Goal: Task Accomplishment & Management: Complete application form

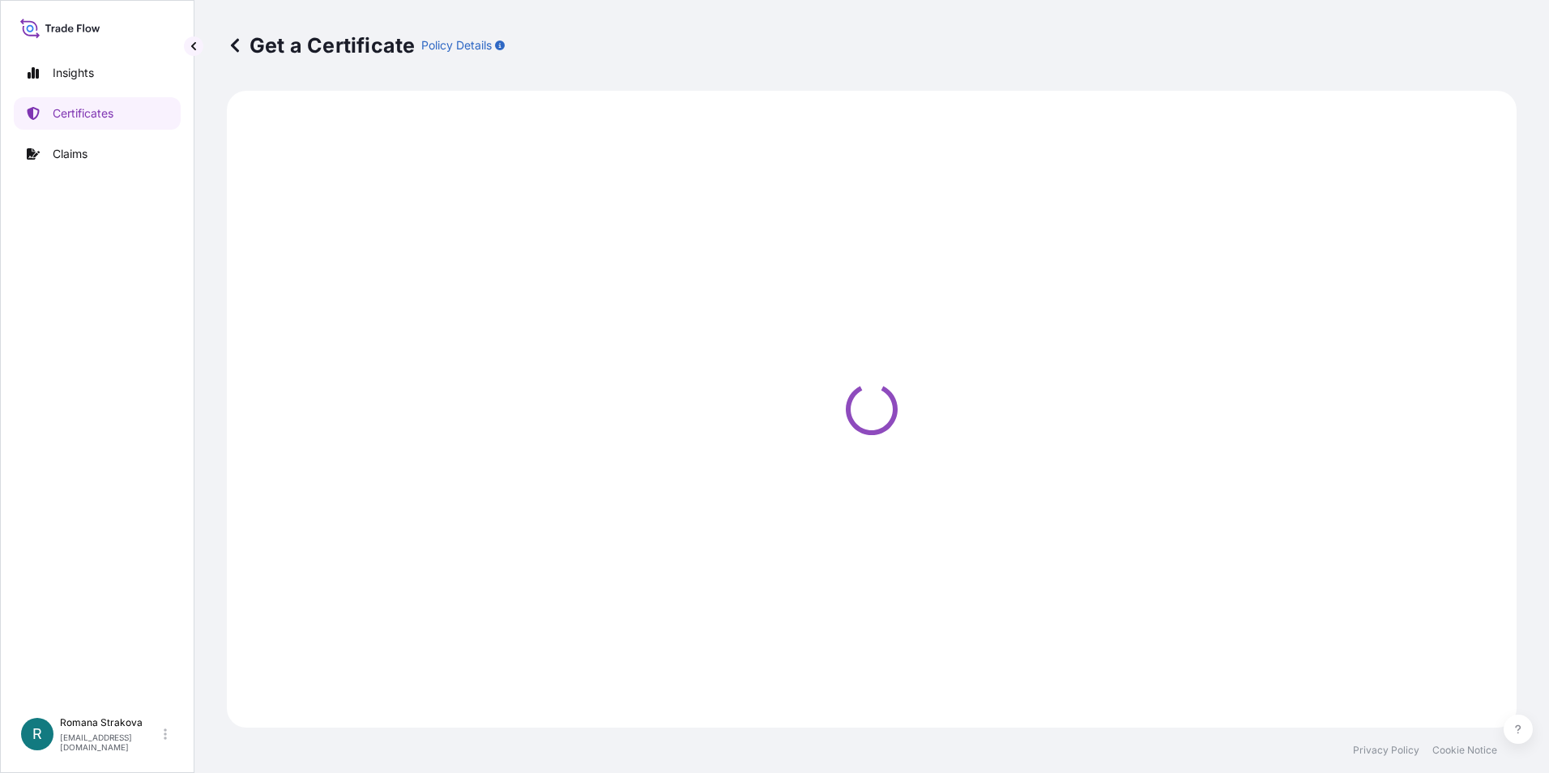
select select "Ocean Vessel"
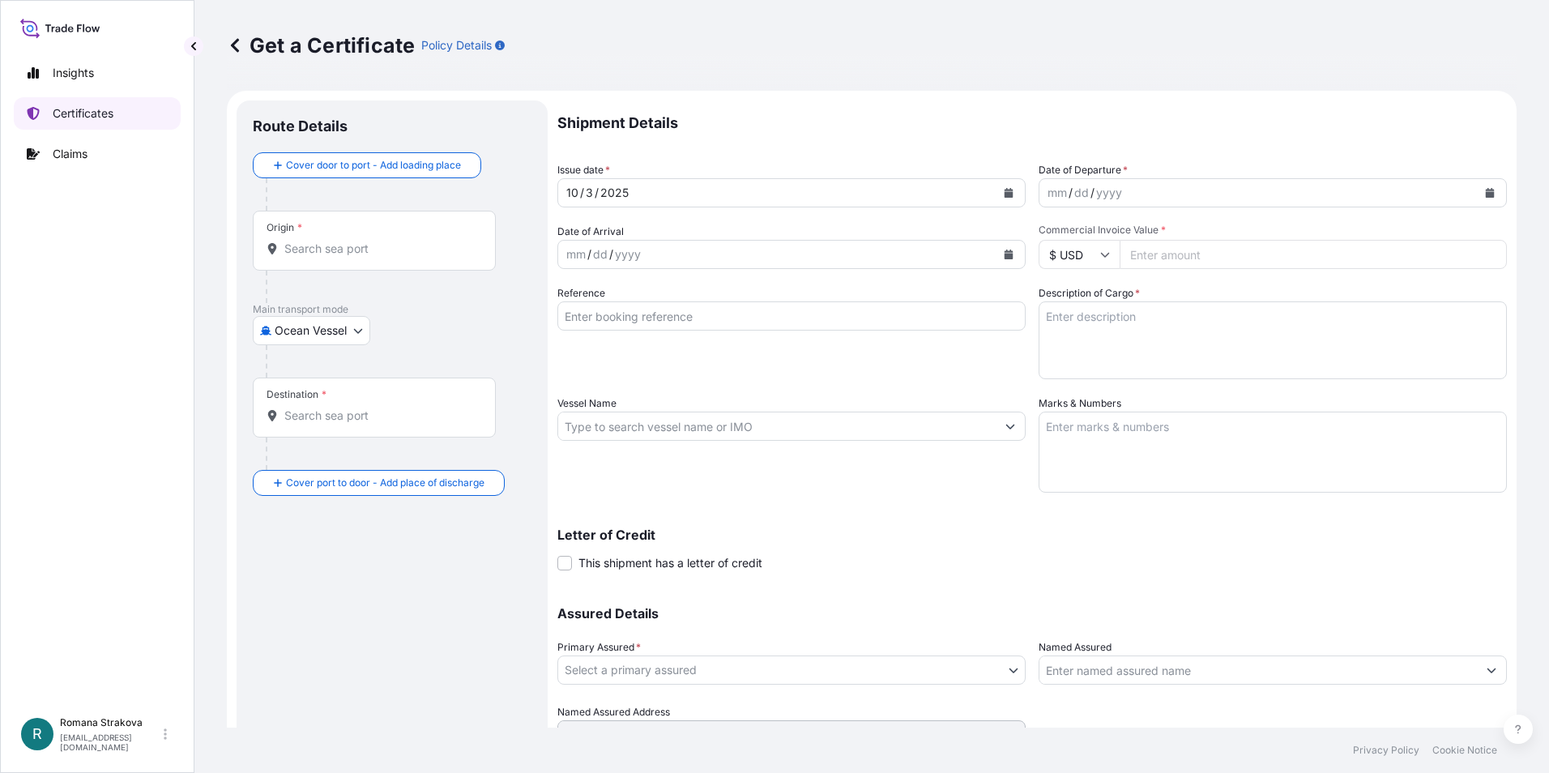
click at [80, 101] on link "Certificates" at bounding box center [97, 113] width 167 height 32
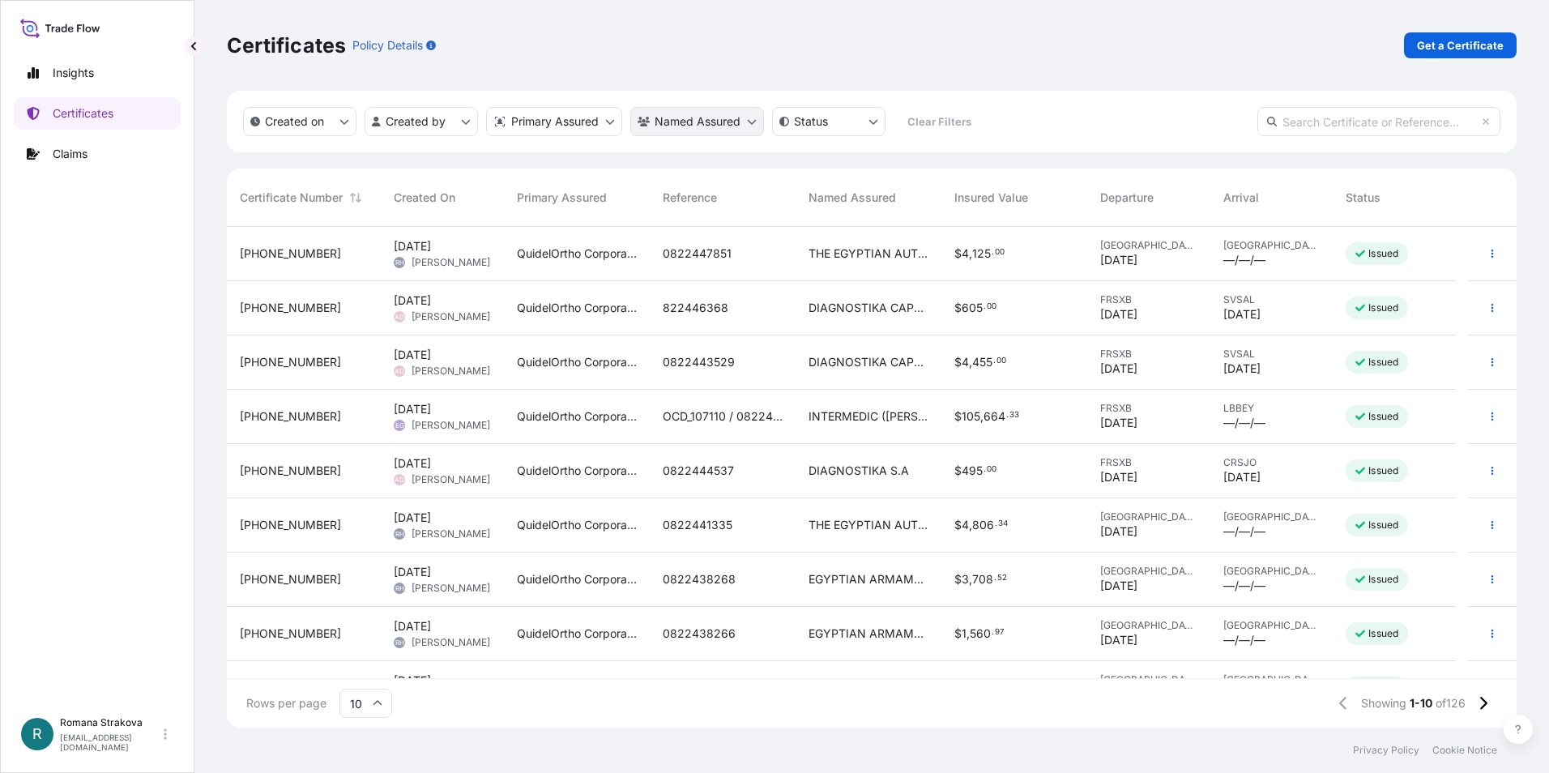
click at [751, 125] on html "Insights Certificates Claims R [PERSON_NAME] [EMAIL_ADDRESS][DOMAIN_NAME] Certi…" at bounding box center [774, 386] width 1549 height 773
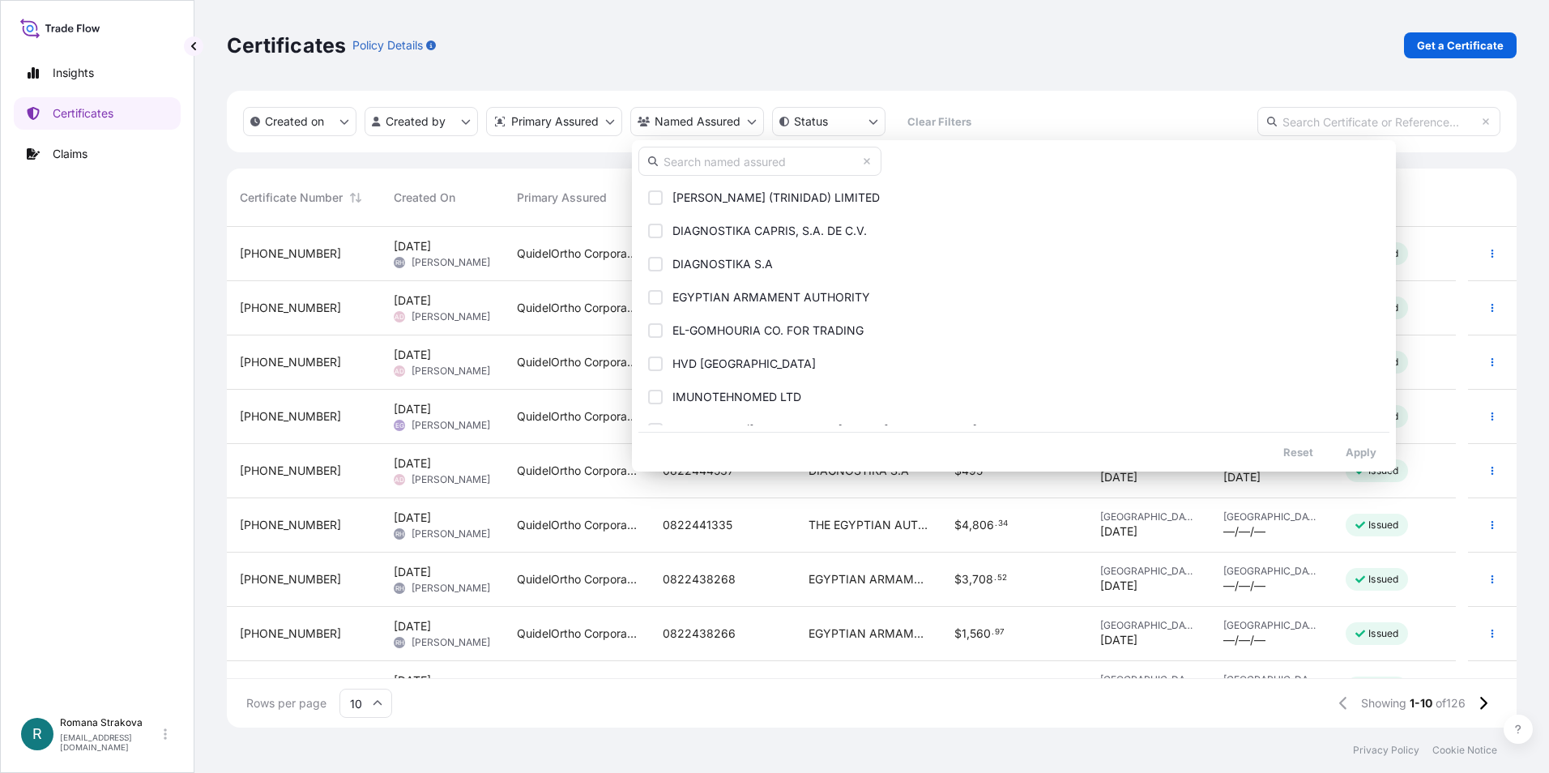
click at [607, 120] on html "Insights Certificates Claims R [PERSON_NAME] [EMAIL_ADDRESS][DOMAIN_NAME] Certi…" at bounding box center [774, 386] width 1549 height 773
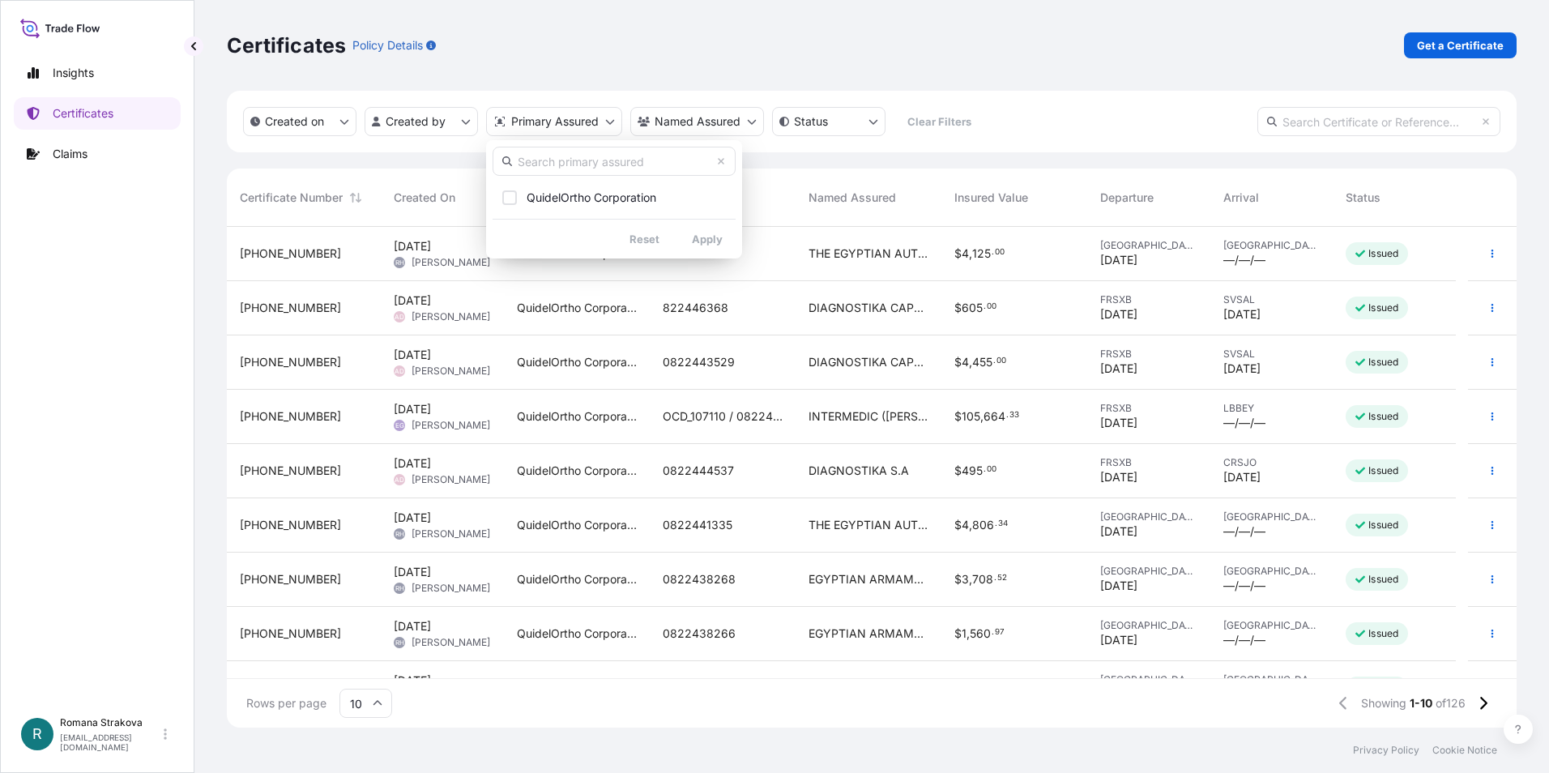
click at [607, 120] on html "Insights Certificates Claims R [PERSON_NAME] [EMAIL_ADDRESS][DOMAIN_NAME] Certi…" at bounding box center [774, 386] width 1549 height 773
click at [753, 120] on html "Insights Certificates Claims R [PERSON_NAME] [EMAIL_ADDRESS][DOMAIN_NAME] Certi…" at bounding box center [774, 386] width 1549 height 773
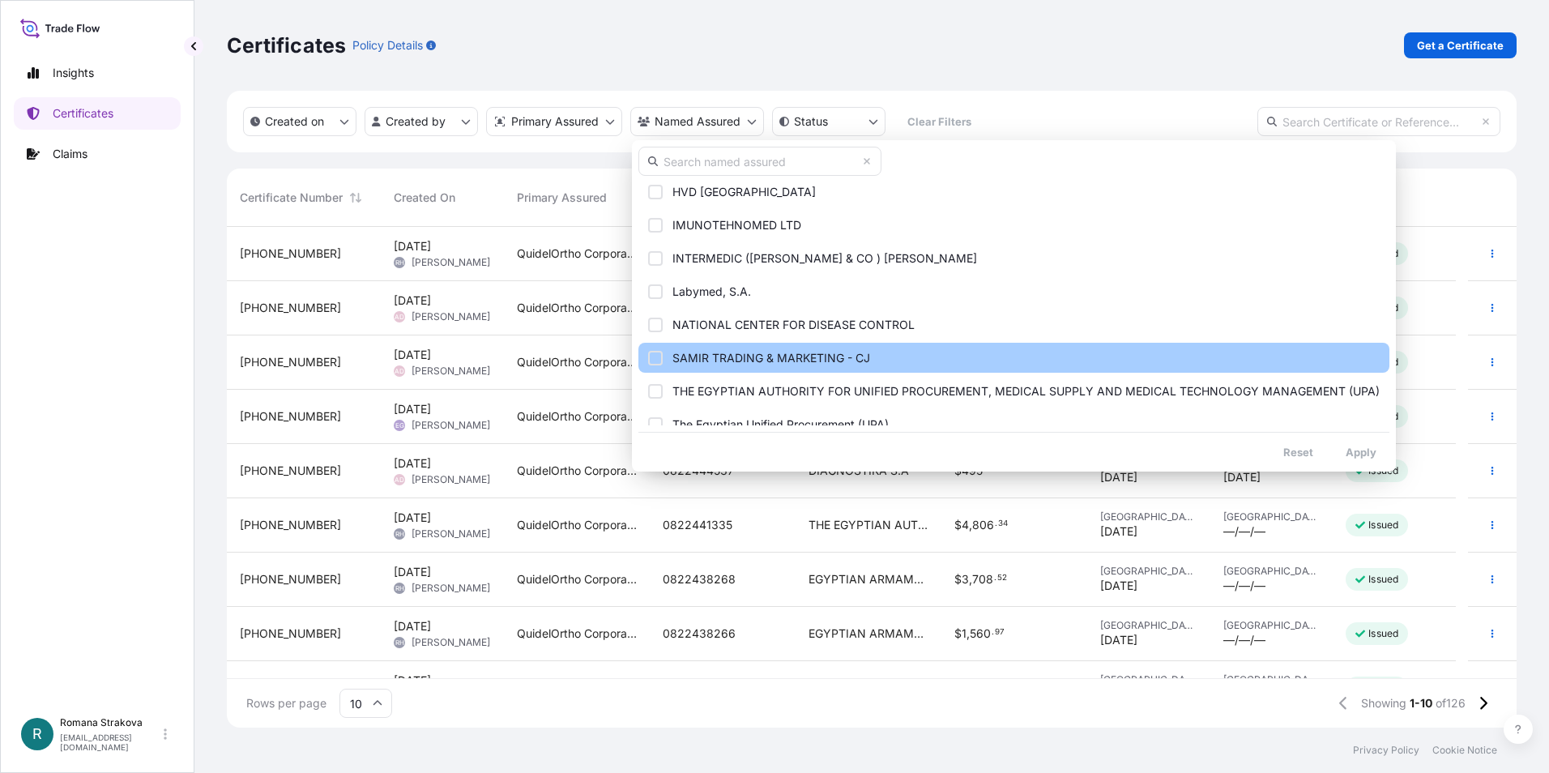
scroll to position [185, 0]
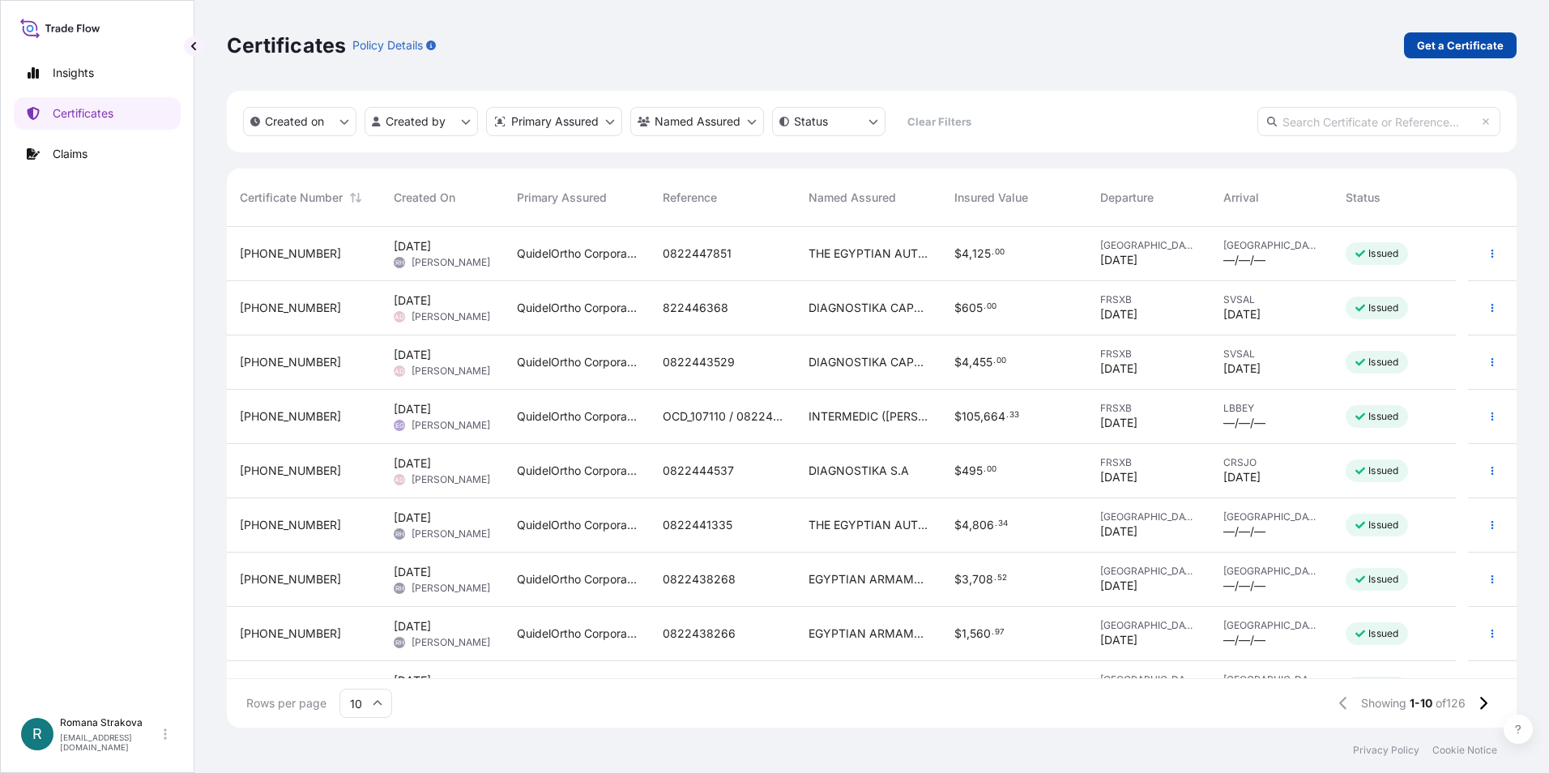
click at [1477, 37] on html "Insights Certificates Claims R [PERSON_NAME] [EMAIL_ADDRESS][DOMAIN_NAME] Certi…" at bounding box center [774, 386] width 1549 height 773
click at [1477, 42] on p "Get a Certificate" at bounding box center [1460, 45] width 87 height 16
select select "Ocean Vessel"
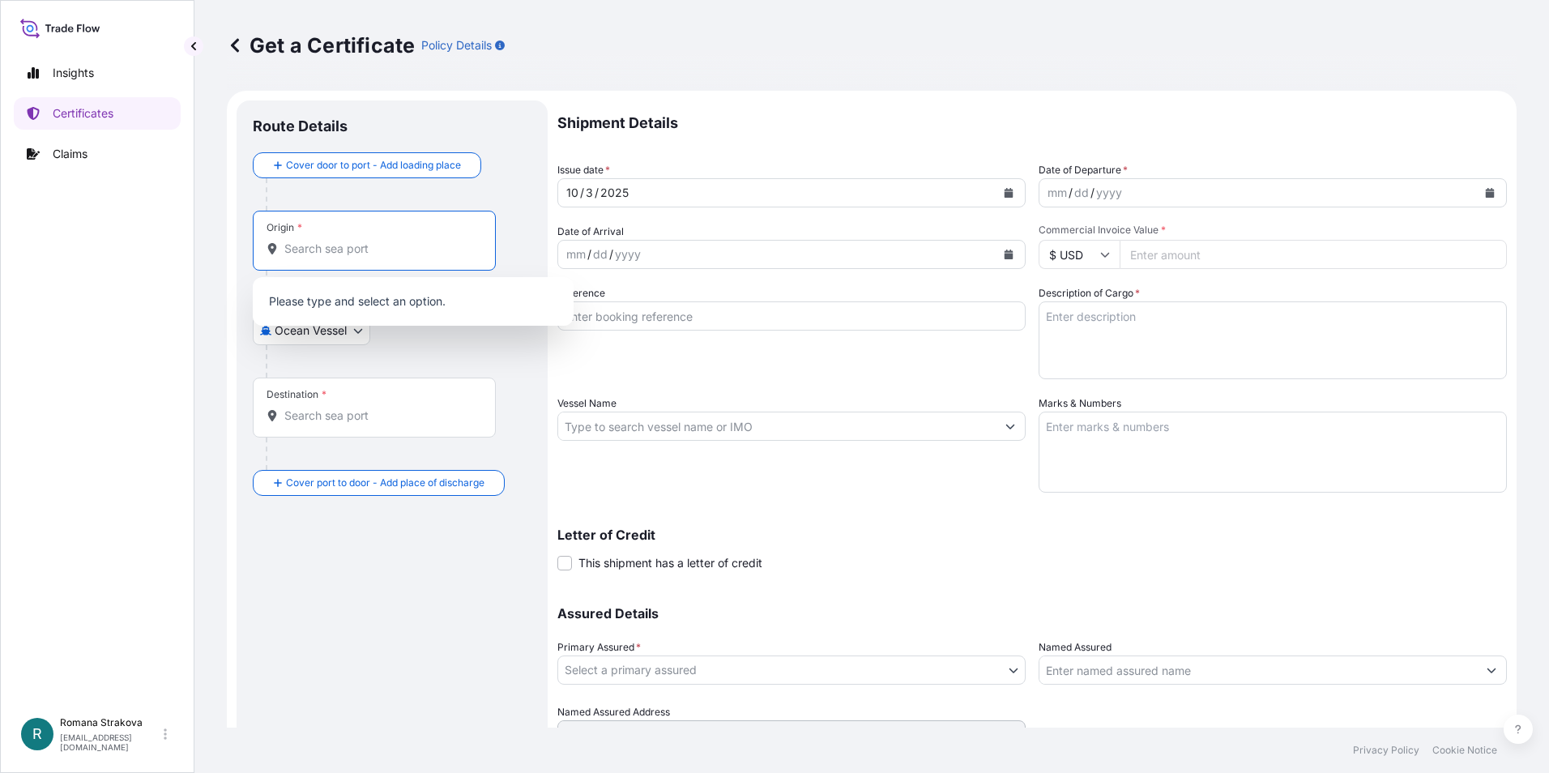
click at [357, 245] on input "Origin *" at bounding box center [379, 249] width 191 height 16
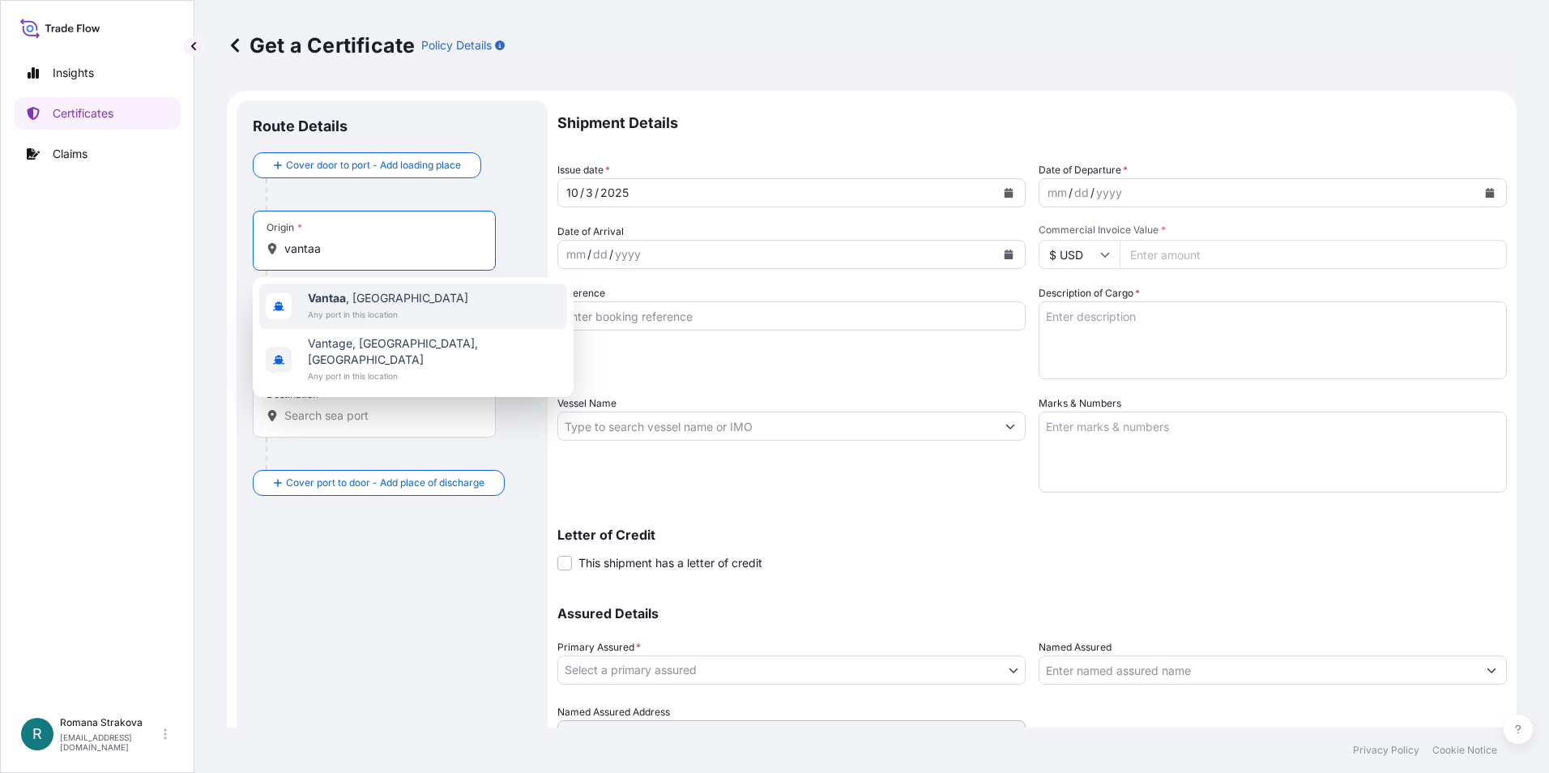
click at [188, 258] on div "Insights Certificates Claims R [PERSON_NAME] [EMAIL_ADDRESS][DOMAIN_NAME]" at bounding box center [97, 386] width 194 height 773
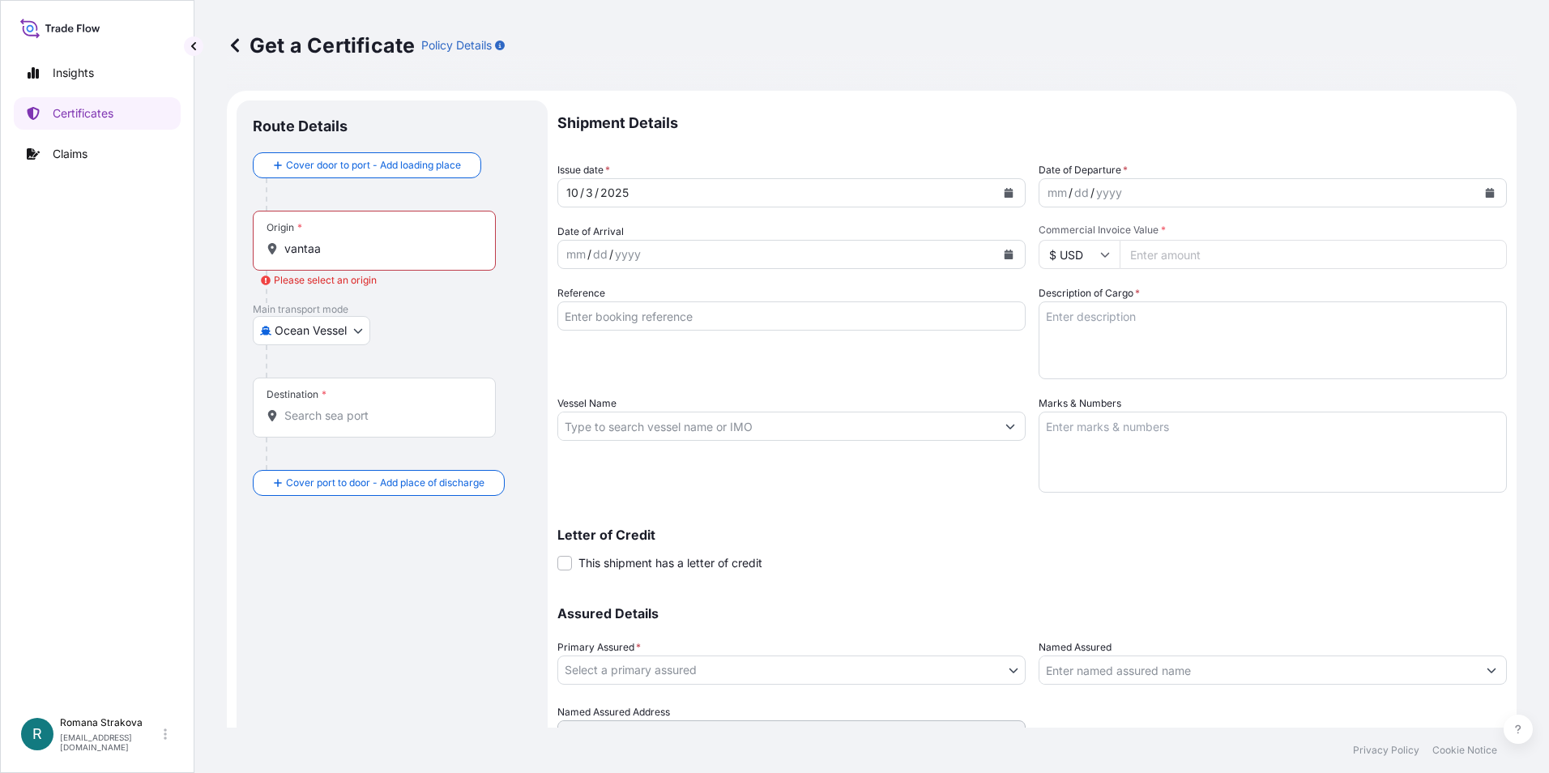
click at [328, 249] on input "vantaa" at bounding box center [379, 249] width 191 height 16
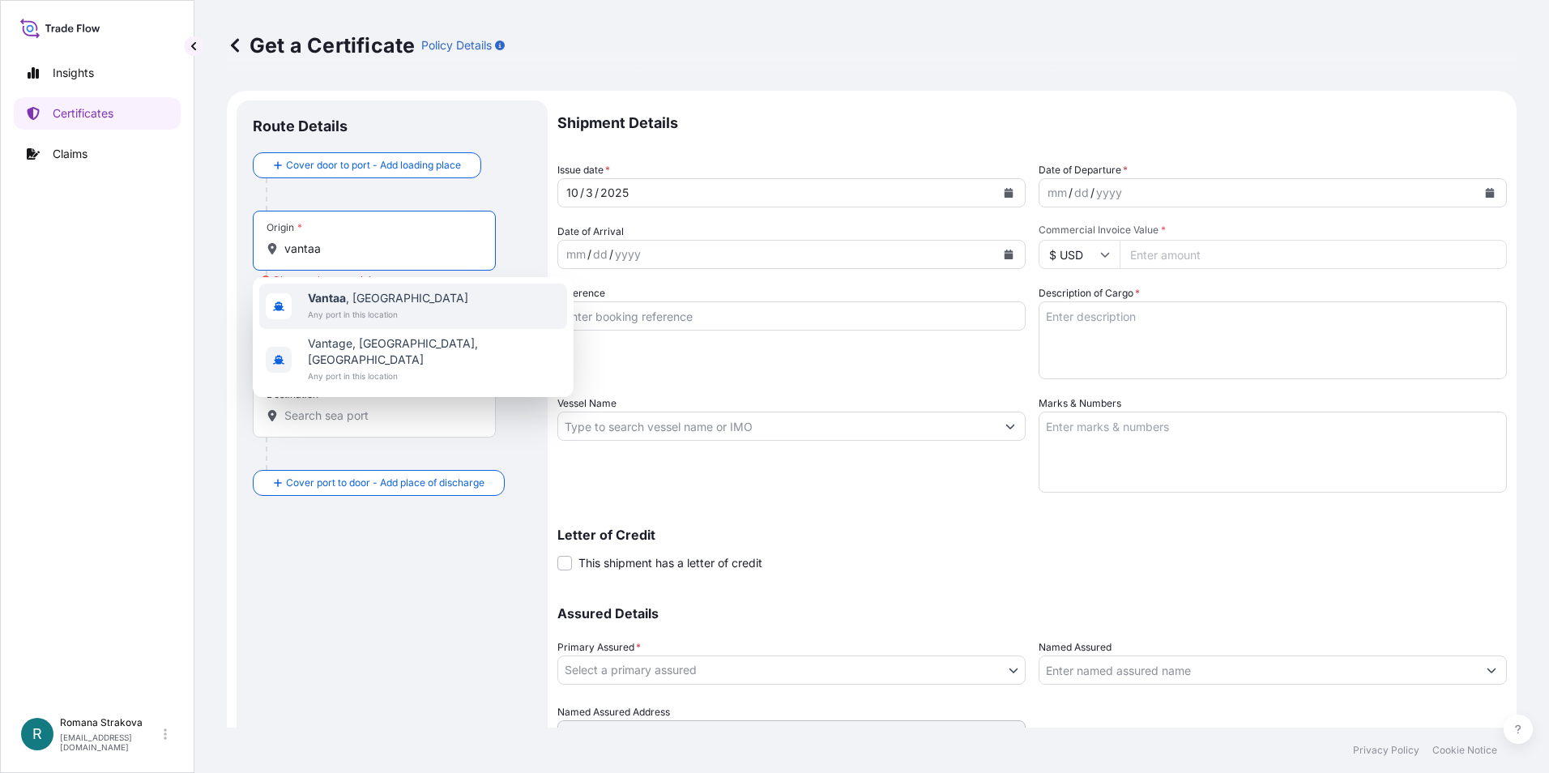
click at [356, 296] on span "Vantaa , [GEOGRAPHIC_DATA]" at bounding box center [388, 298] width 160 height 16
type input "Vantaa, [GEOGRAPHIC_DATA]"
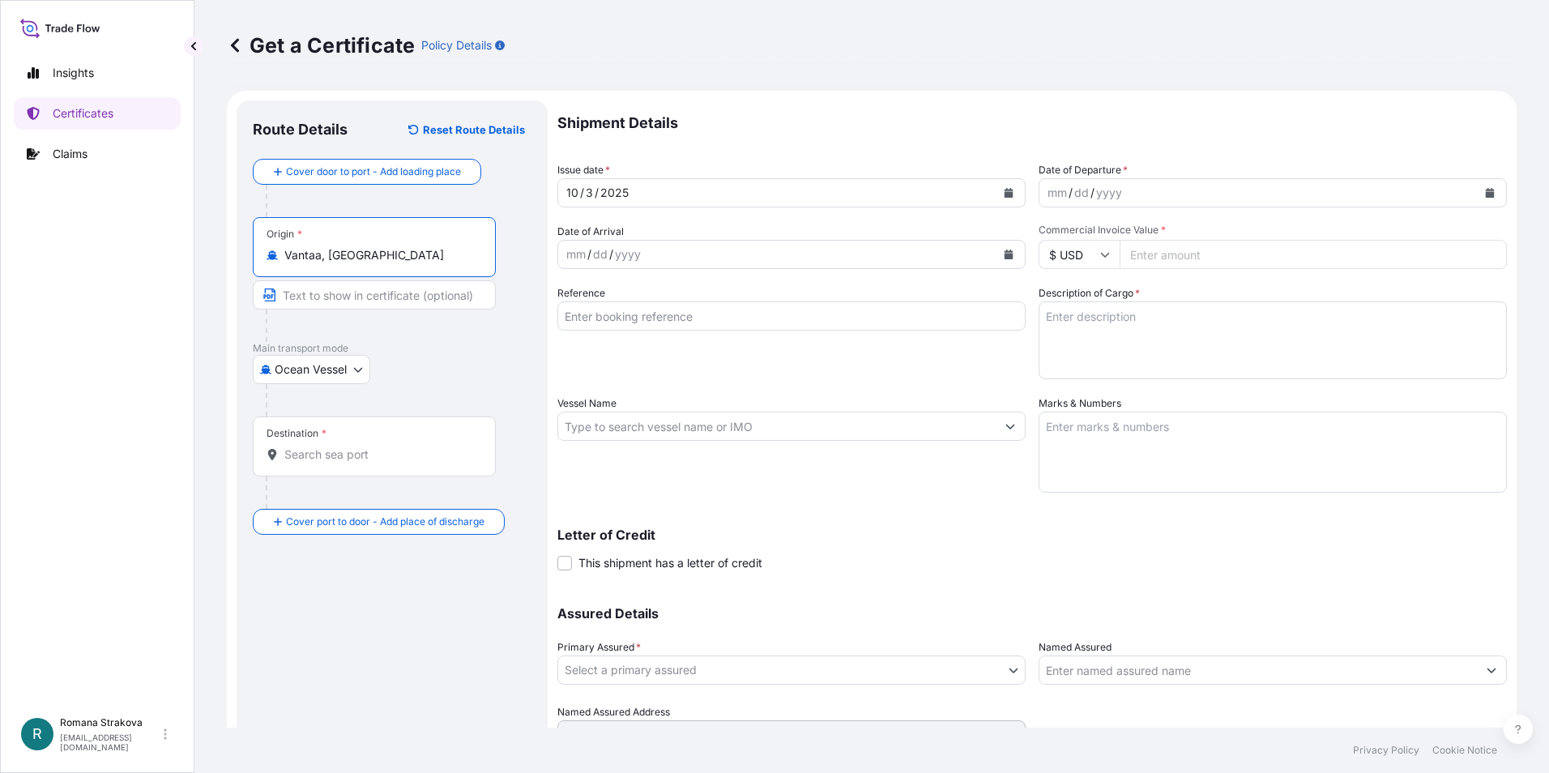
click at [355, 370] on body "2 options available. Insights Certificates Claims R Romana Strakova [EMAIL_ADDR…" at bounding box center [774, 386] width 1549 height 773
click at [318, 407] on div "Air" at bounding box center [312, 411] width 106 height 29
select select "Air"
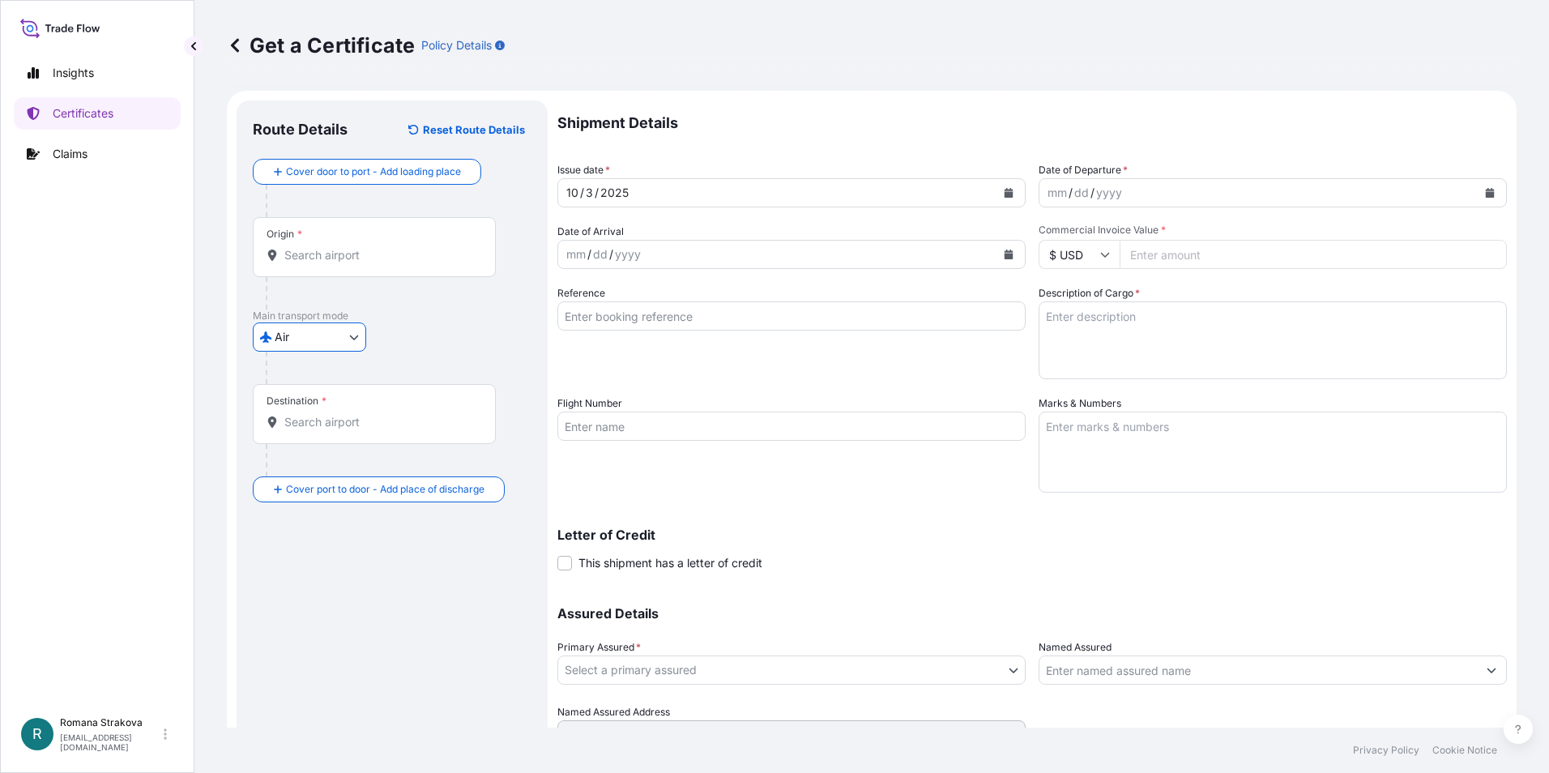
click at [361, 259] on input "Origin *" at bounding box center [379, 255] width 191 height 16
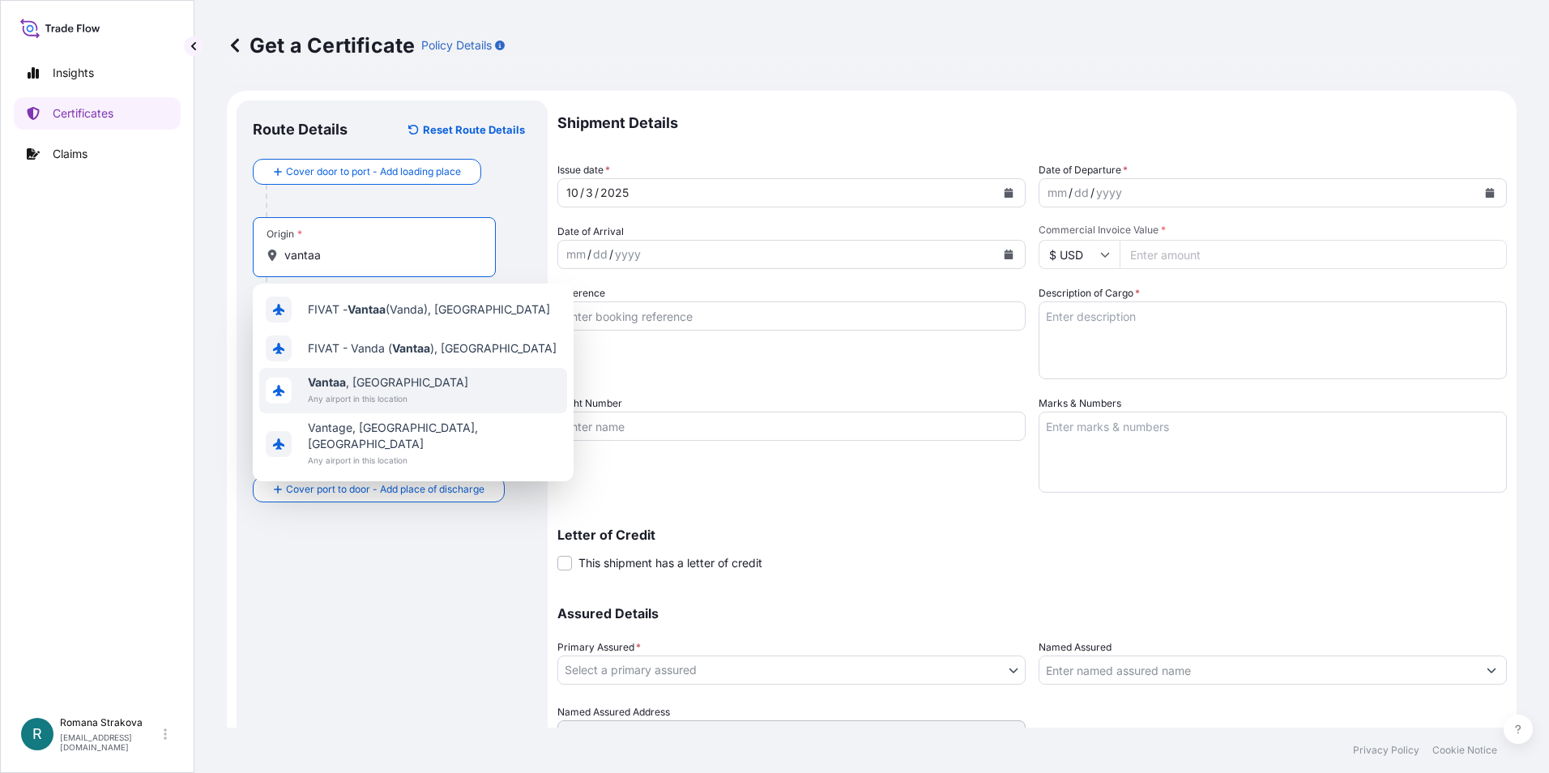
click at [343, 385] on b "Vantaa" at bounding box center [327, 382] width 38 height 14
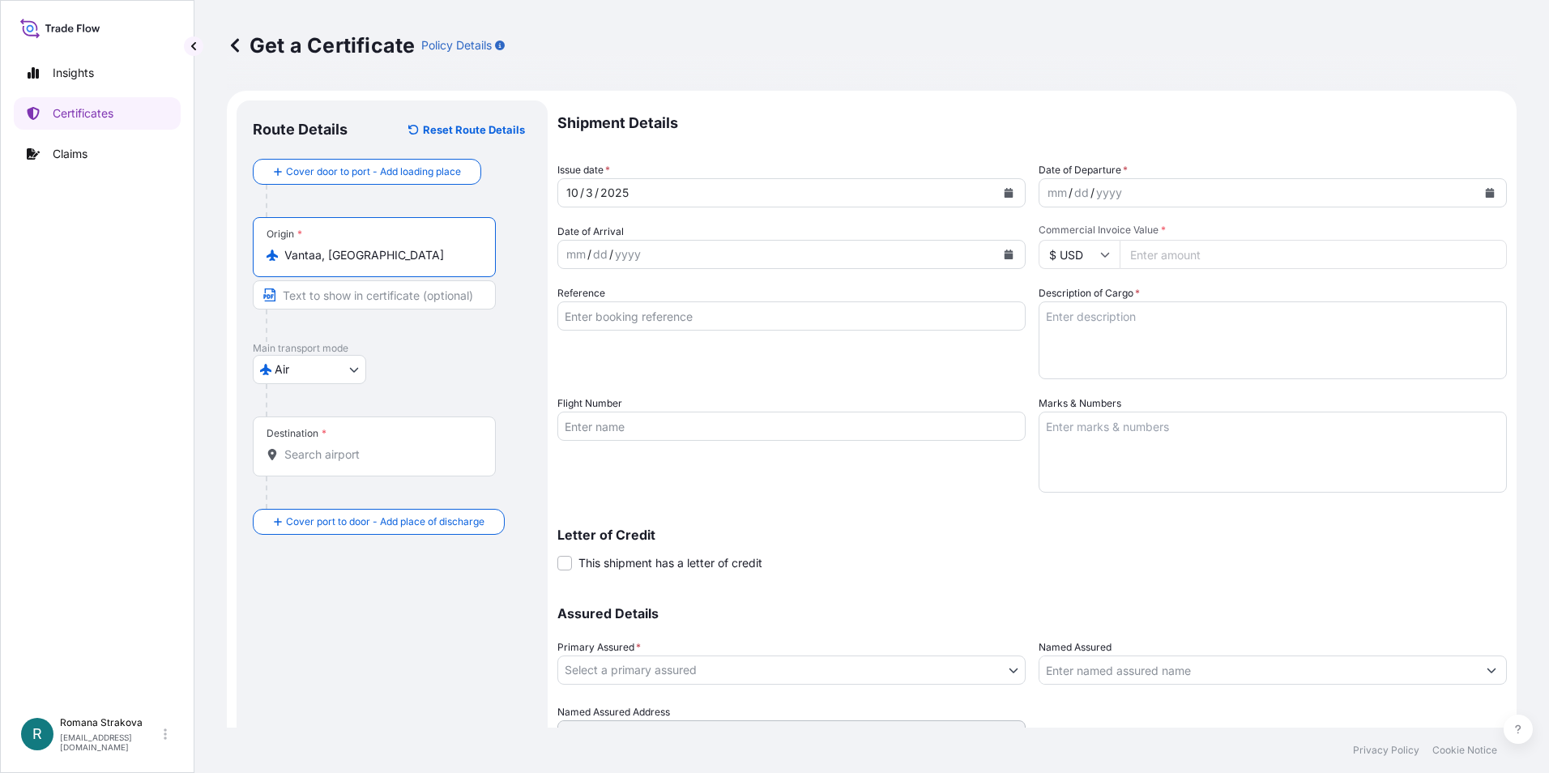
type input "Vantaa, [GEOGRAPHIC_DATA]"
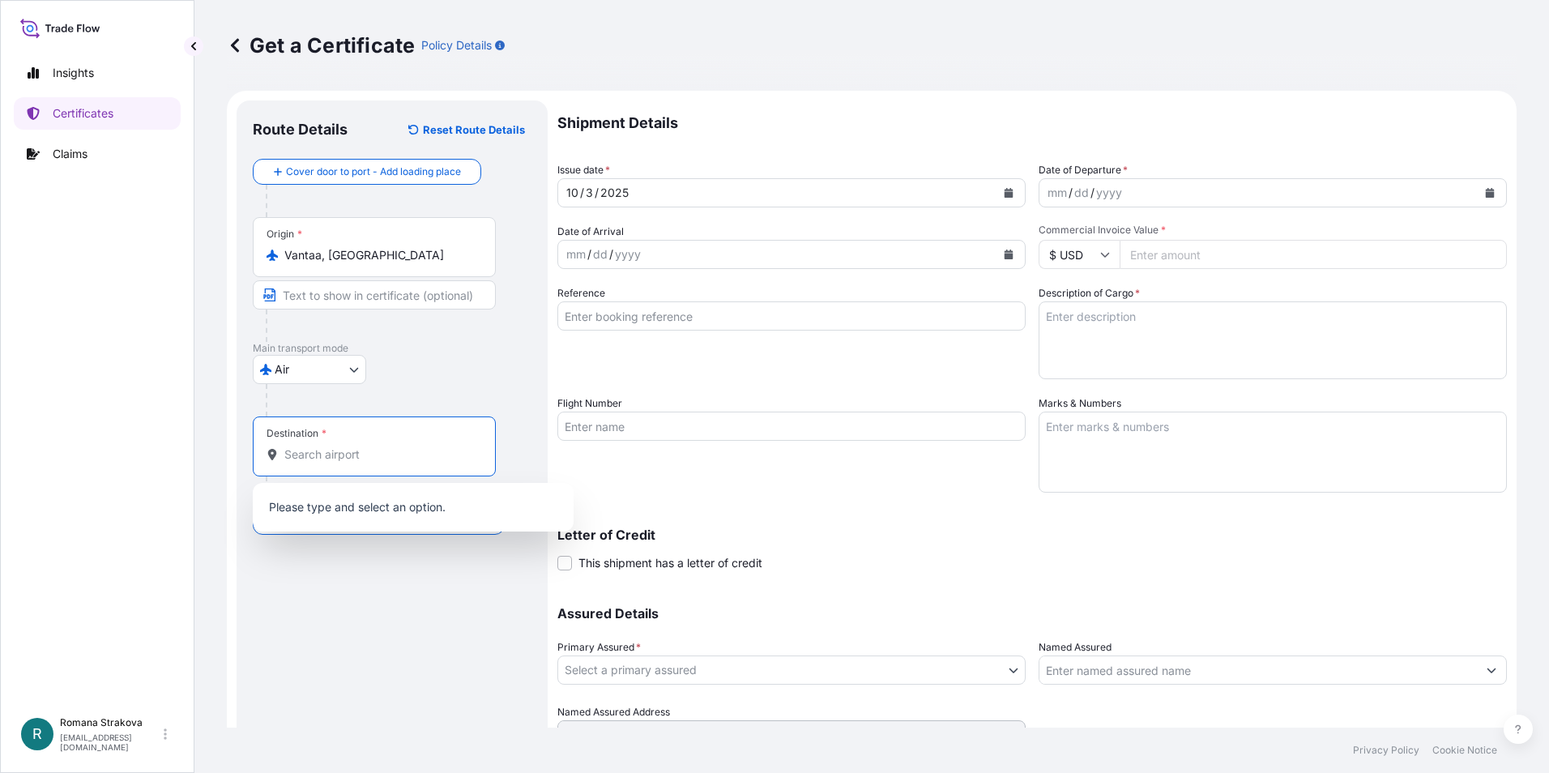
click at [379, 457] on input "Destination *" at bounding box center [379, 454] width 191 height 16
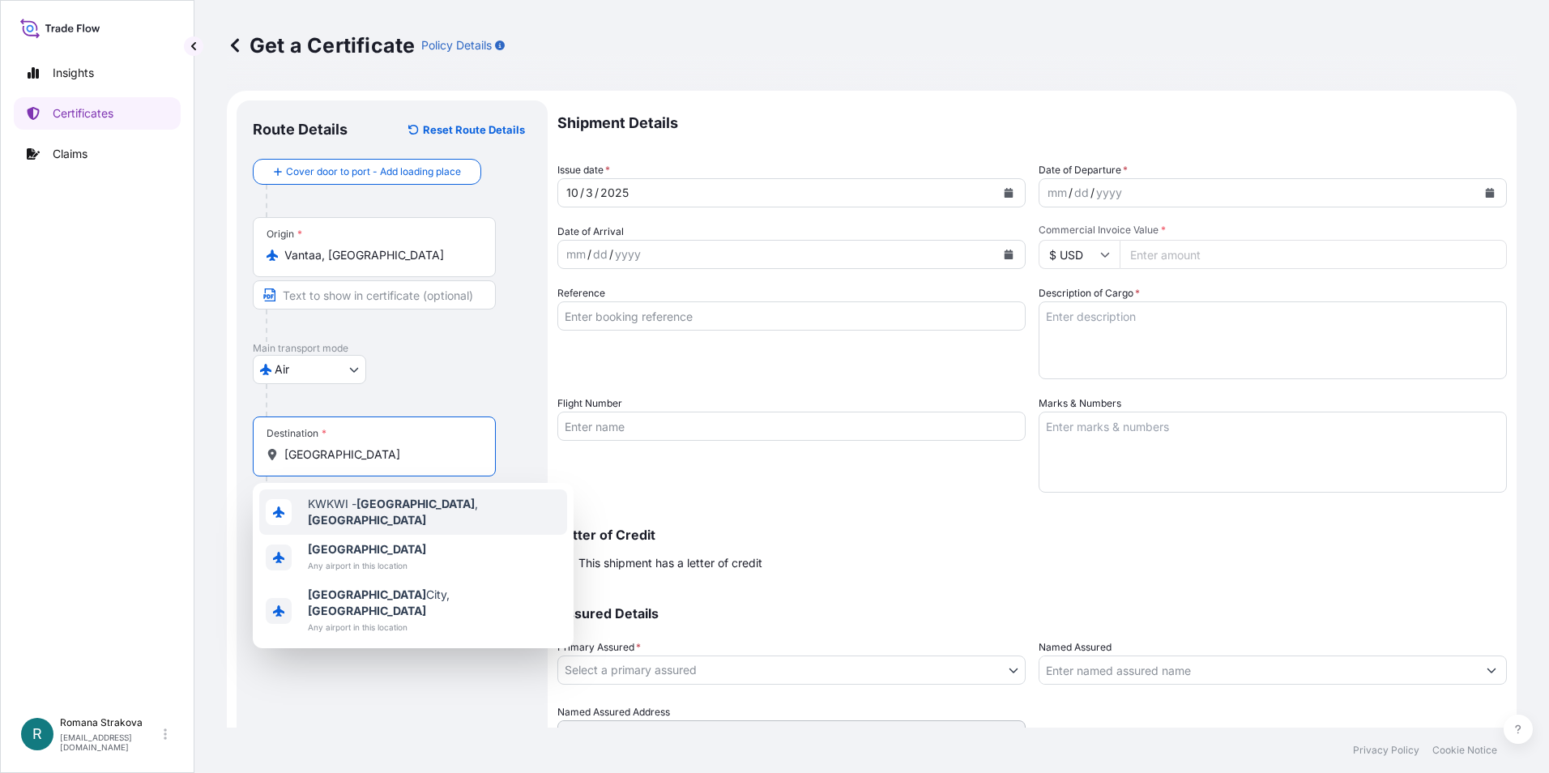
click at [331, 507] on span "KWKWI - [GEOGRAPHIC_DATA] , [GEOGRAPHIC_DATA]" at bounding box center [434, 512] width 253 height 32
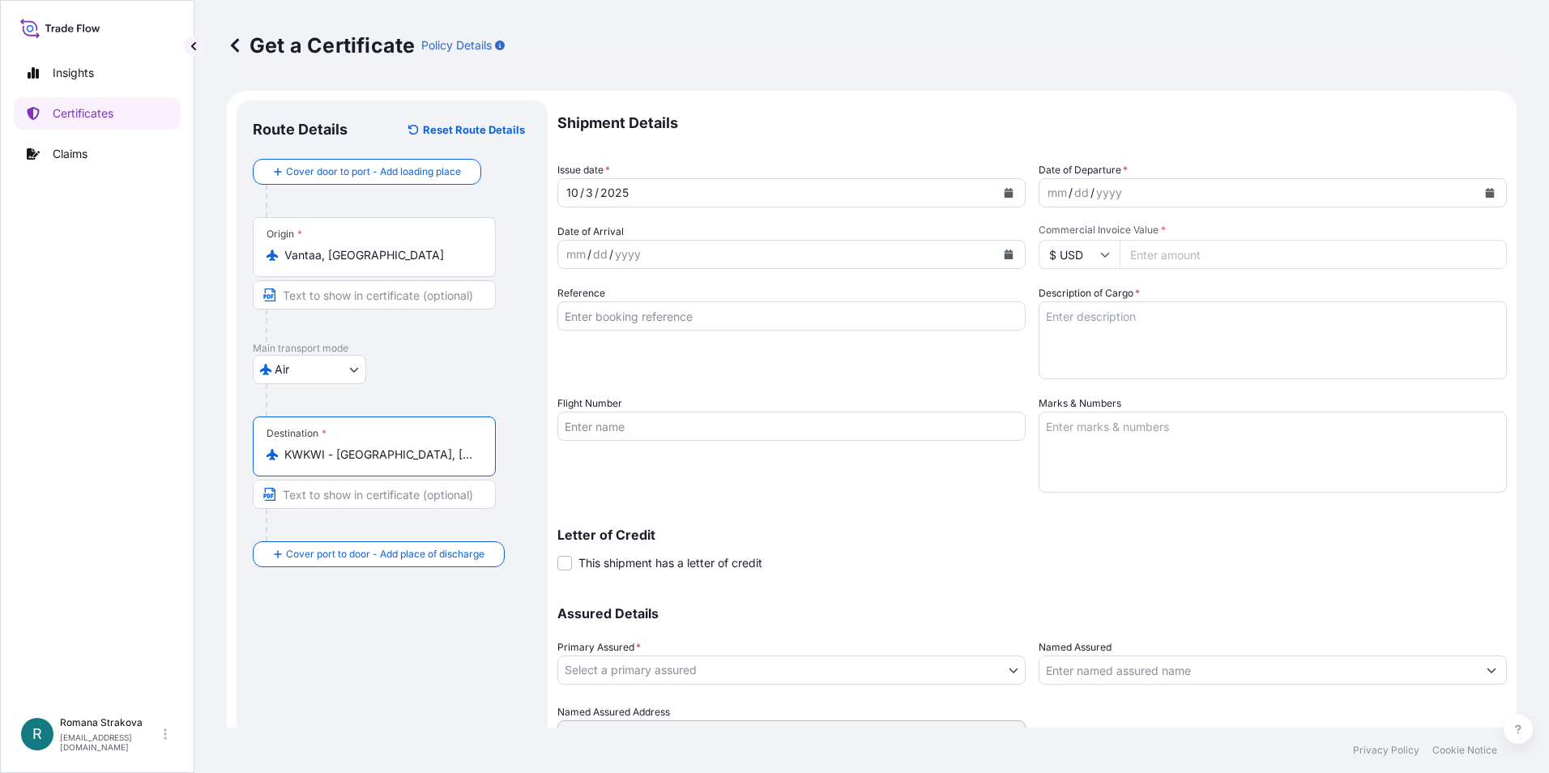
type input "KWKWI - [GEOGRAPHIC_DATA], [GEOGRAPHIC_DATA]"
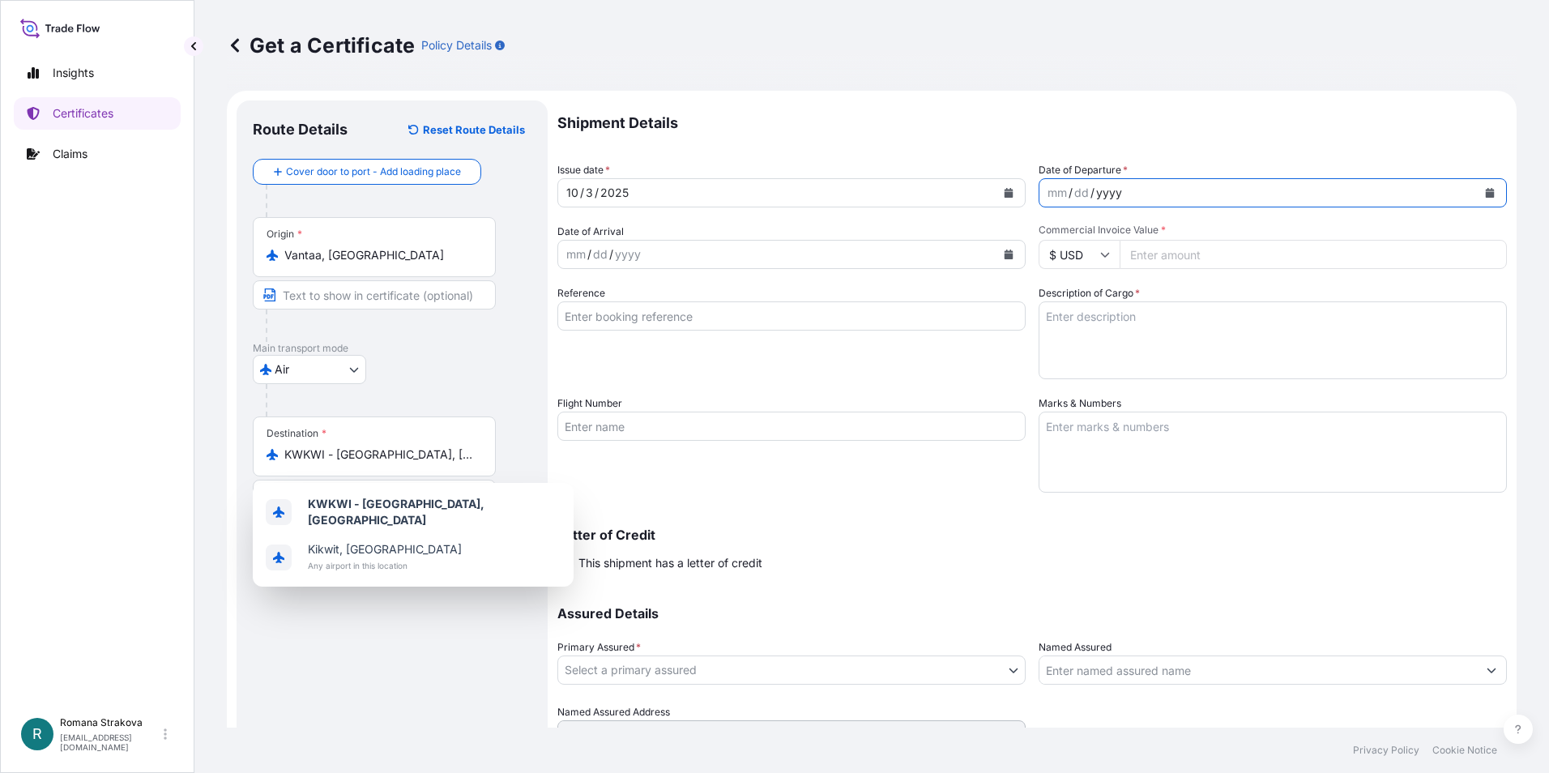
click at [1101, 198] on div "yyyy" at bounding box center [1108, 192] width 29 height 19
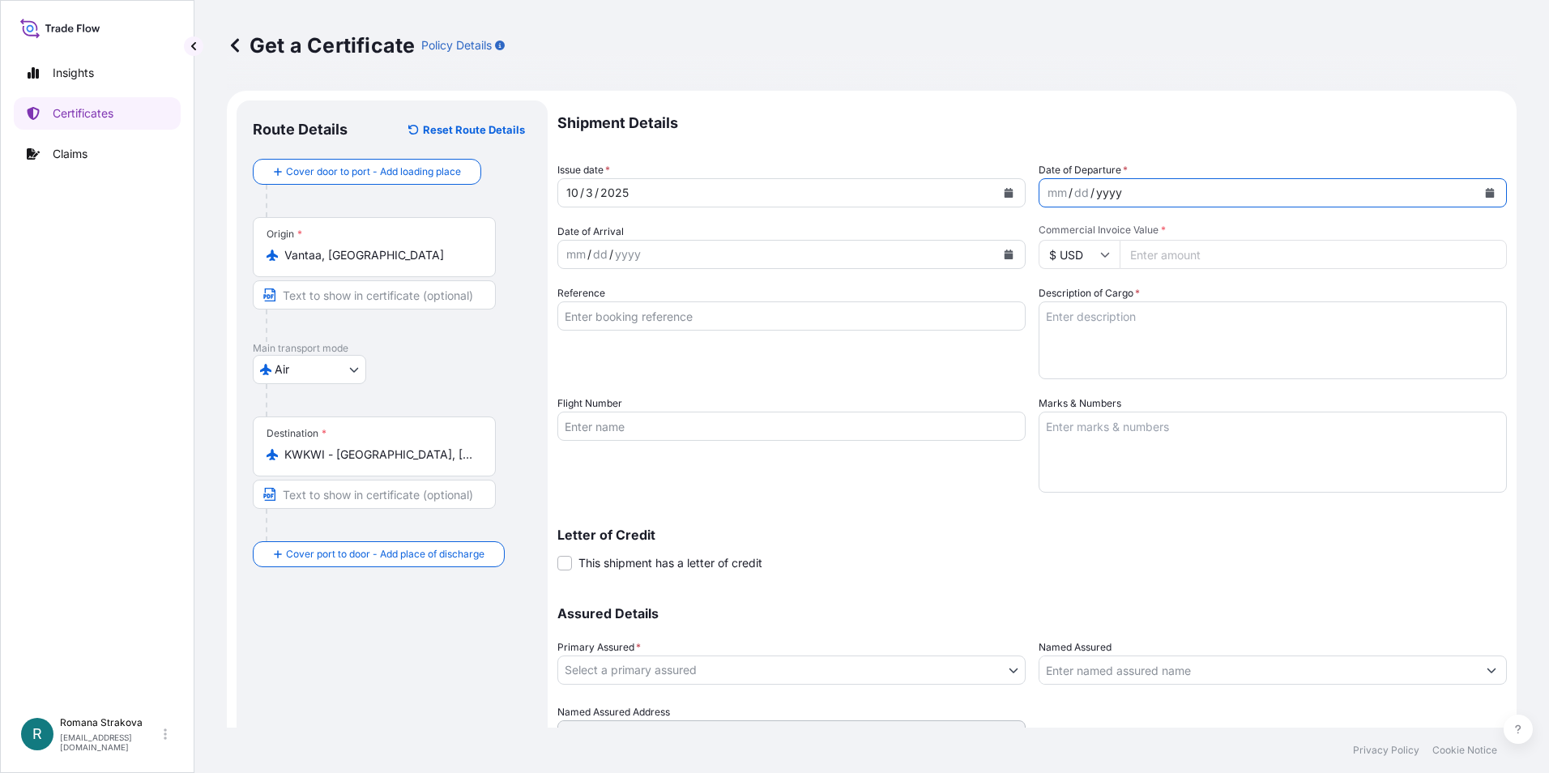
click at [1486, 192] on icon "Calendar" at bounding box center [1490, 193] width 9 height 10
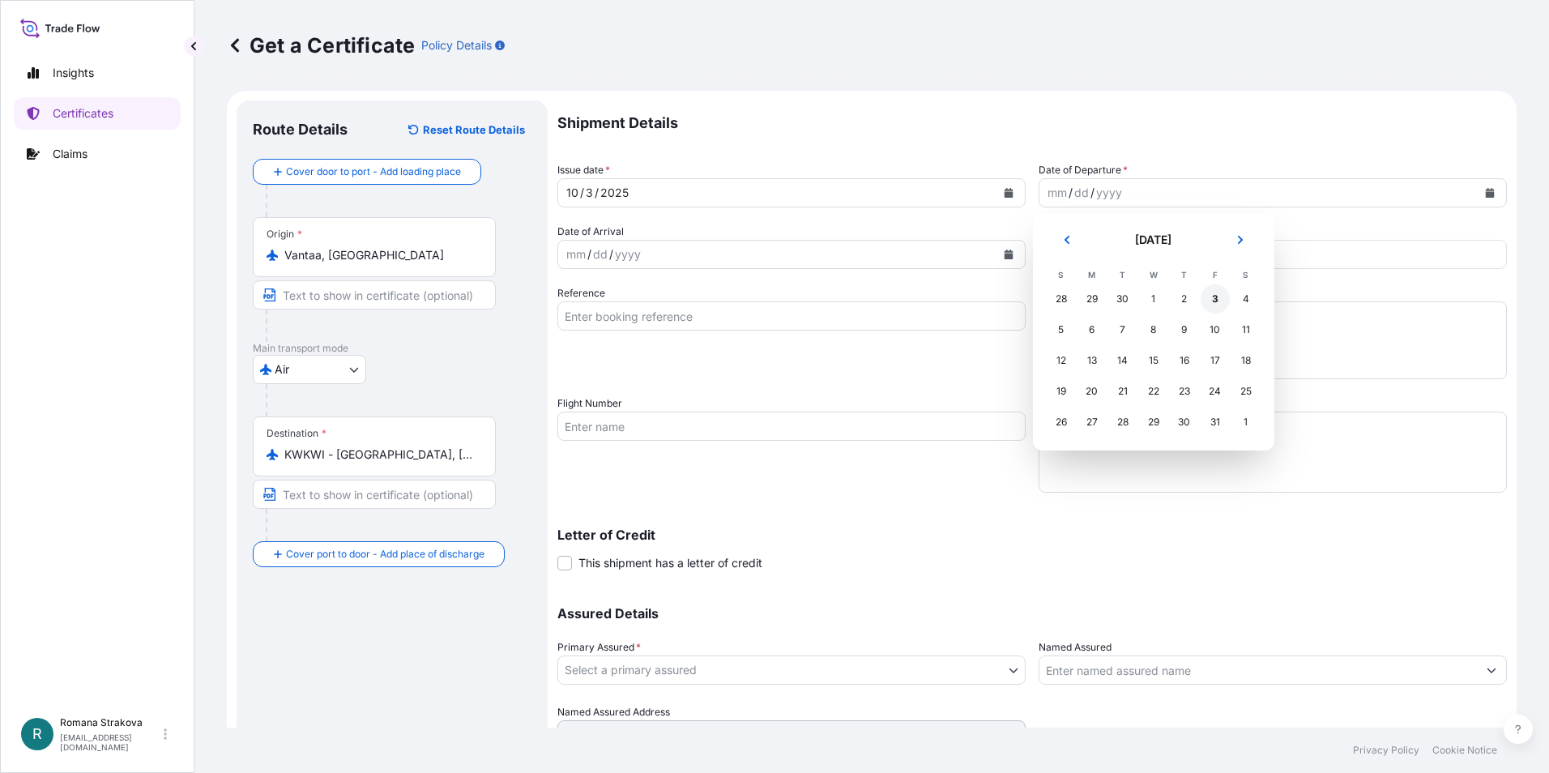
click at [1210, 299] on div "3" at bounding box center [1214, 298] width 29 height 29
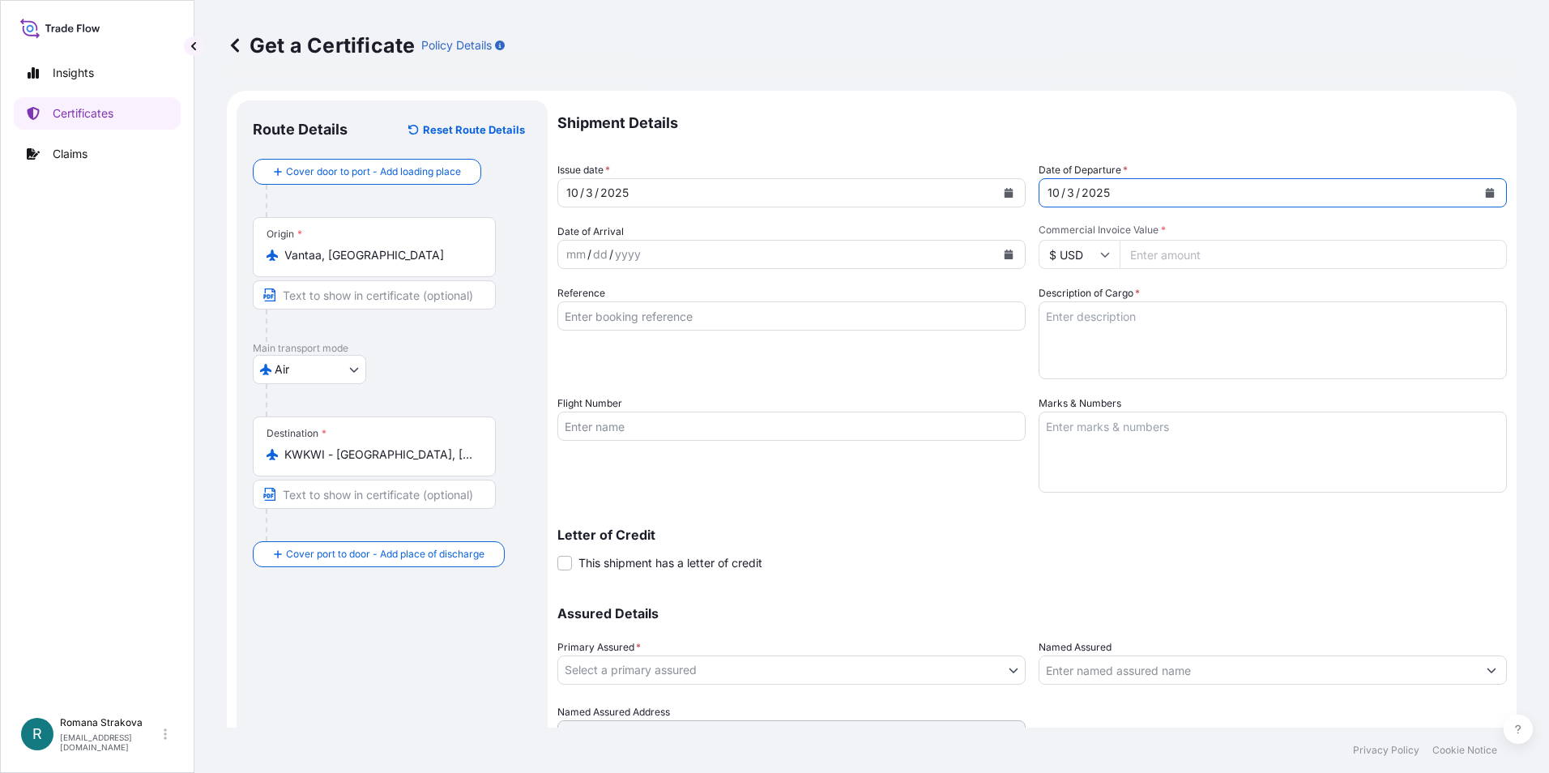
click at [667, 254] on div "mm / dd / yyyy" at bounding box center [776, 254] width 437 height 29
click at [728, 256] on div "mm / dd / yyyy" at bounding box center [776, 254] width 437 height 29
click at [1004, 254] on icon "Calendar" at bounding box center [1008, 254] width 9 height 10
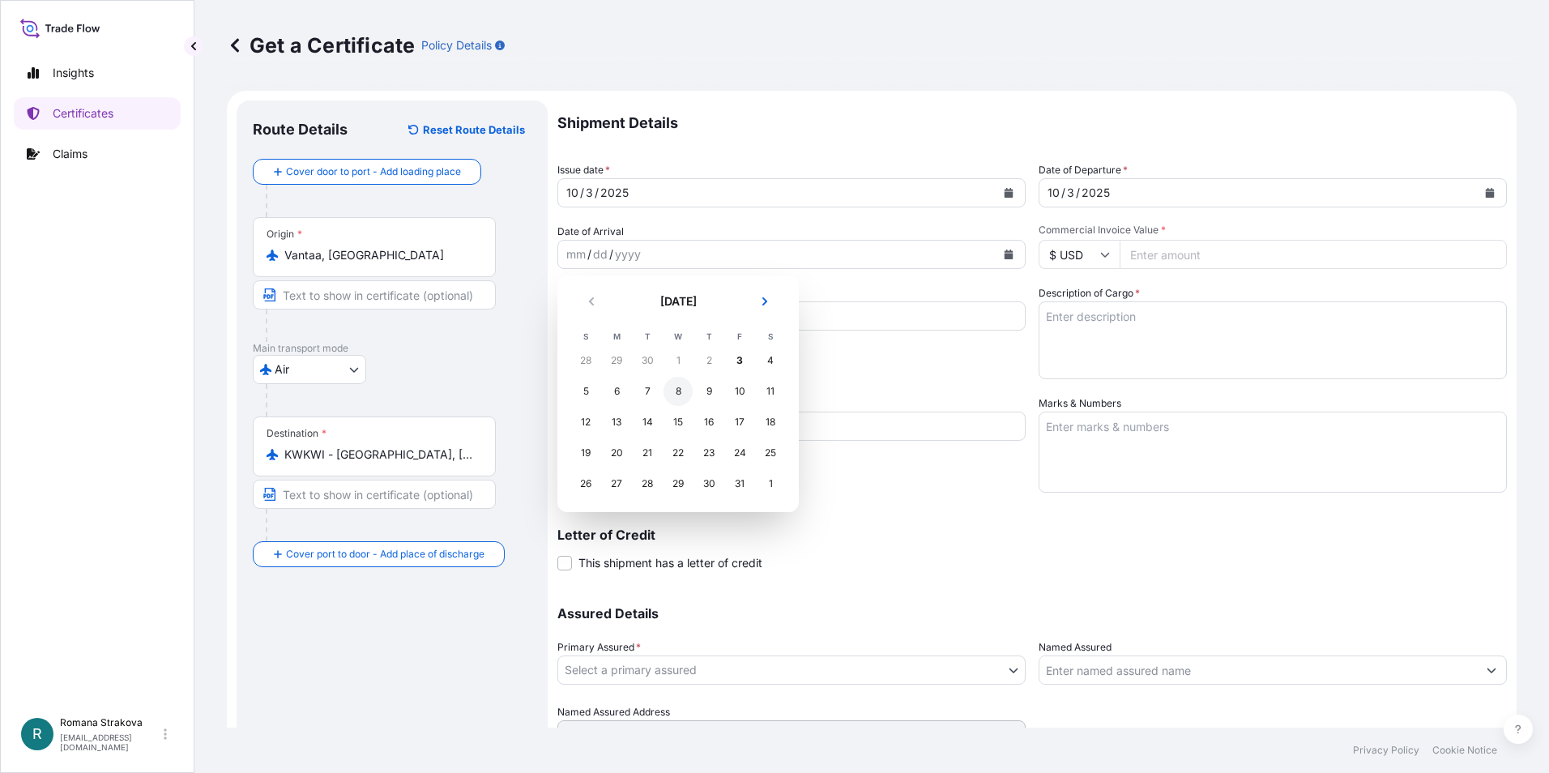
click at [665, 396] on div "8" at bounding box center [677, 391] width 29 height 29
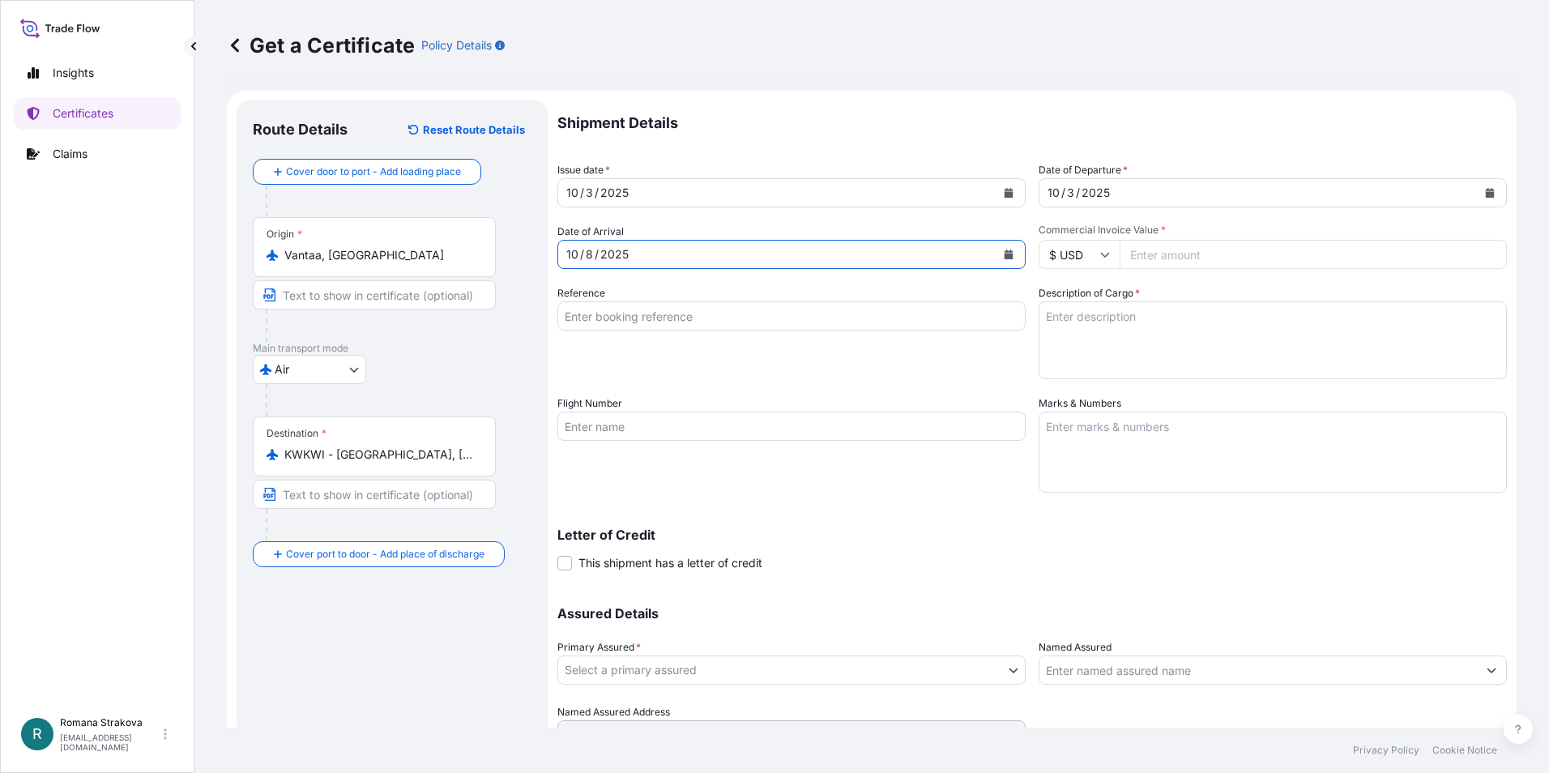
click at [597, 311] on input "Reference" at bounding box center [791, 315] width 468 height 29
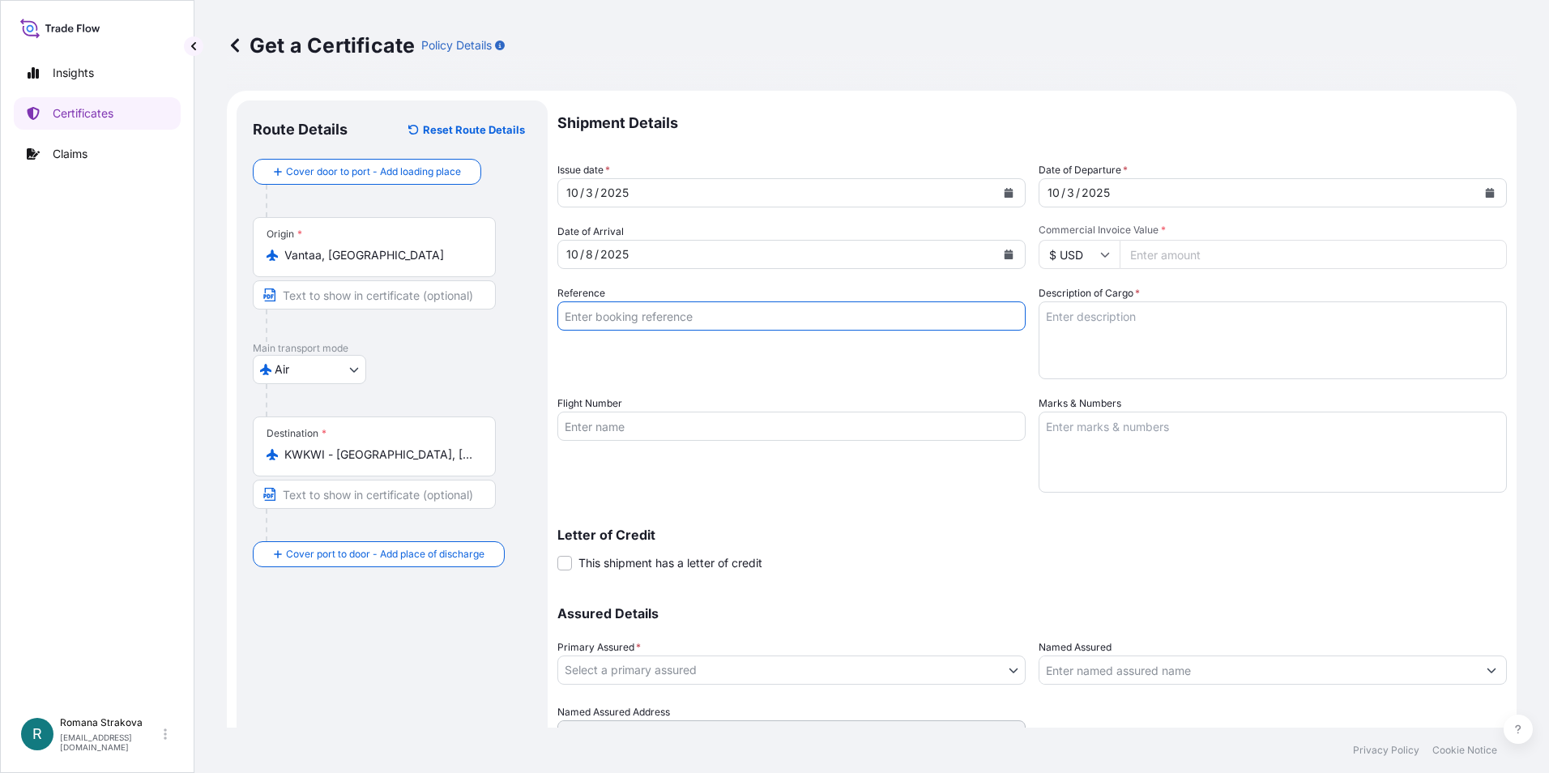
paste input "PO#002556 GB01 ZEX 1200184220 Suppliers PO: 4500459589"
type input "PO#002556 GB01 ZEX 1200184220 Suppliers PO: 4500459589"
click at [1161, 252] on input "Commercial Invoice Value *" at bounding box center [1312, 254] width 387 height 29
paste input "827.63"
click at [1144, 254] on input "827.63" at bounding box center [1312, 254] width 387 height 29
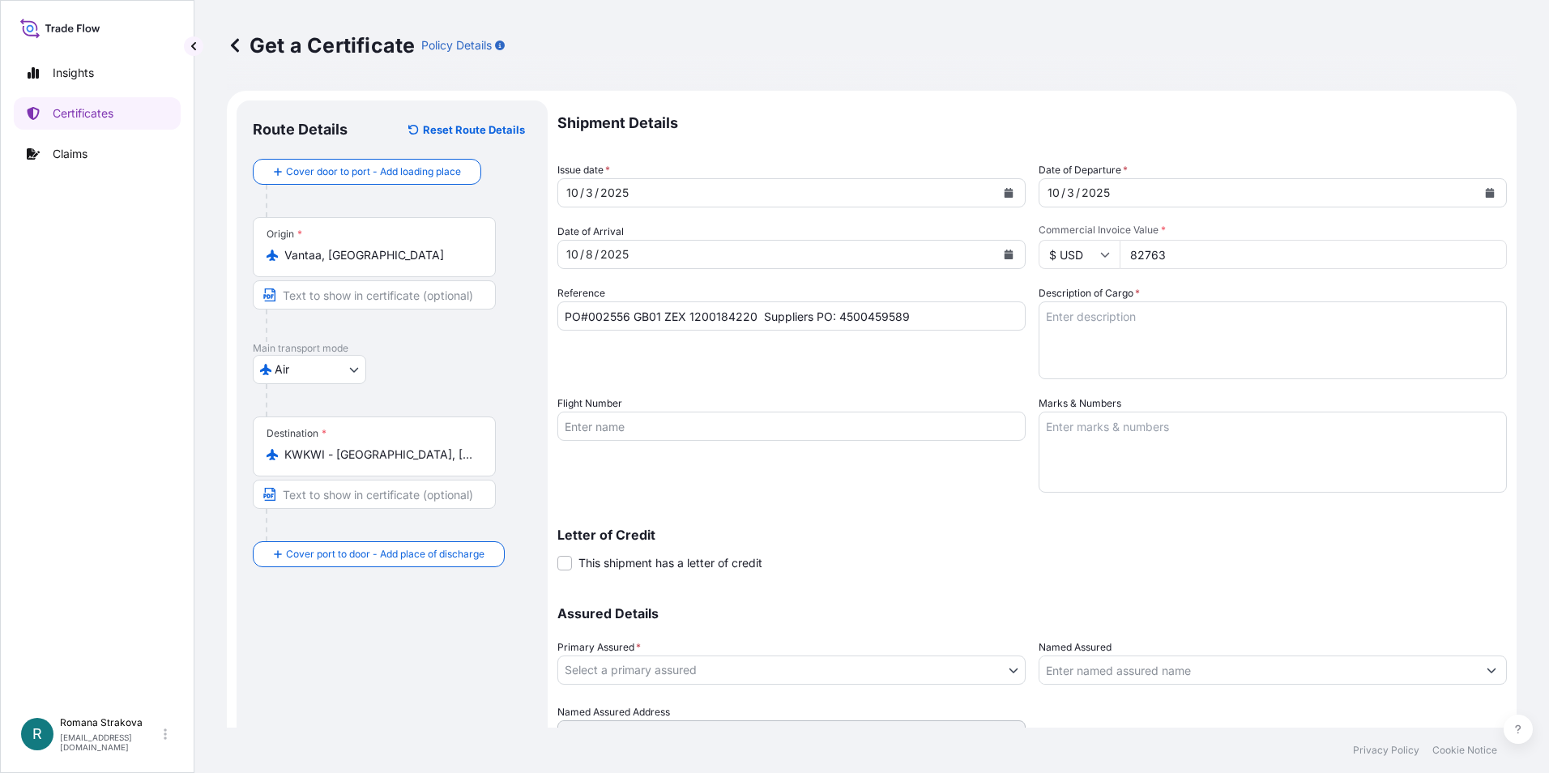
click at [1171, 254] on input "82763" at bounding box center [1312, 254] width 387 height 29
click at [1162, 254] on input "82763" at bounding box center [1312, 254] width 387 height 29
click at [1184, 348] on textarea "Description of Cargo *" at bounding box center [1272, 340] width 468 height 78
click at [1478, 254] on input "827632" at bounding box center [1312, 254] width 387 height 29
type input "827631"
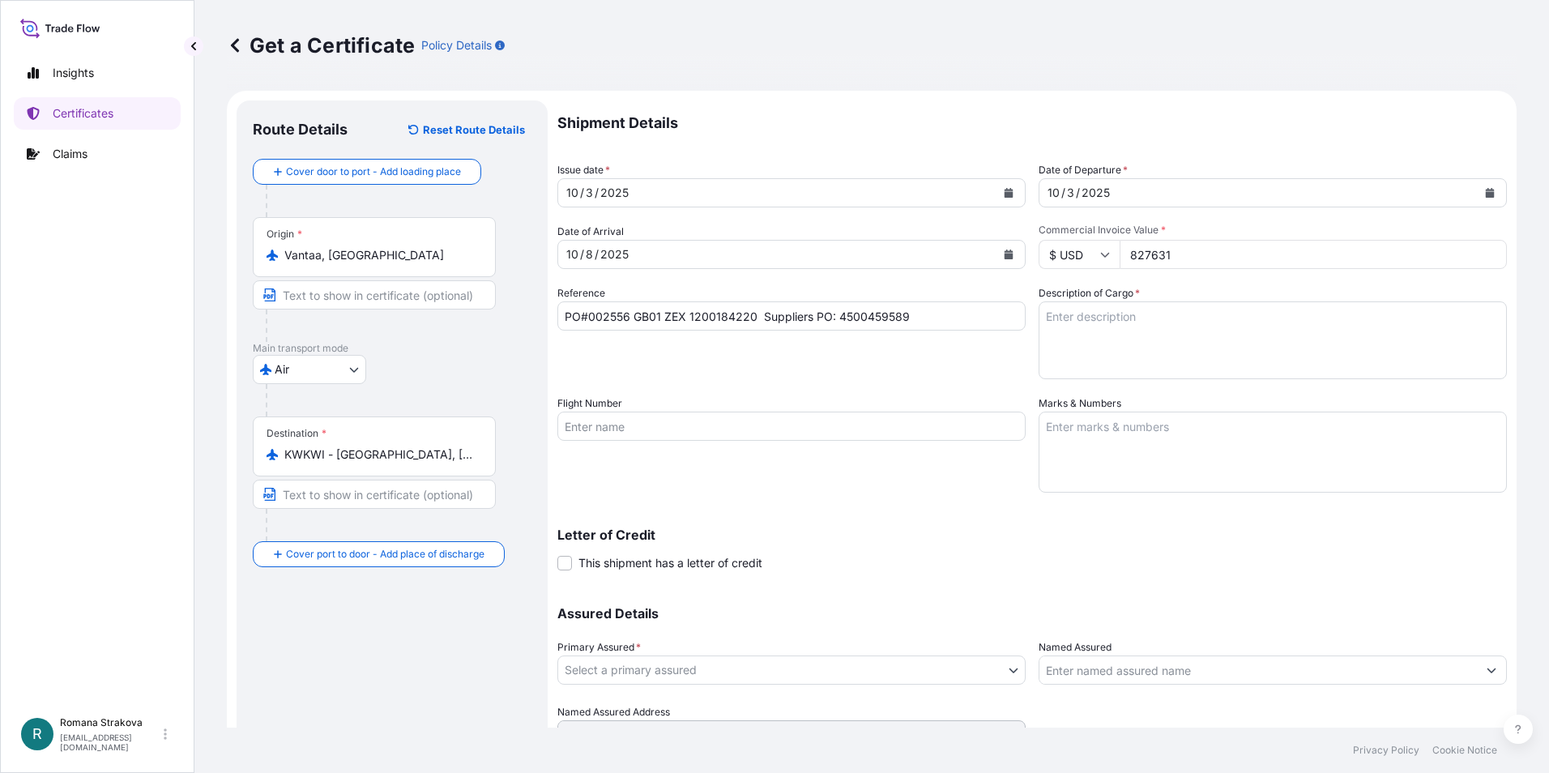
click at [1476, 259] on input "827631" at bounding box center [1312, 254] width 387 height 29
click at [1107, 436] on textarea "Marks & Numbers" at bounding box center [1272, 451] width 468 height 81
paste textarea "“No risk prior to loading and no risk after discharge”"
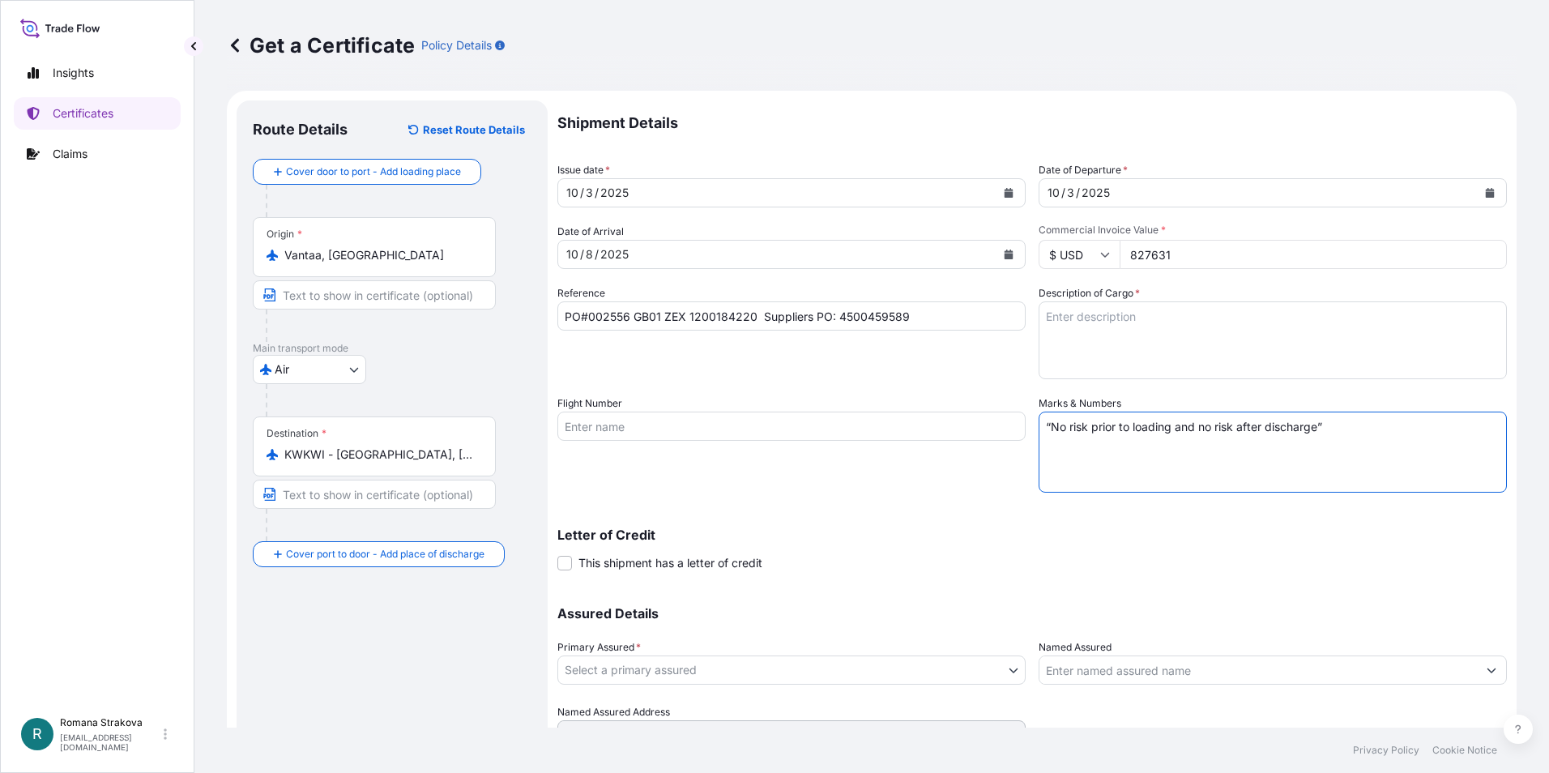
type textarea "“No risk prior to loading and no risk after discharge”"
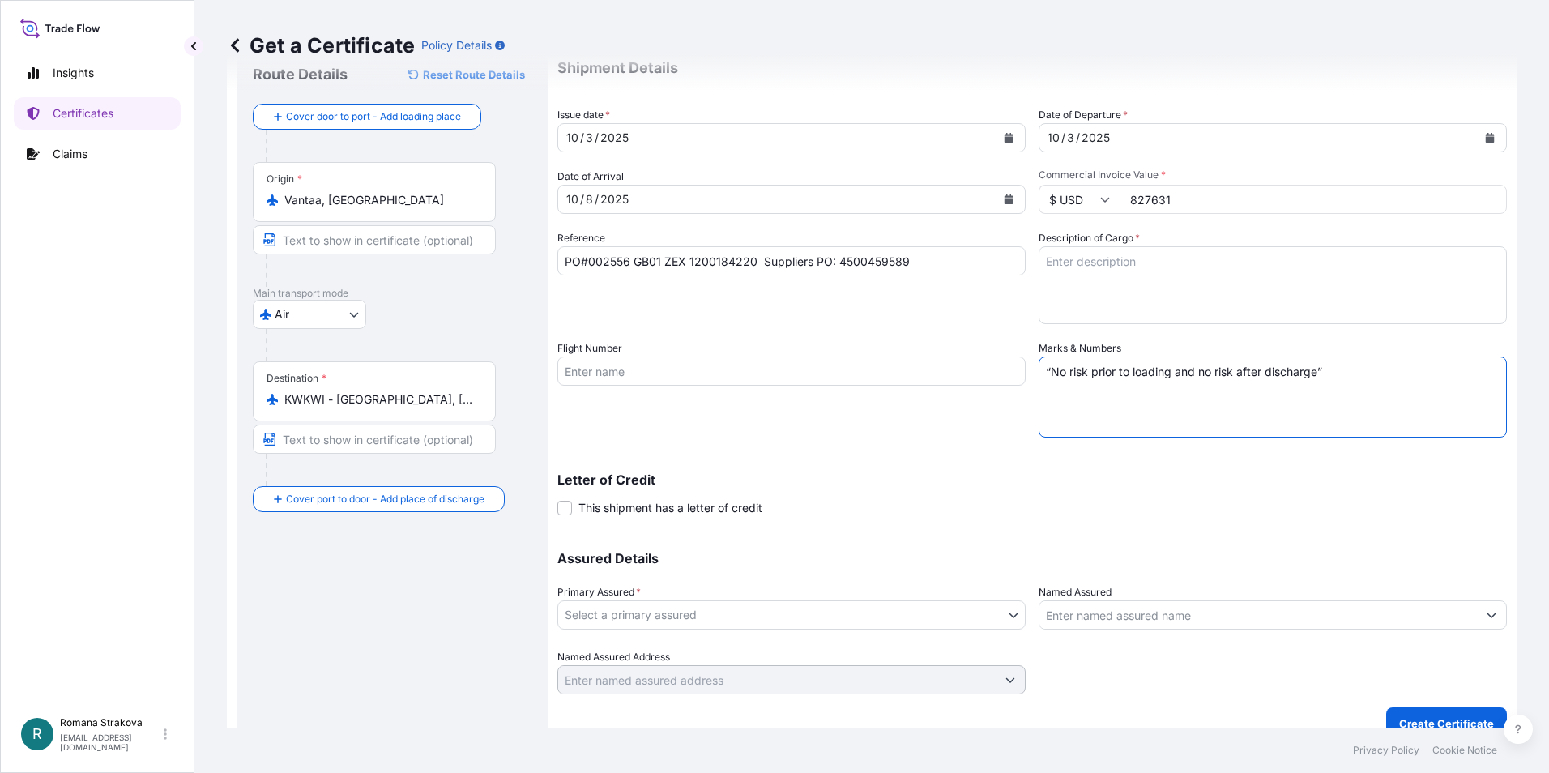
scroll to position [77, 0]
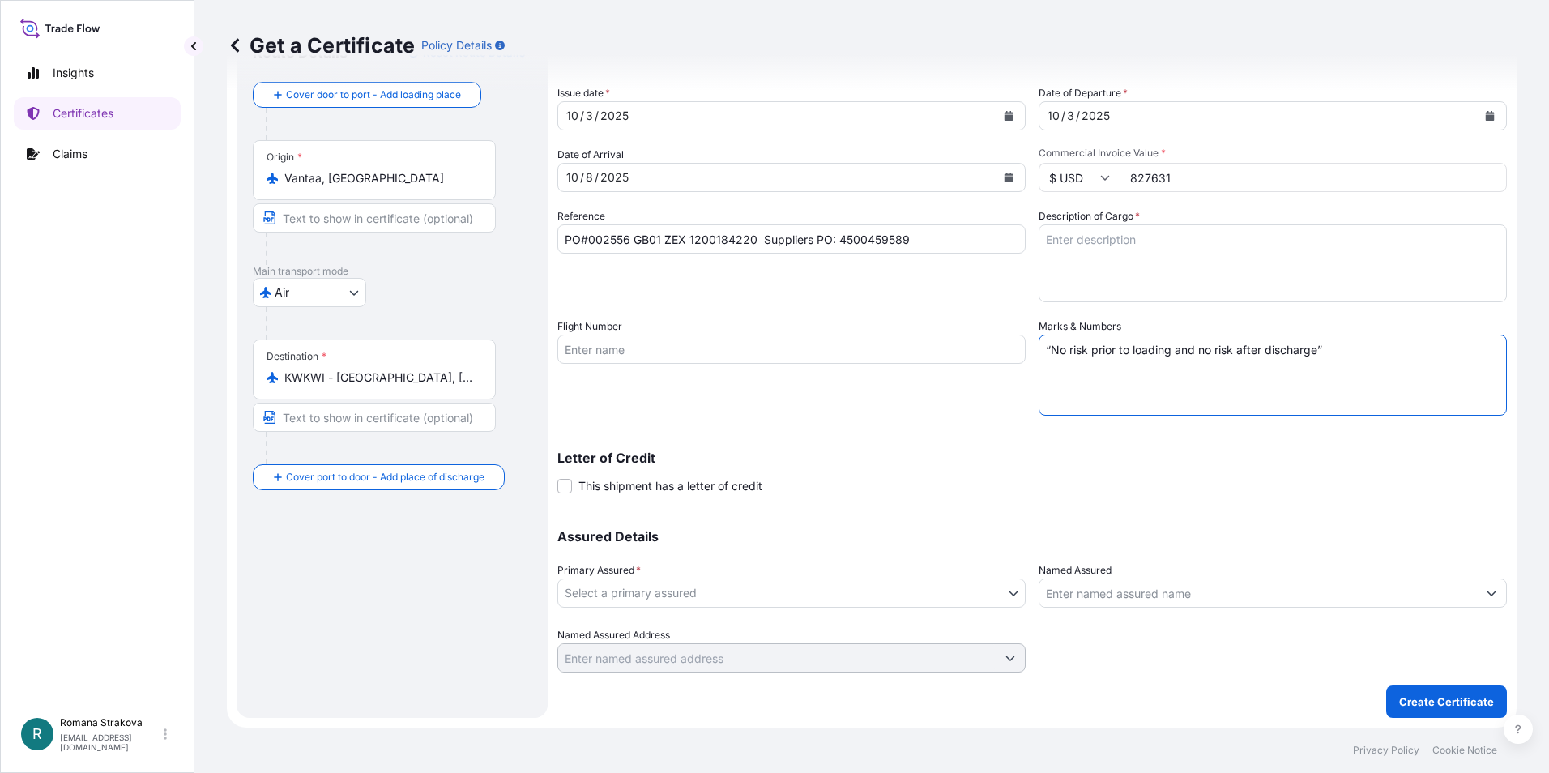
click at [1011, 590] on body "Insights Certificates Claims R [PERSON_NAME] [EMAIL_ADDRESS][DOMAIN_NAME] Get a…" at bounding box center [774, 386] width 1549 height 773
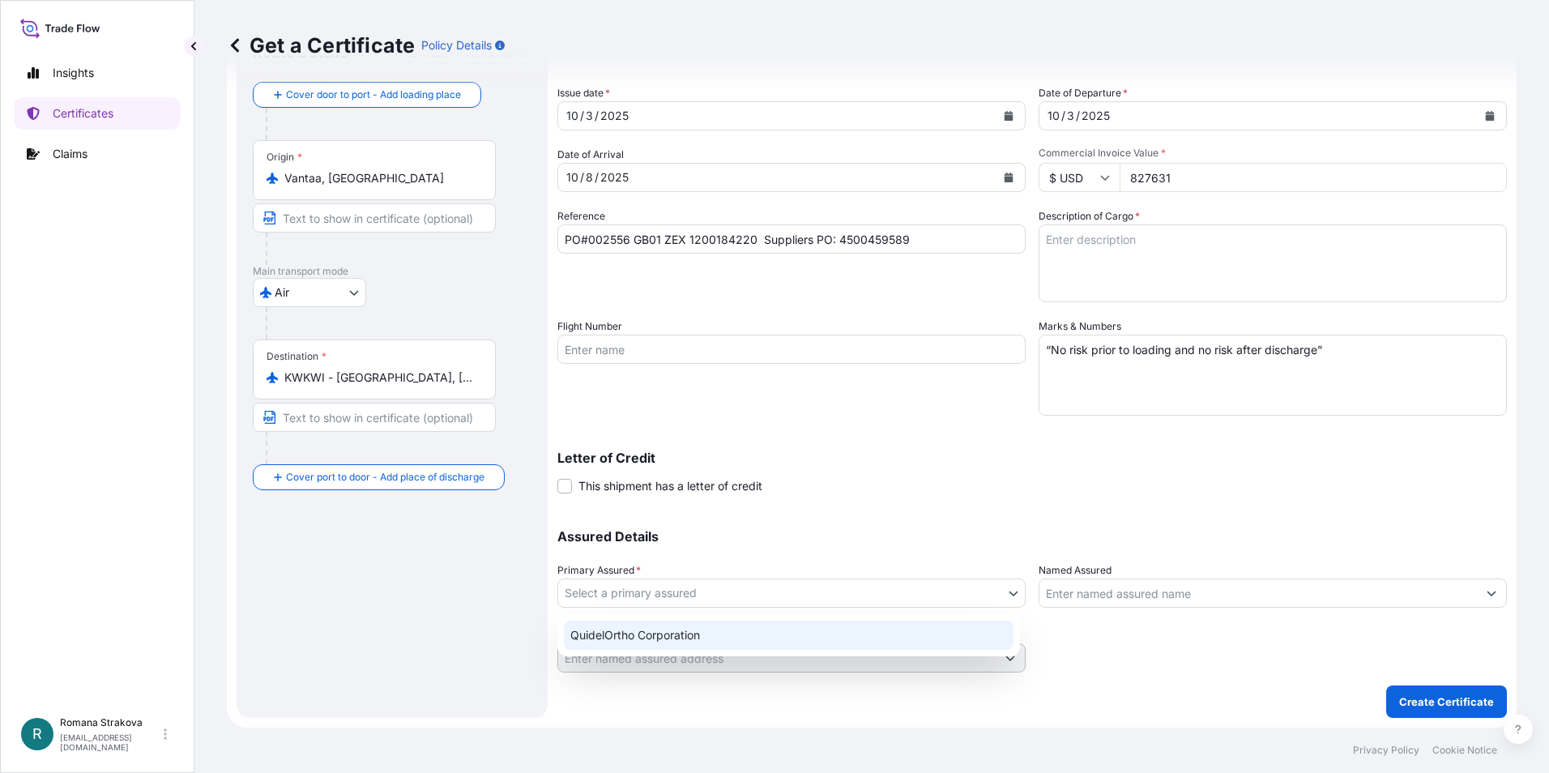
click at [715, 637] on div "QuidelOrtho Corporation" at bounding box center [789, 634] width 450 height 29
select select "31549"
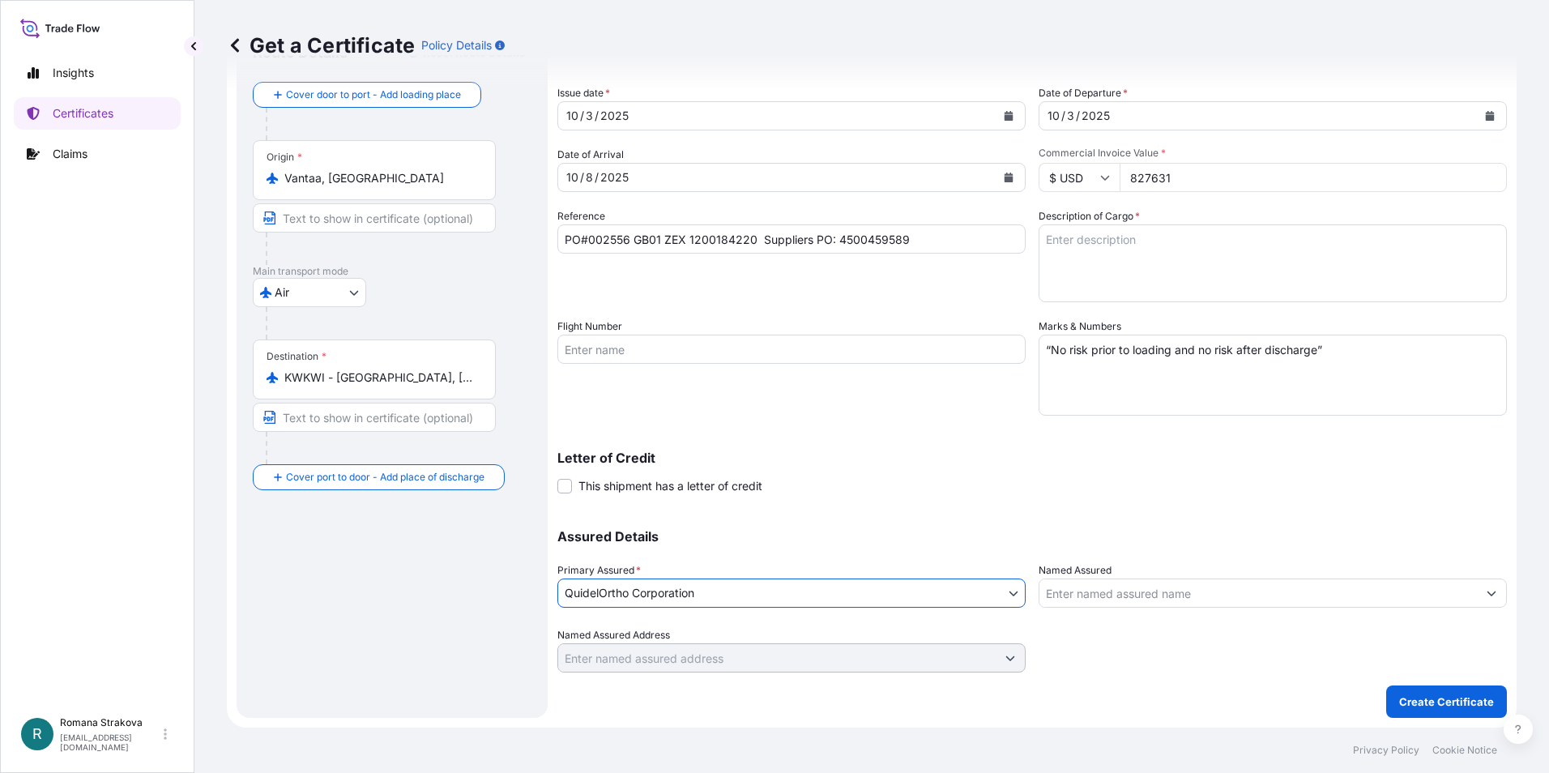
click at [1064, 595] on input "Named Assured" at bounding box center [1257, 592] width 437 height 29
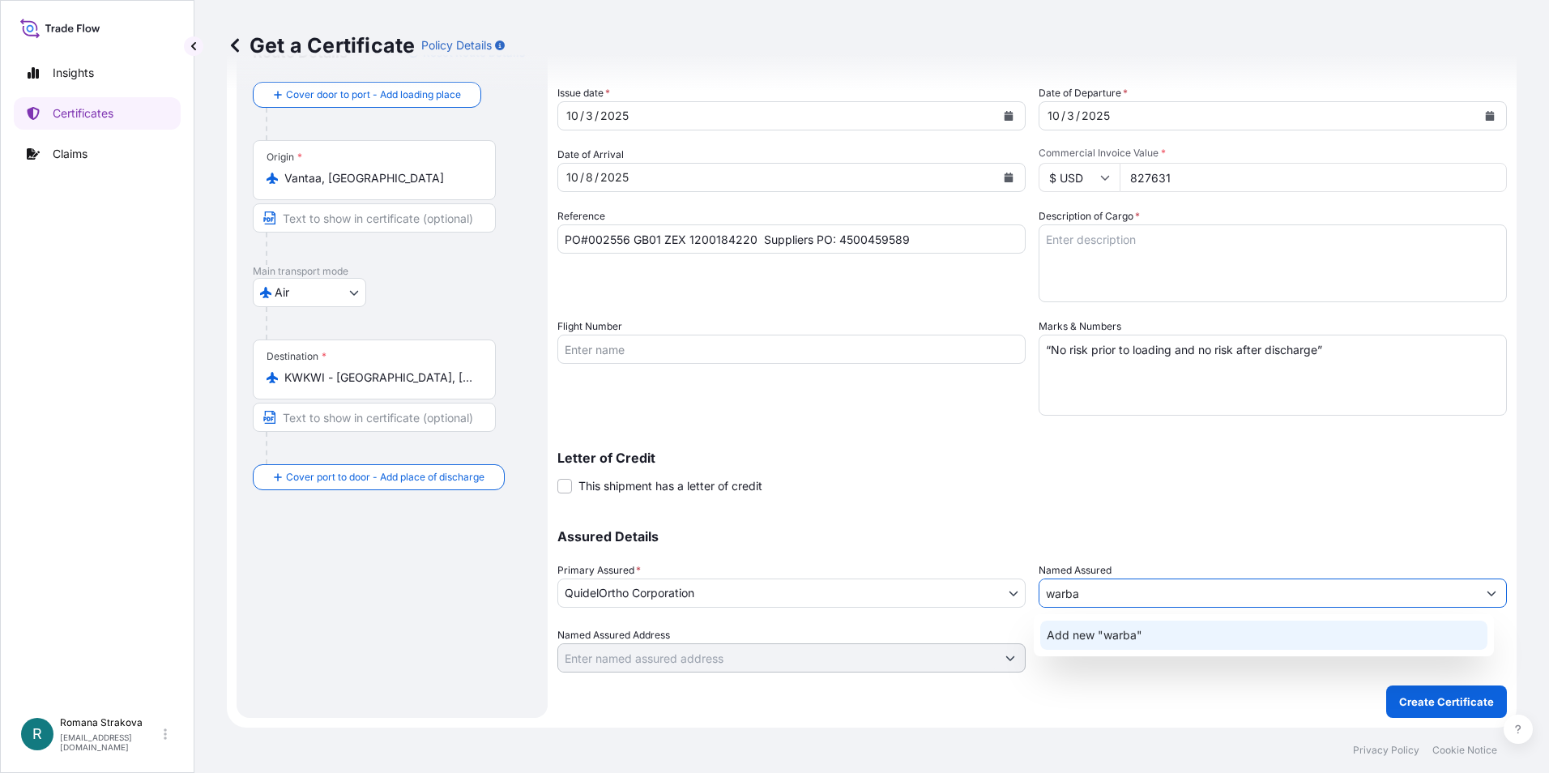
type input "warba"
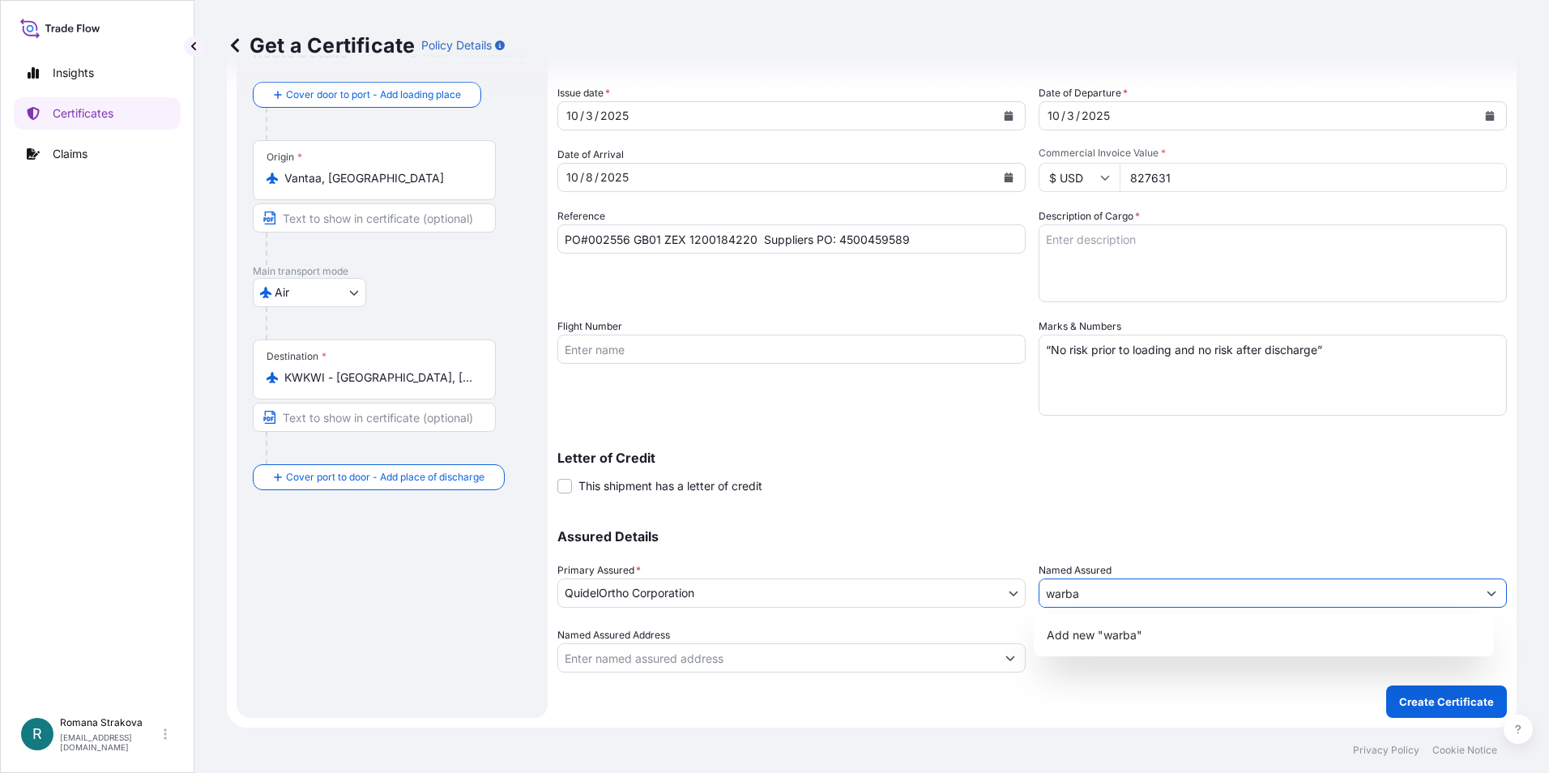
click at [1065, 246] on textarea "Description of Cargo *" at bounding box center [1272, 263] width 468 height 78
paste textarea "EQUIPMENT FOR BLOOD ANALYSIS AND ACCESSORIES"
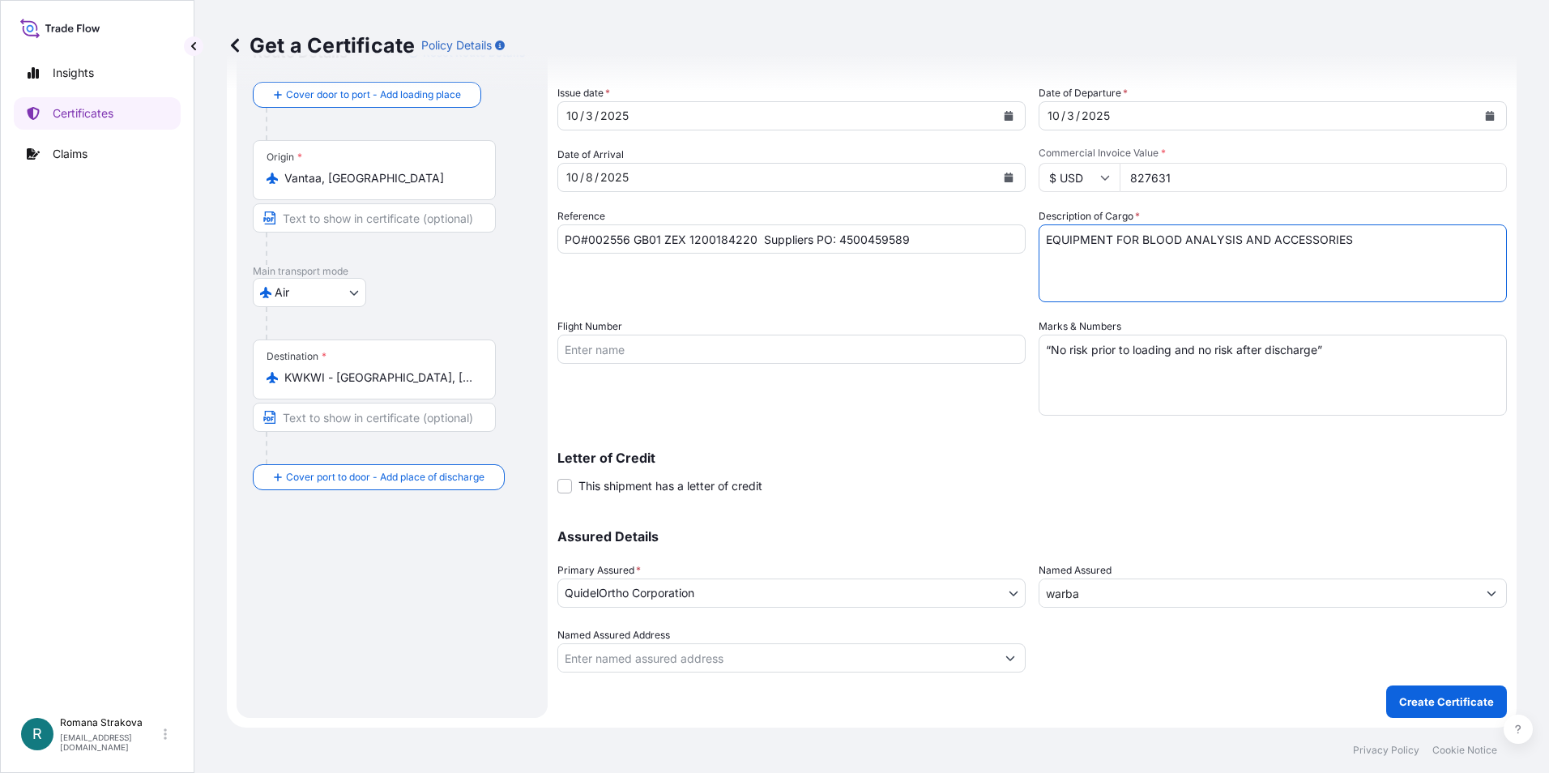
type textarea "EQUIPMENT FOR BLOOD ANALYSIS AND ACCESSORIES"
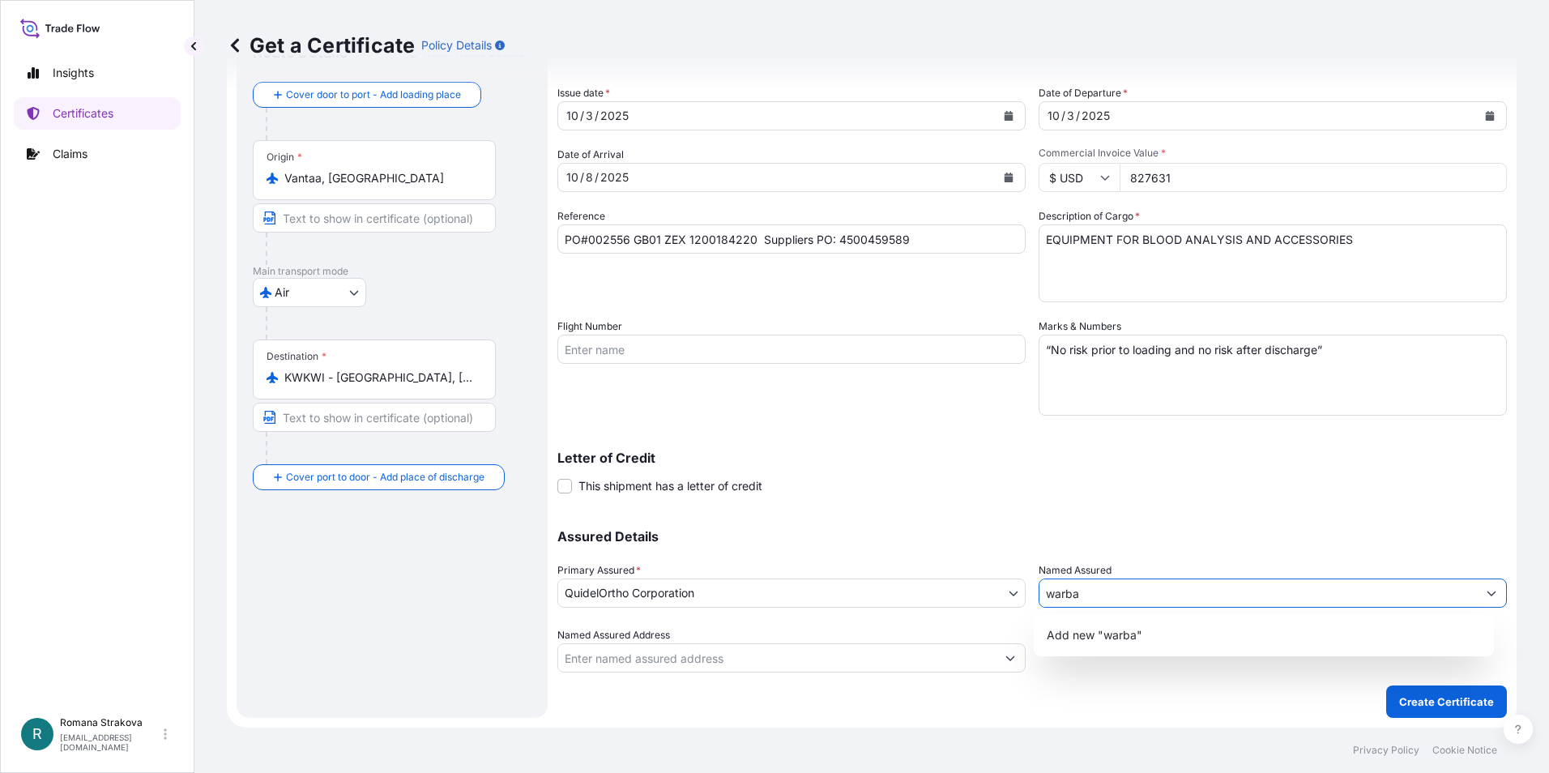
click at [1072, 598] on input "warba" at bounding box center [1257, 592] width 437 height 29
drag, startPoint x: 1080, startPoint y: 596, endPoint x: 1024, endPoint y: 591, distance: 56.2
click at [1024, 591] on div "Assured Details Primary Assured * QuidelOrtho Corporation QuidelOrtho Corporati…" at bounding box center [1031, 591] width 949 height 162
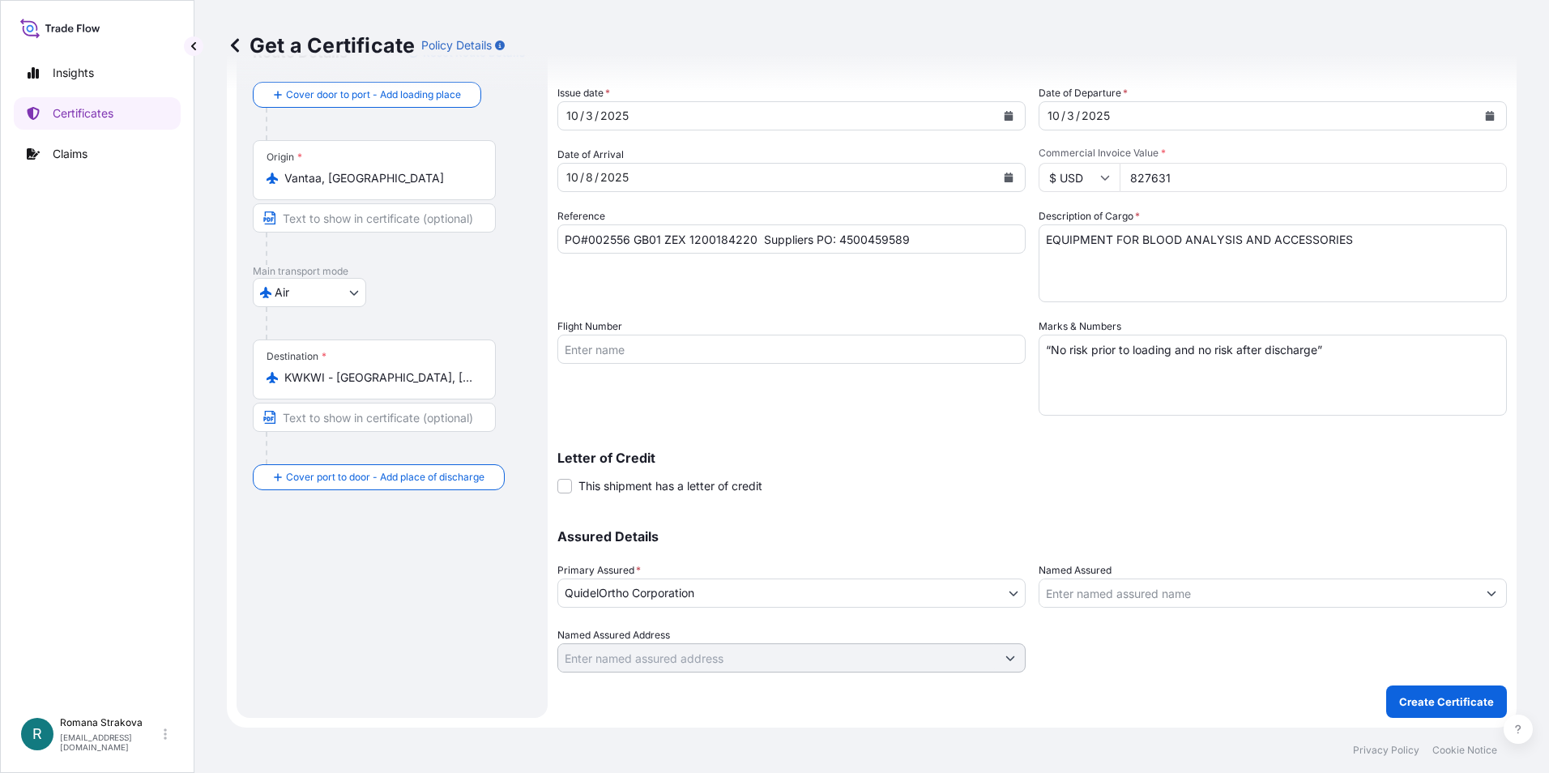
click at [1124, 601] on input "Named Assured" at bounding box center [1257, 592] width 437 height 29
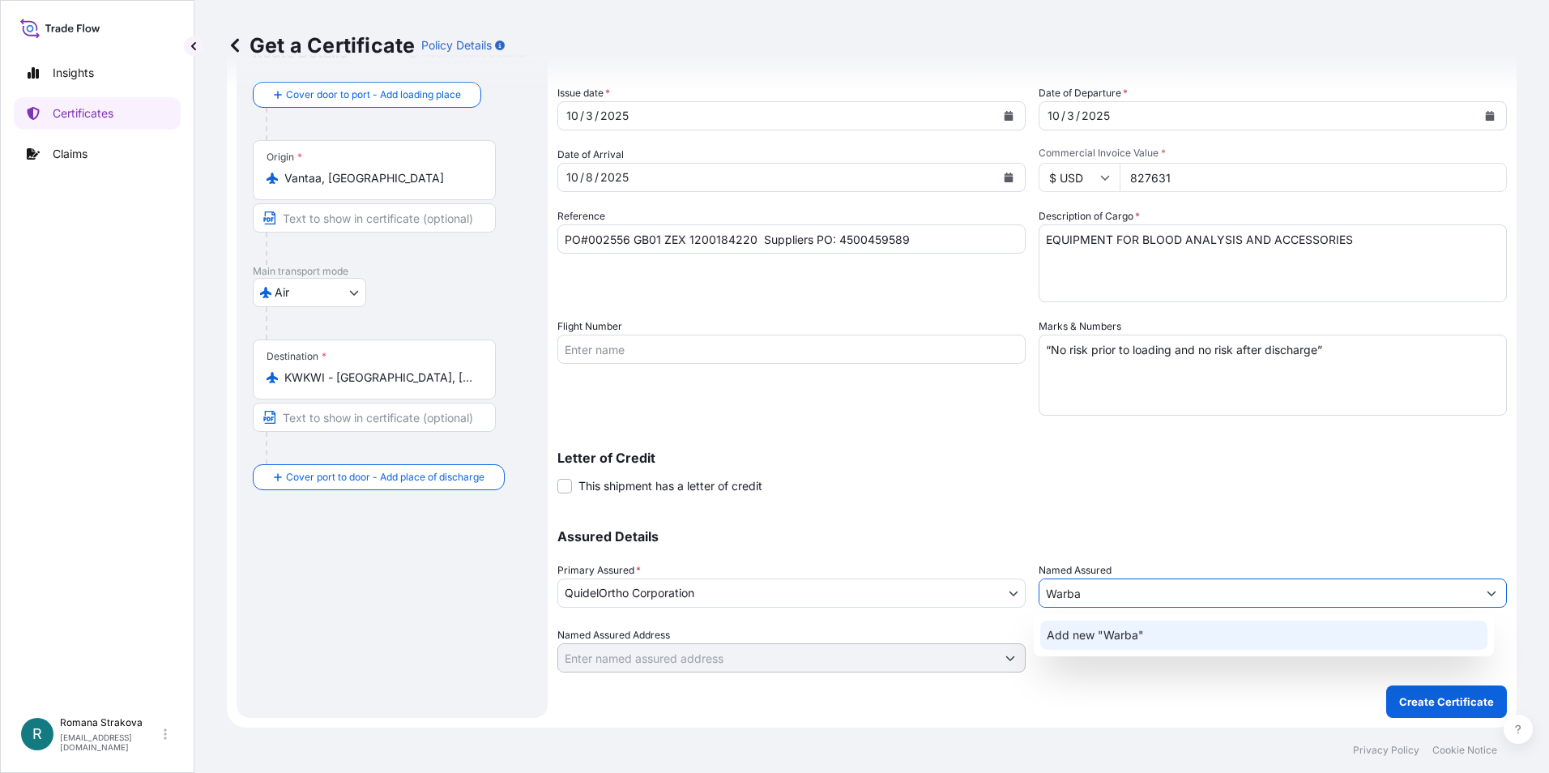
type input "Warba"
click at [961, 495] on div "Shipment Details Issue date * [DATE] Date of Departure * [DATE] Date of Arrival…" at bounding box center [1031, 347] width 949 height 649
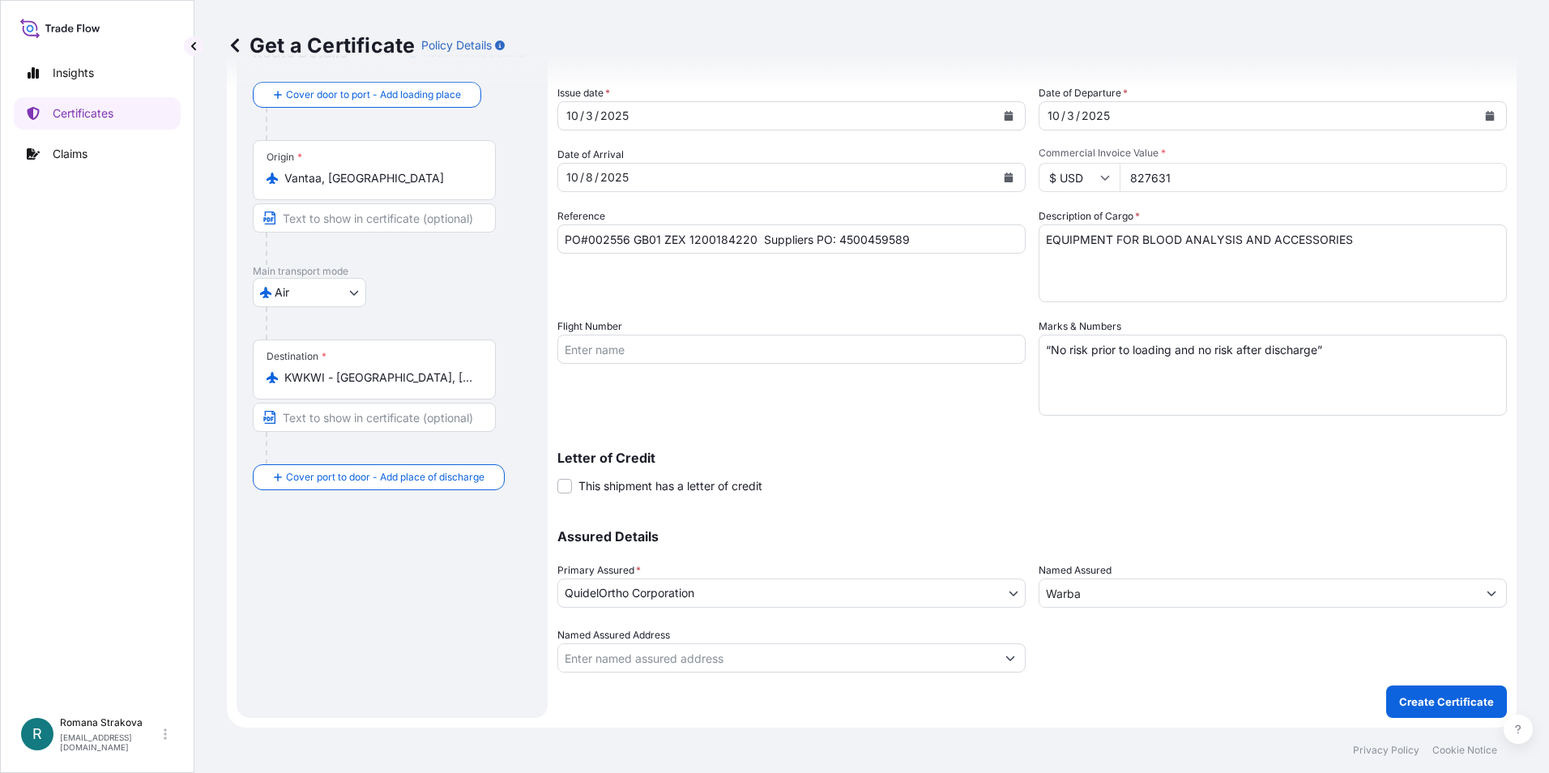
click at [795, 659] on input "Named Assured Address" at bounding box center [776, 657] width 437 height 29
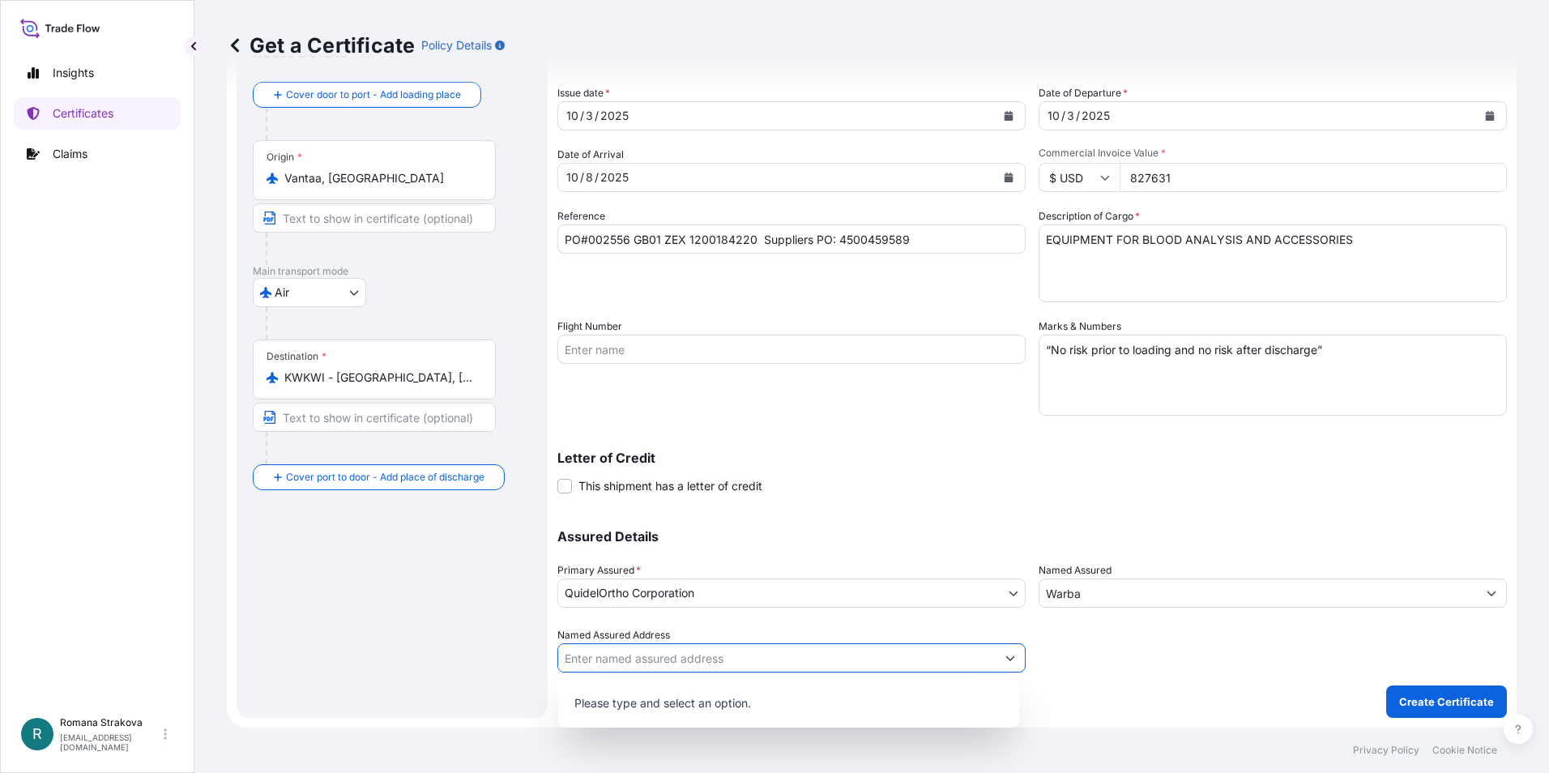
click at [1005, 658] on icon "Show suggestions" at bounding box center [1010, 658] width 10 height 10
type input "warba"
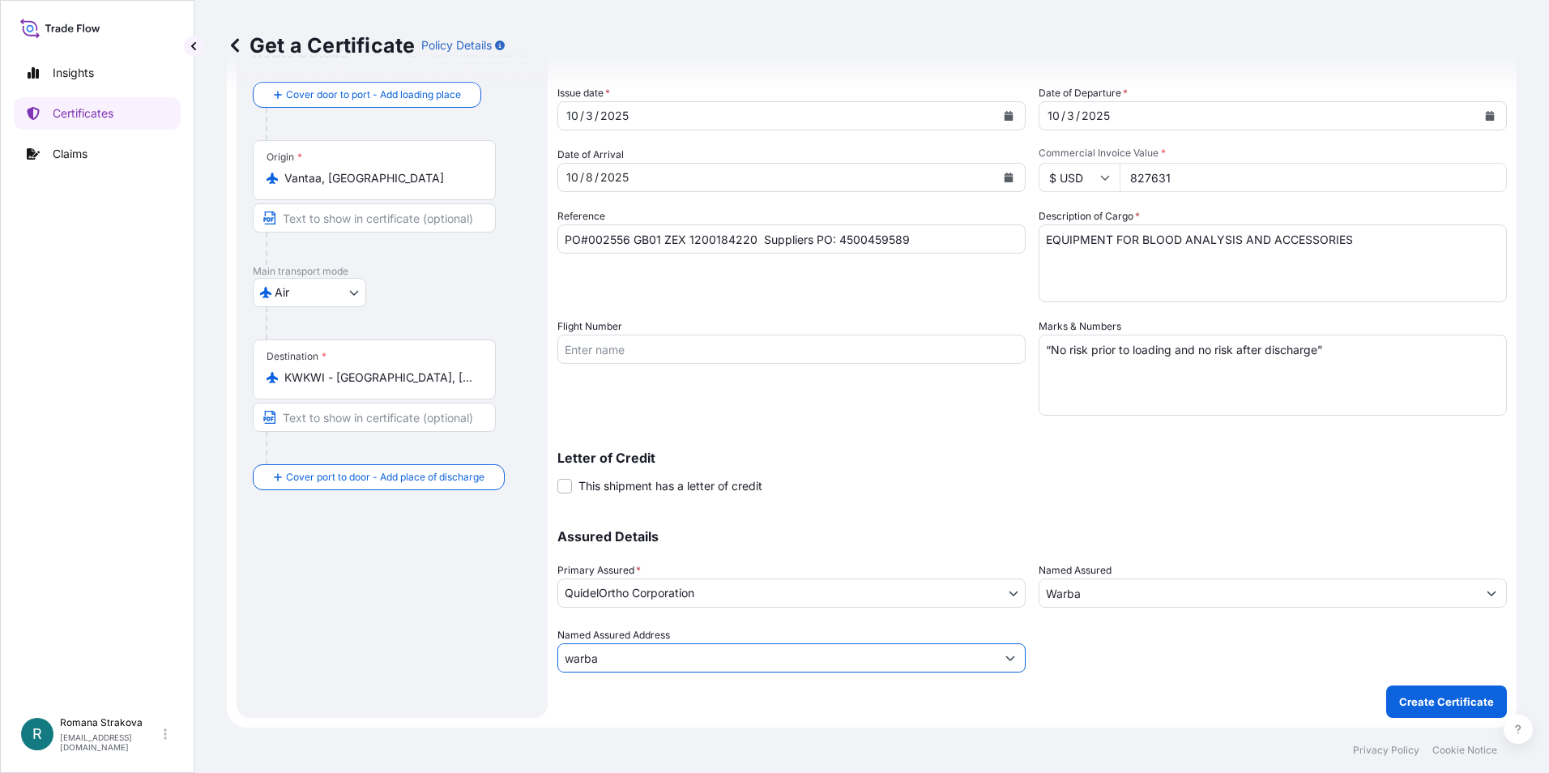
drag, startPoint x: 615, startPoint y: 660, endPoint x: 539, endPoint y: 663, distance: 76.2
click at [539, 663] on form "Route Details Reset Route Details Cover door to port - Add loading place Place …" at bounding box center [872, 371] width 1290 height 714
paste input "WARBA"
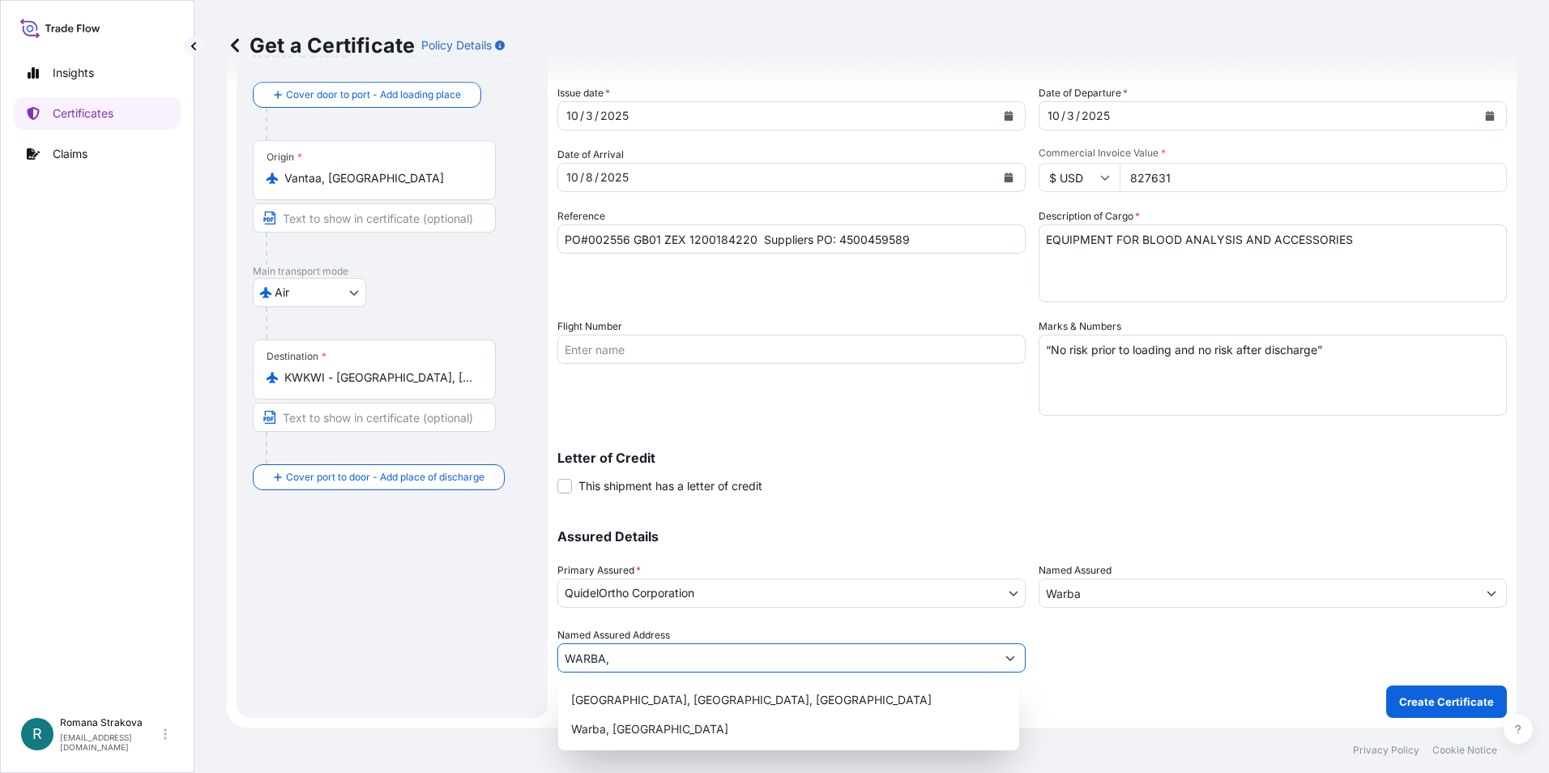
type input "WARBA,"
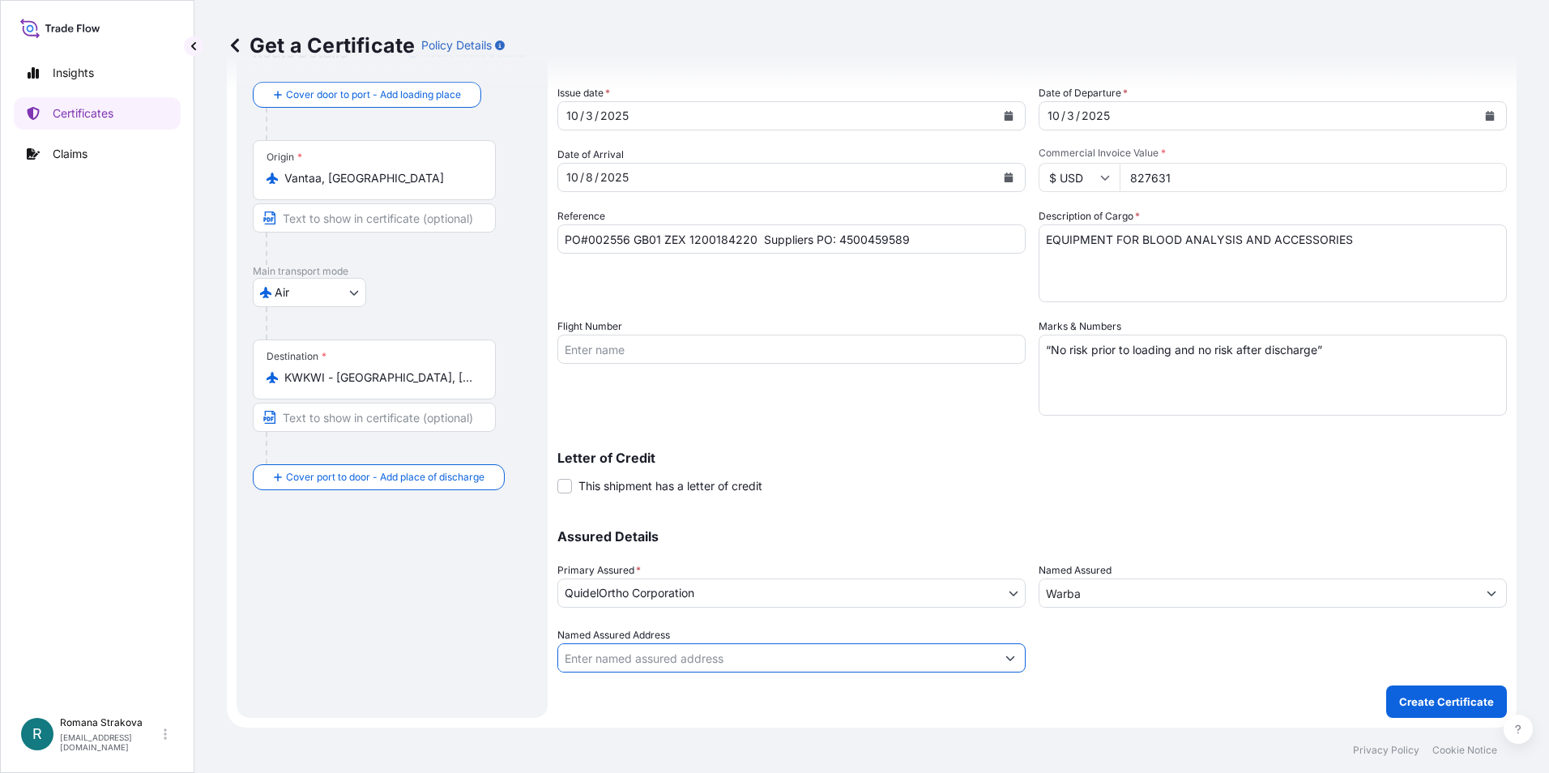
paste input "PO BOX 26267"
type input "PO BOX 26267"
click at [610, 659] on input "Named Assured Address" at bounding box center [776, 657] width 437 height 29
paste input "MEDICAL SUPPLIES CO."
type input "MEDICAL SUPPLIES CO."
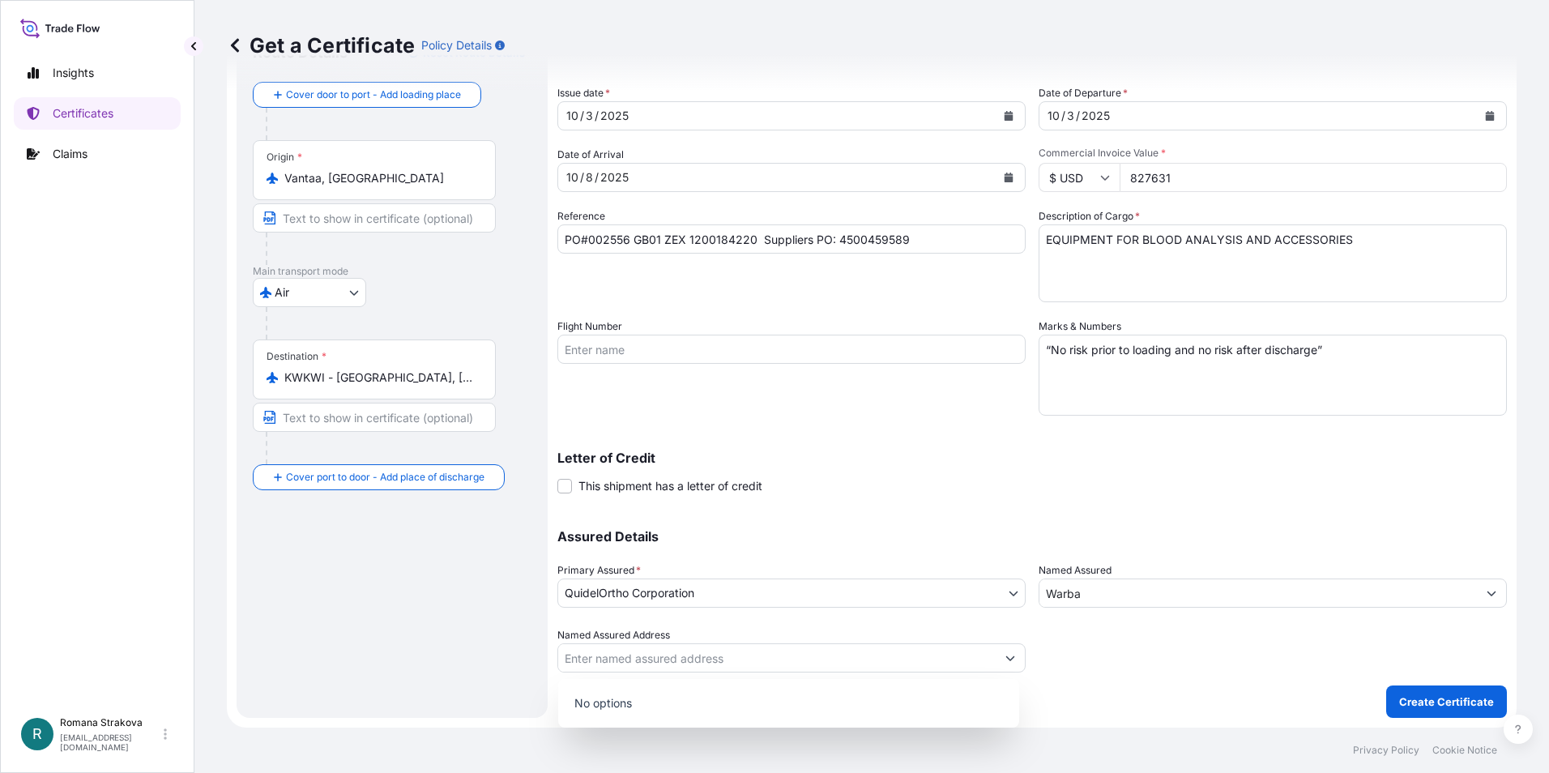
drag, startPoint x: 1088, startPoint y: 660, endPoint x: 1065, endPoint y: 649, distance: 25.4
click at [1088, 659] on div at bounding box center [1272, 649] width 468 height 45
click at [1145, 591] on input "Warba" at bounding box center [1257, 592] width 437 height 29
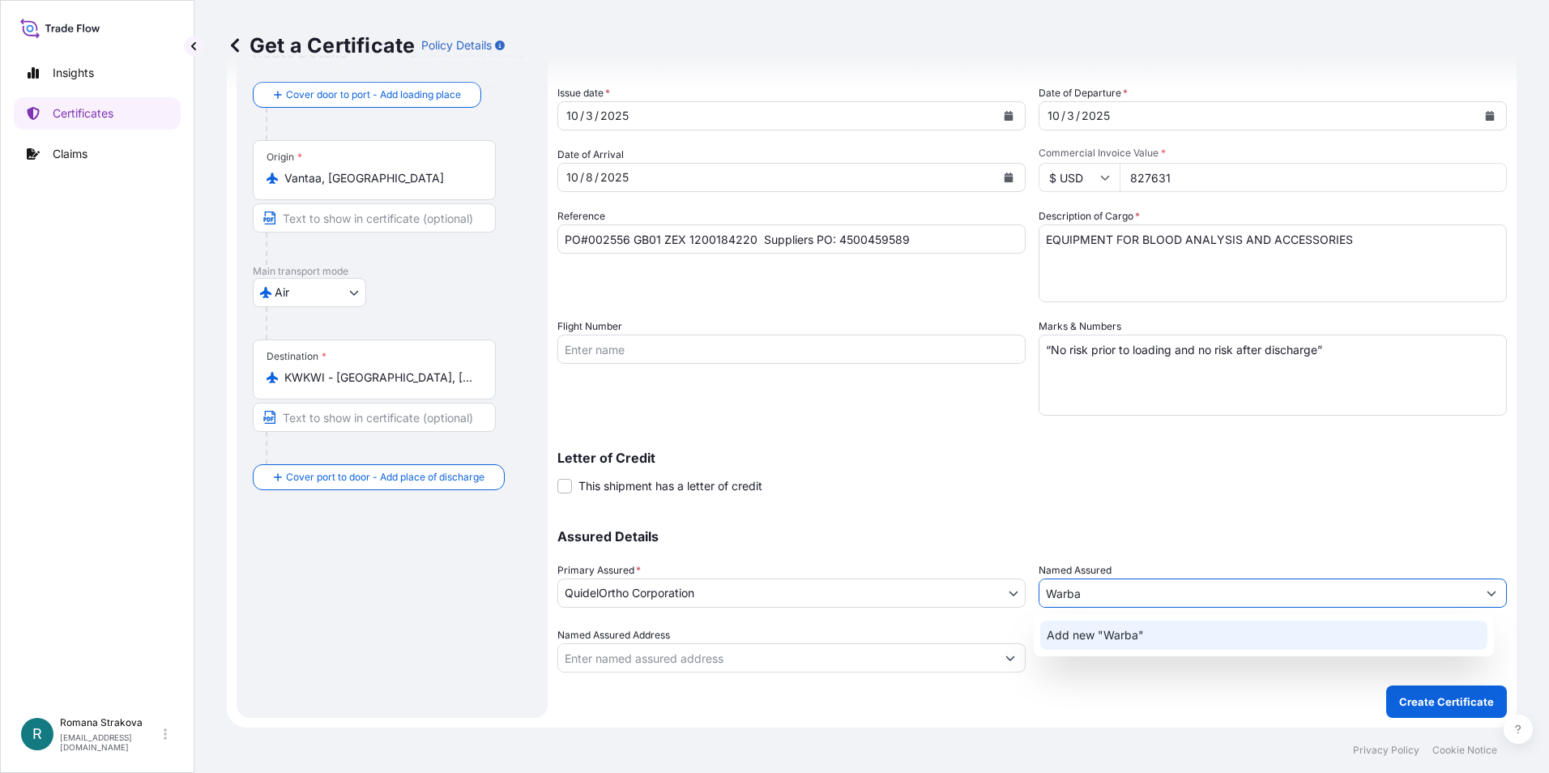
click at [1117, 633] on span "Add new "Warba"" at bounding box center [1095, 635] width 97 height 16
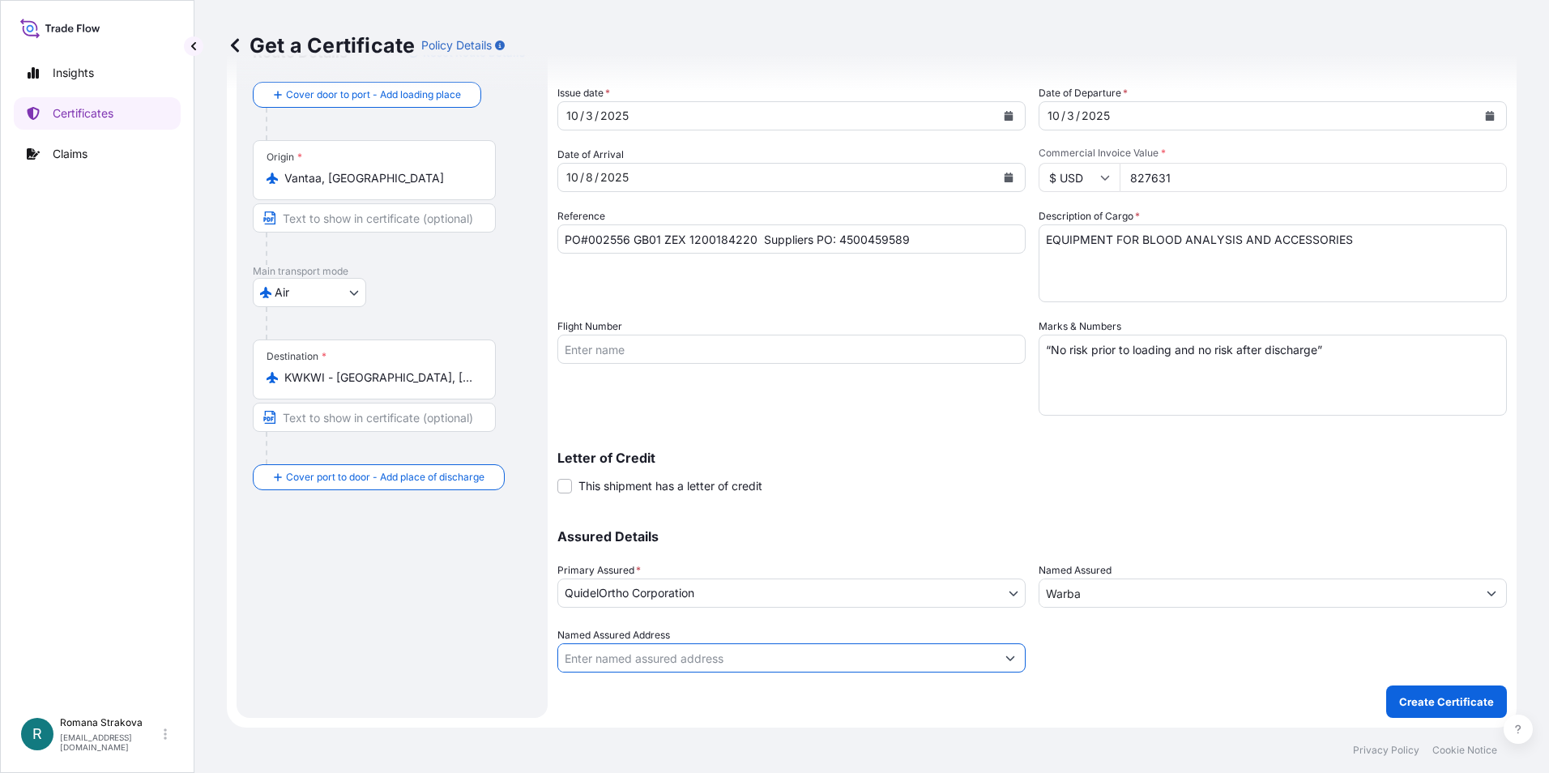
click at [778, 664] on input "Named Assured Address" at bounding box center [776, 657] width 437 height 29
type input "w"
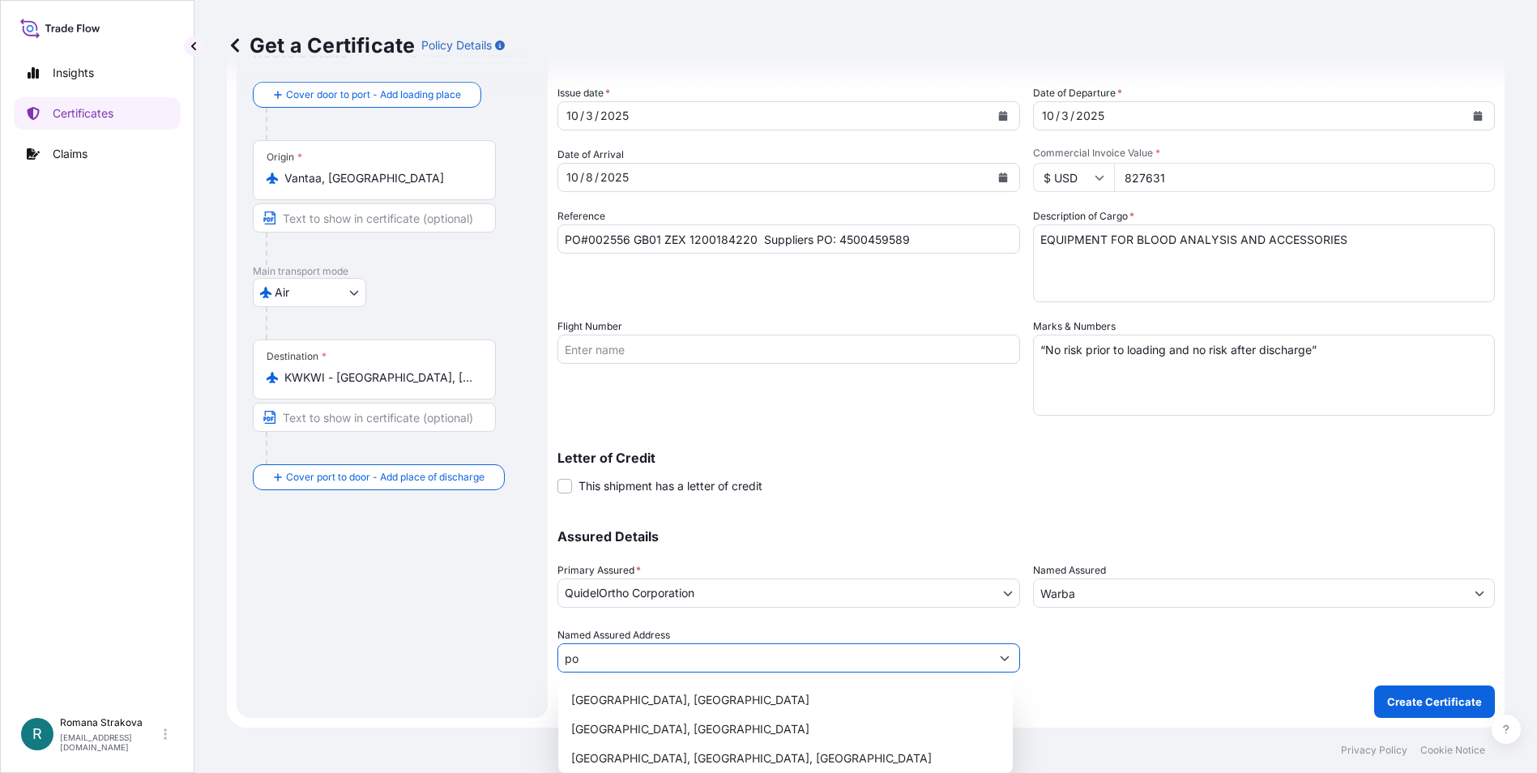
type input "p"
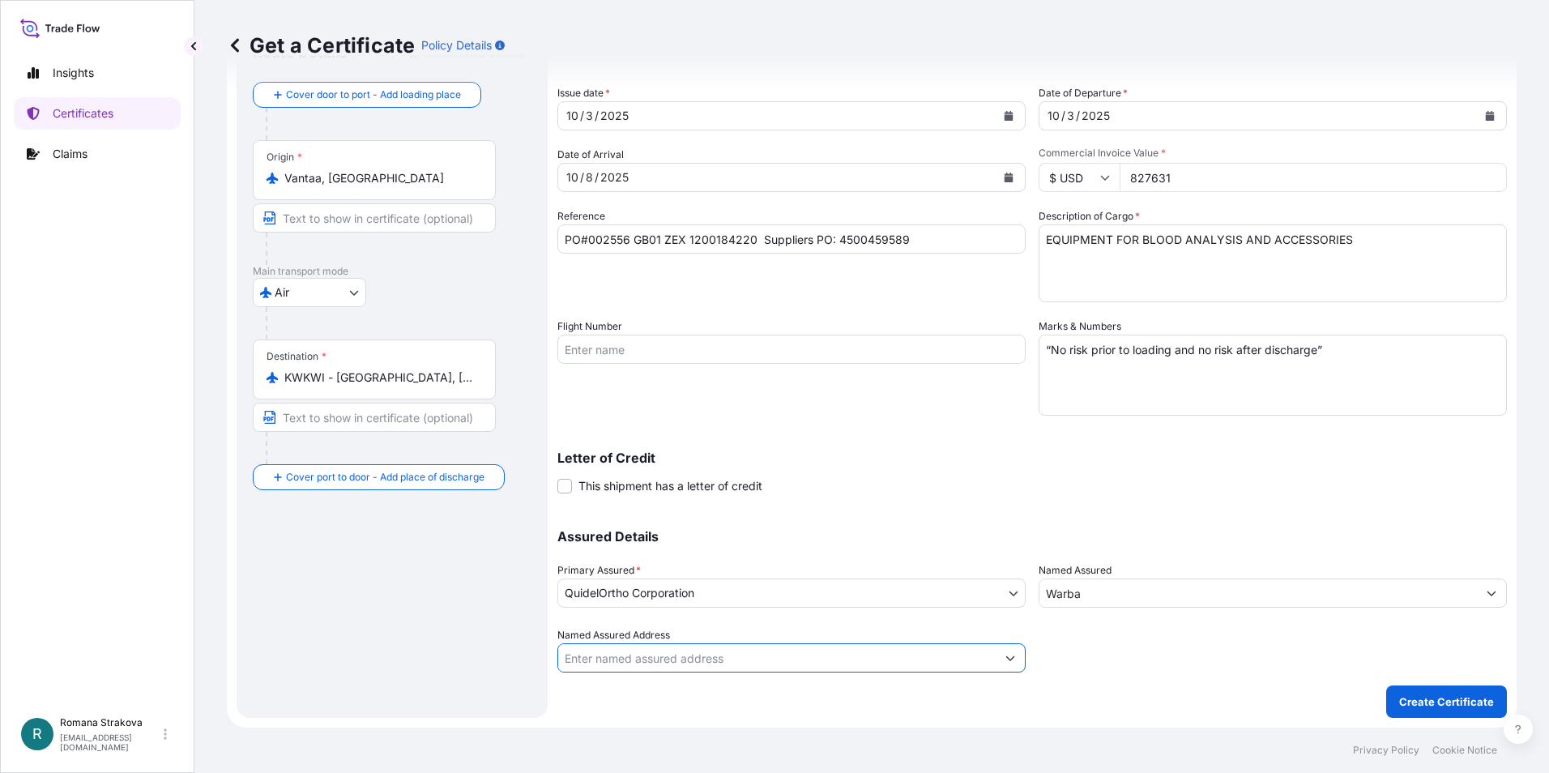
paste input "13123 SAFAT"
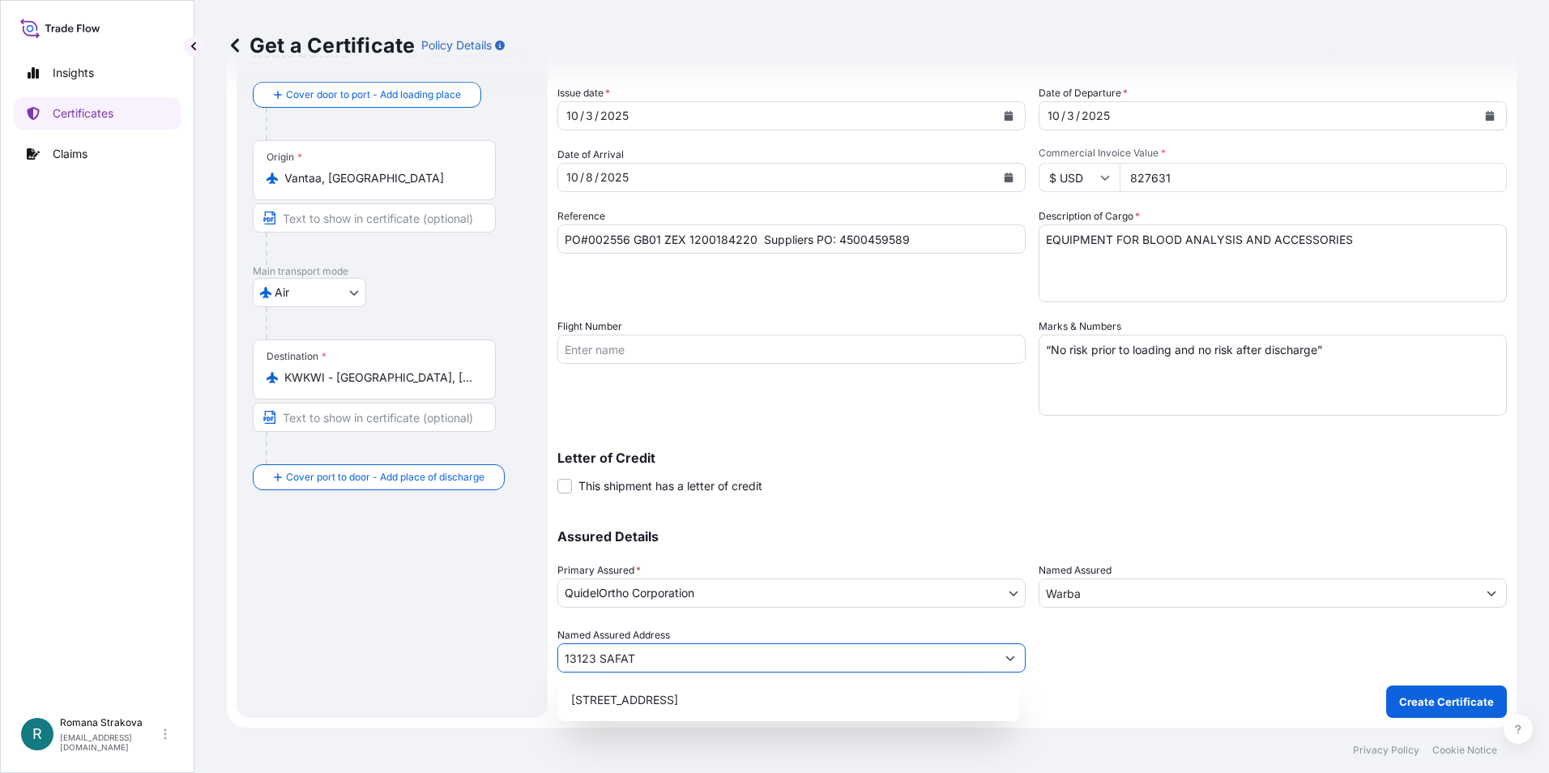
type input "13123 SAFAT"
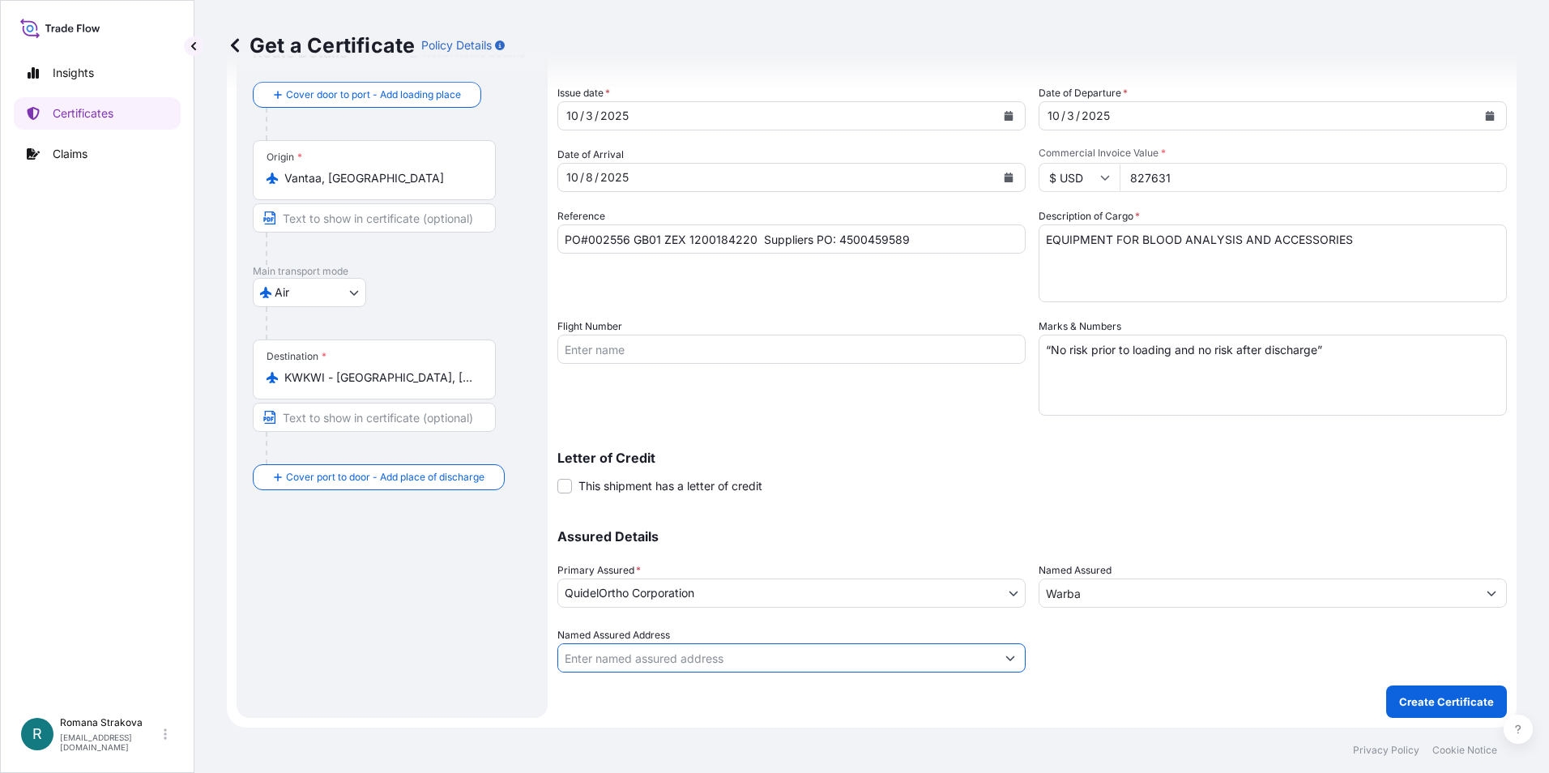
click at [655, 656] on input "Named Assured Address" at bounding box center [776, 657] width 437 height 29
click at [1158, 591] on input "Warba" at bounding box center [1257, 592] width 437 height 29
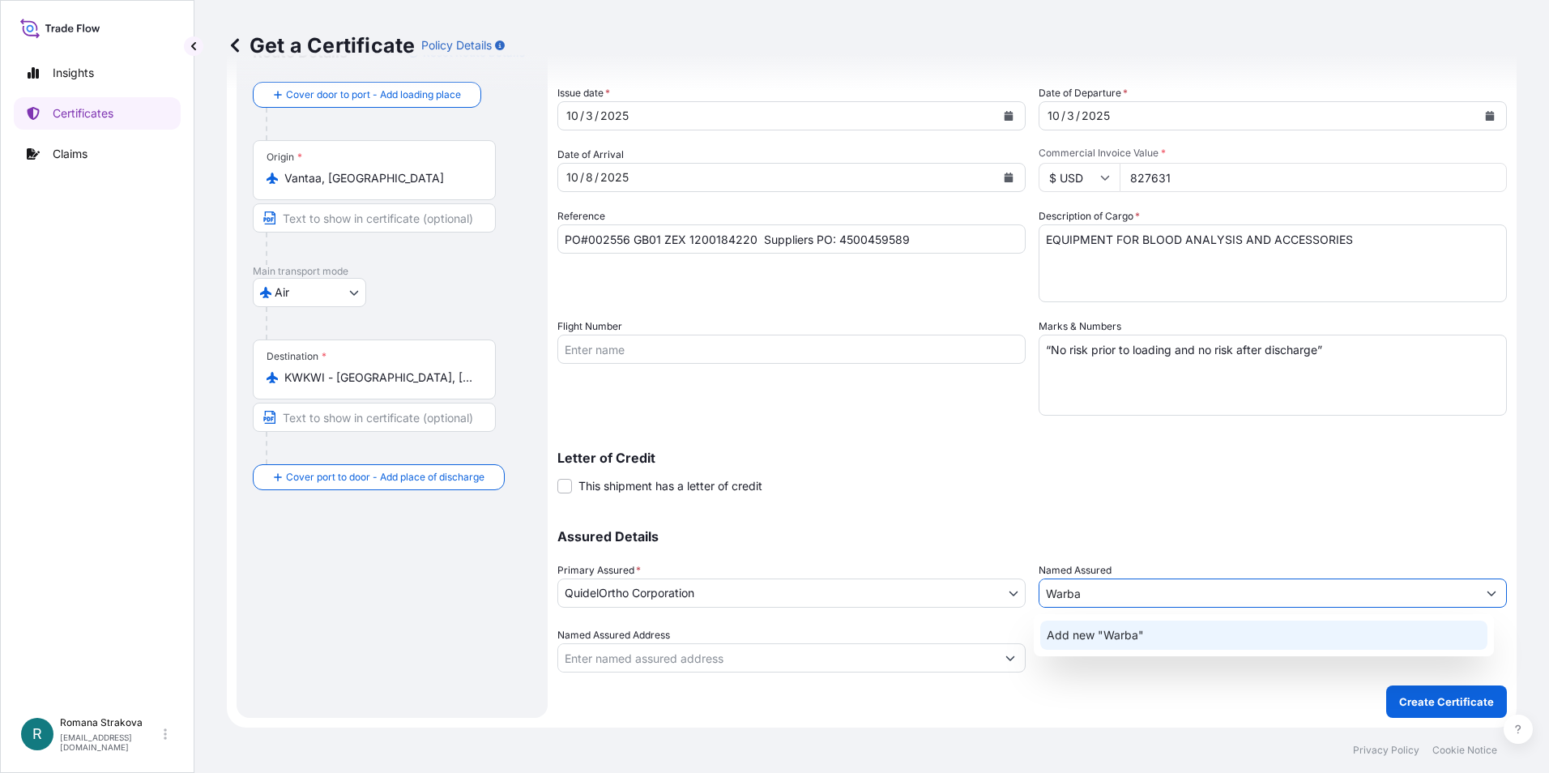
click at [1099, 632] on span "Add new "Warba"" at bounding box center [1095, 635] width 97 height 16
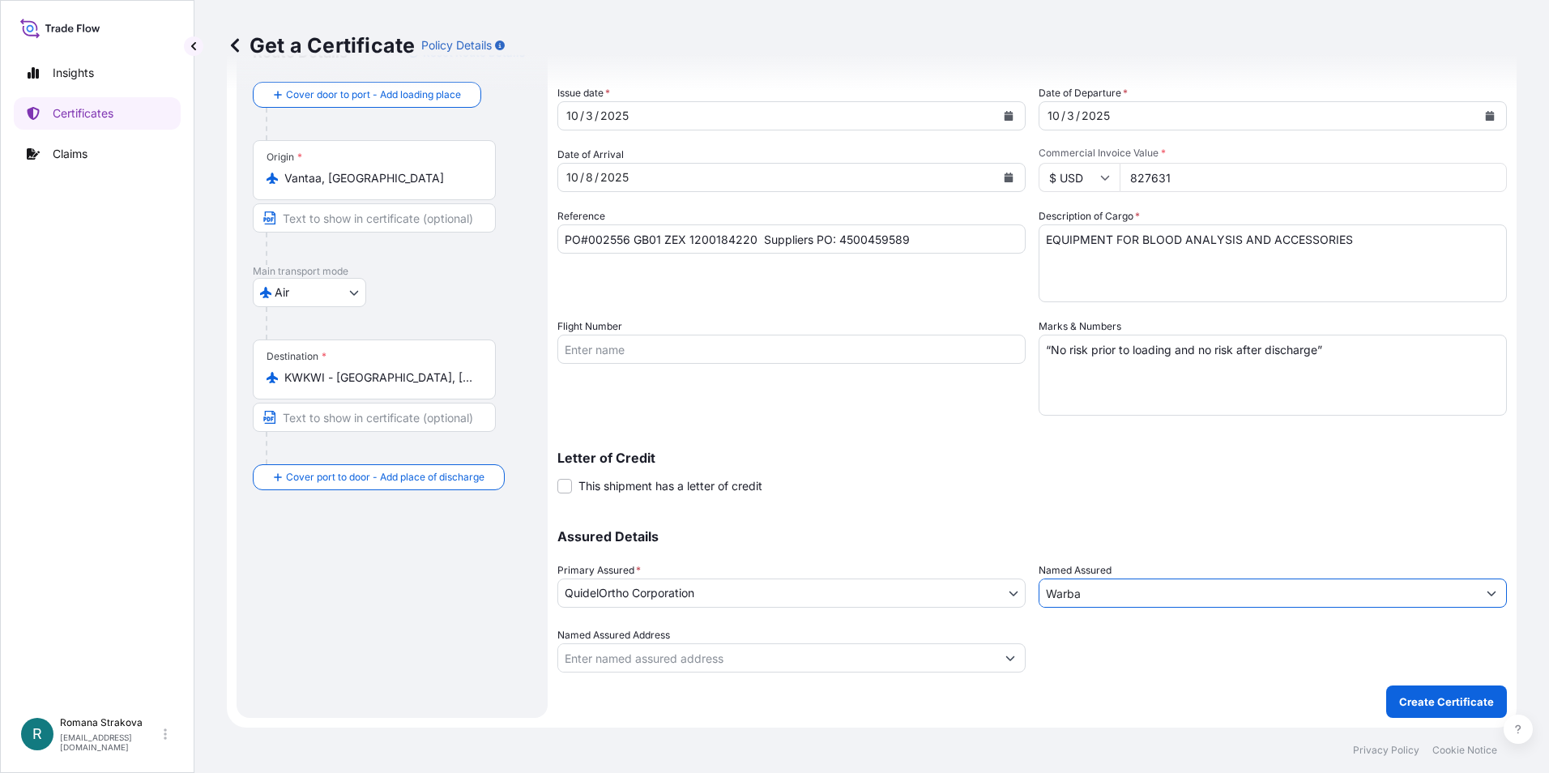
click at [1089, 689] on div "Shipment Details Issue date * [DATE] Date of Departure * [DATE] Date of Arrival…" at bounding box center [1031, 370] width 949 height 694
click at [778, 701] on div "Shipment Details Issue date * [DATE] Date of Departure * [DATE] Date of Arrival…" at bounding box center [1031, 370] width 949 height 694
click at [728, 660] on input "Named Assured Address" at bounding box center [776, 657] width 437 height 29
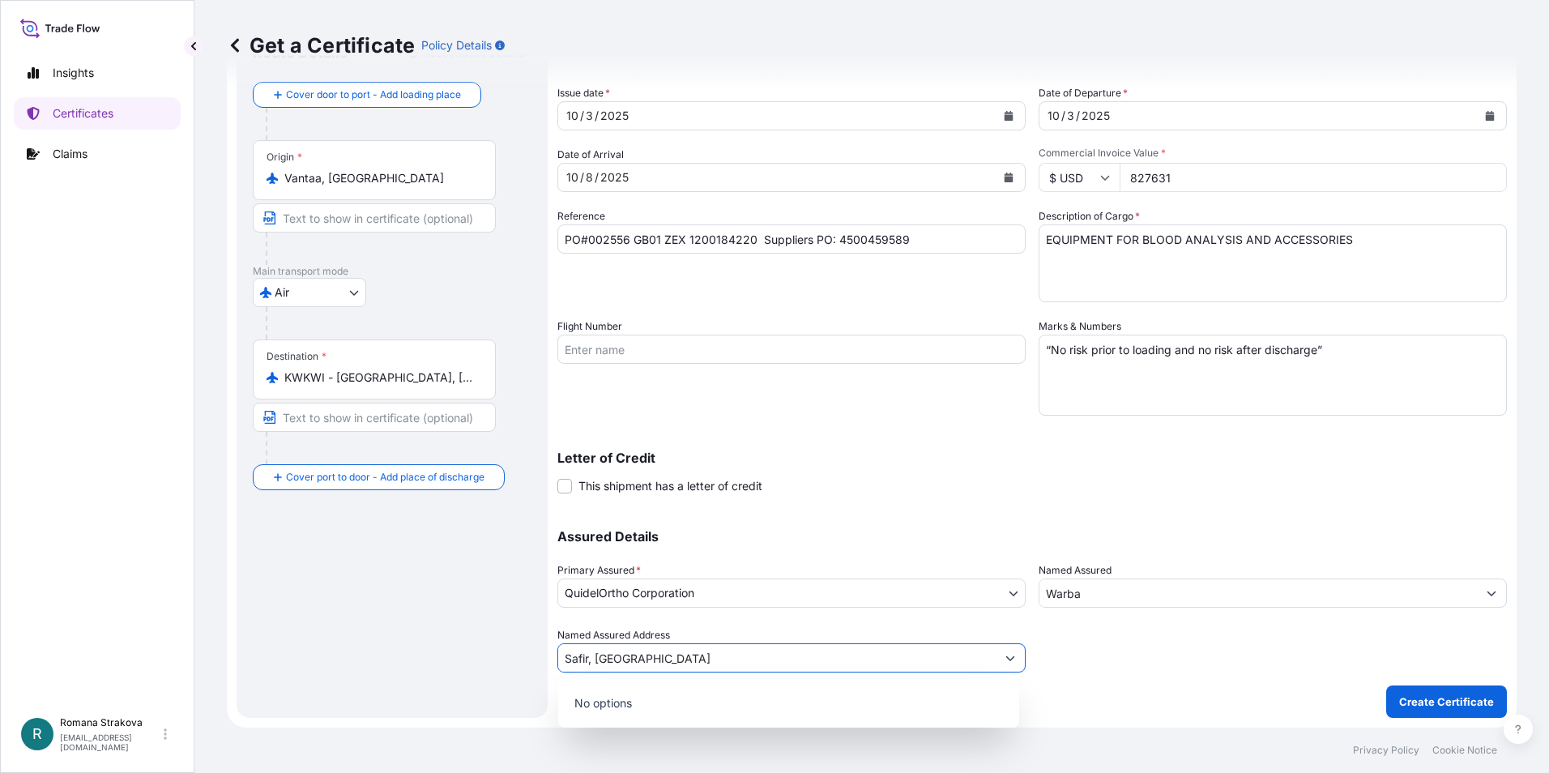
type input "Safir, [GEOGRAPHIC_DATA]"
click at [436, 648] on div "Route Details Reset Route Details Cover door to port - Add loading place Place …" at bounding box center [392, 371] width 279 height 662
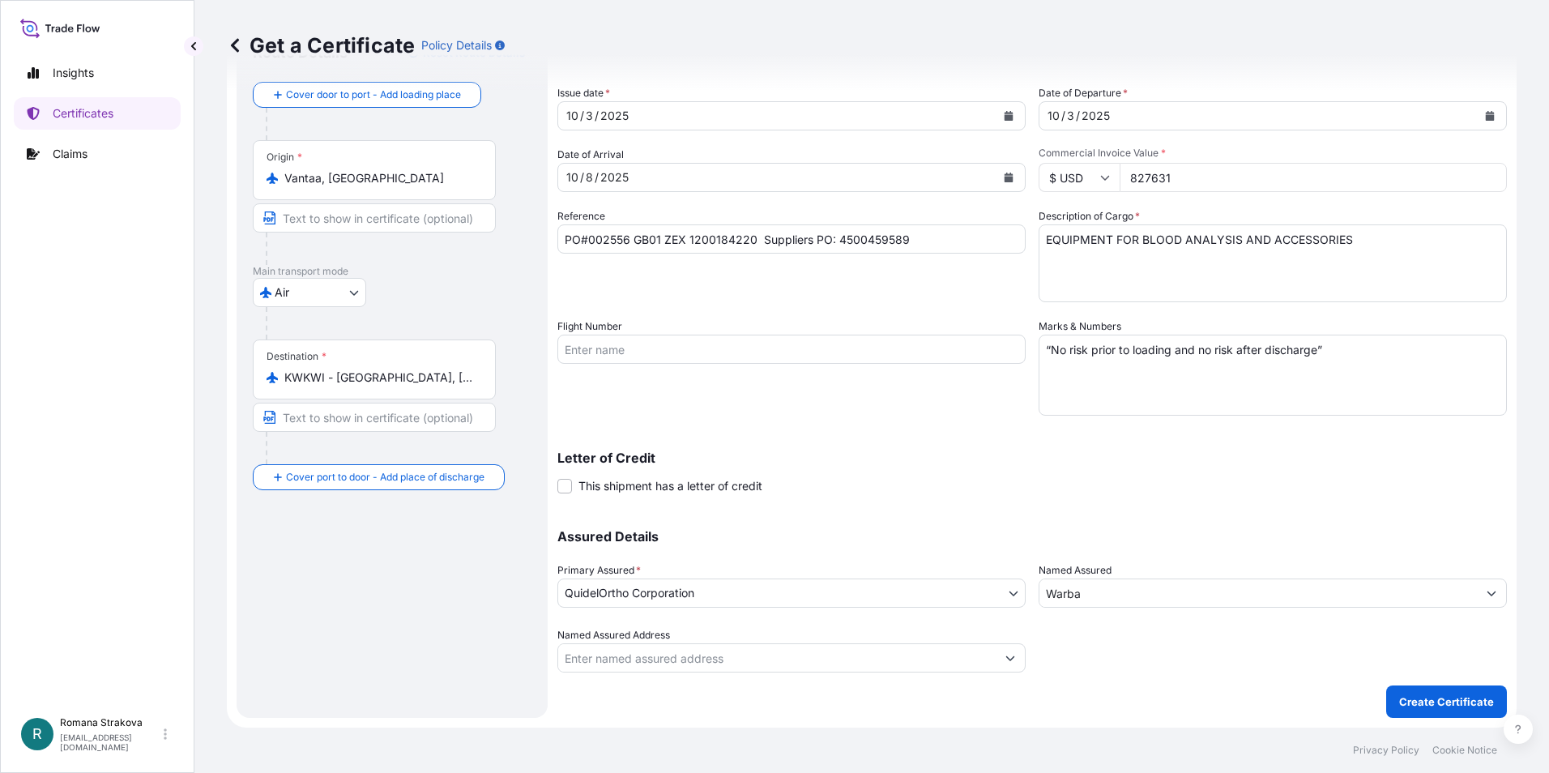
click at [1180, 178] on input "827631" at bounding box center [1312, 177] width 387 height 29
click at [1144, 595] on input "Warba" at bounding box center [1257, 592] width 437 height 29
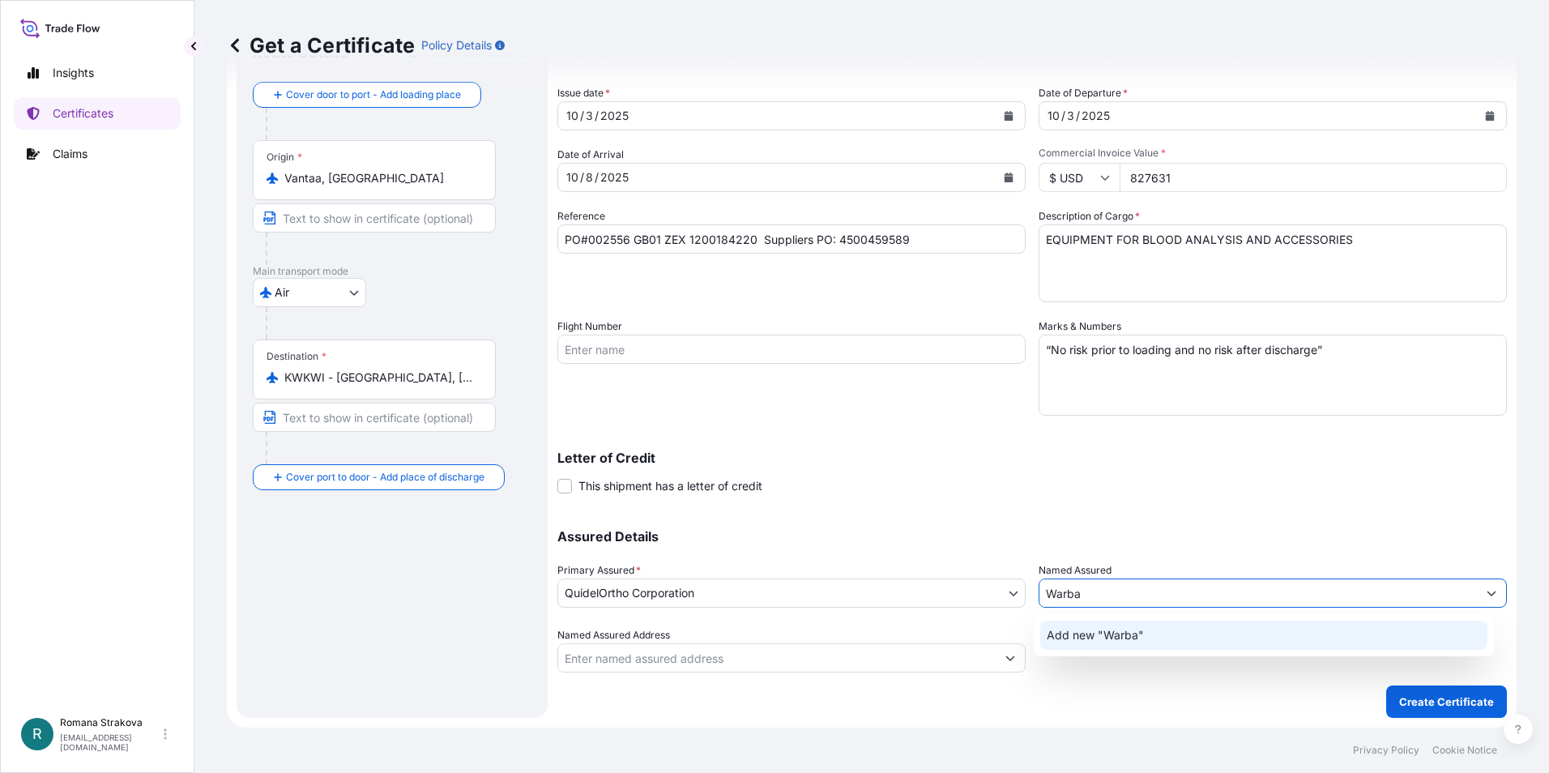
click at [1079, 633] on span "Add new "Warba"" at bounding box center [1095, 635] width 97 height 16
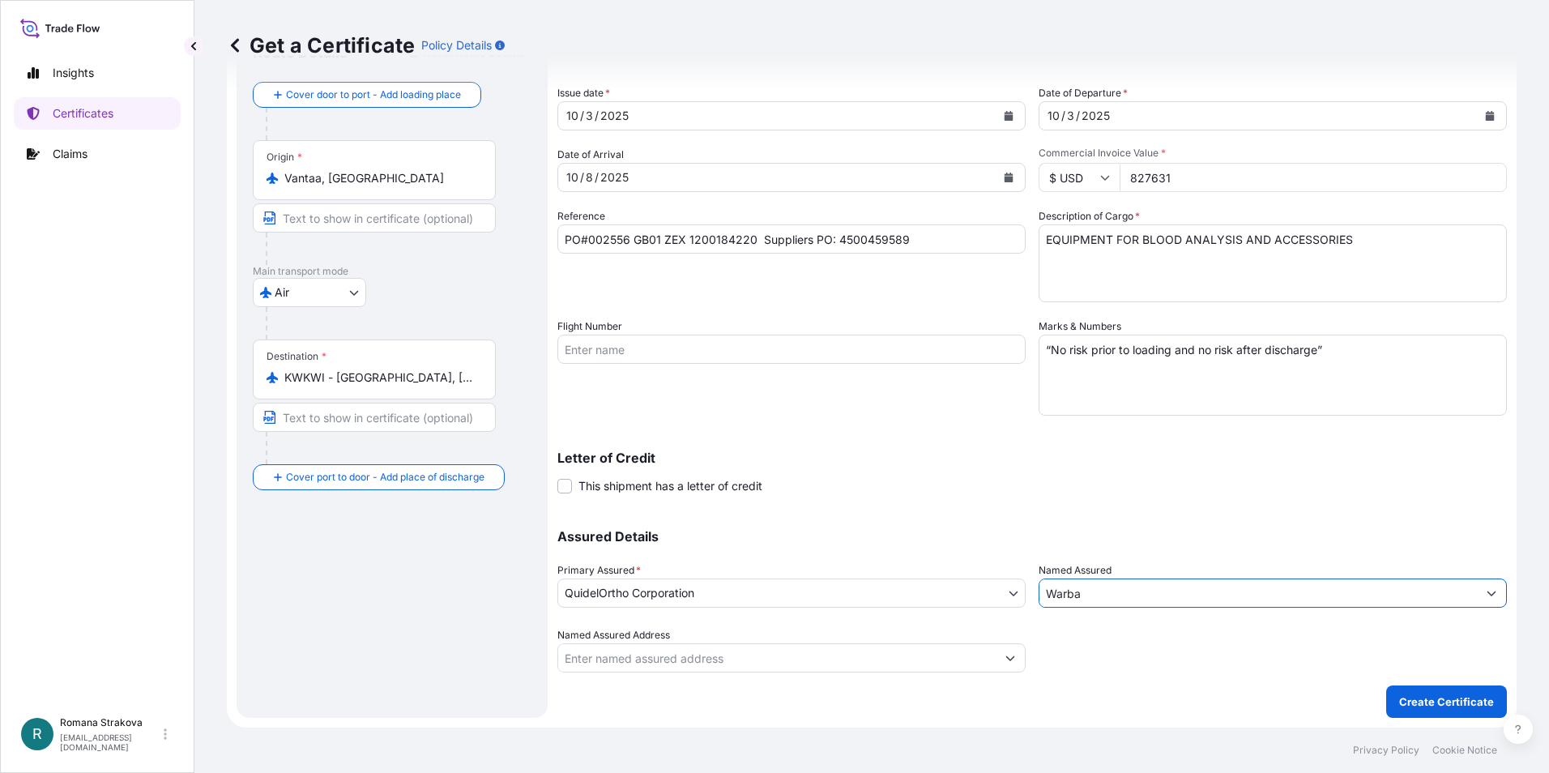
drag, startPoint x: 1083, startPoint y: 595, endPoint x: 1017, endPoint y: 595, distance: 66.4
click at [1017, 595] on div "Assured Details Primary Assured * QuidelOrtho Corporation QuidelOrtho Corporati…" at bounding box center [1031, 591] width 949 height 162
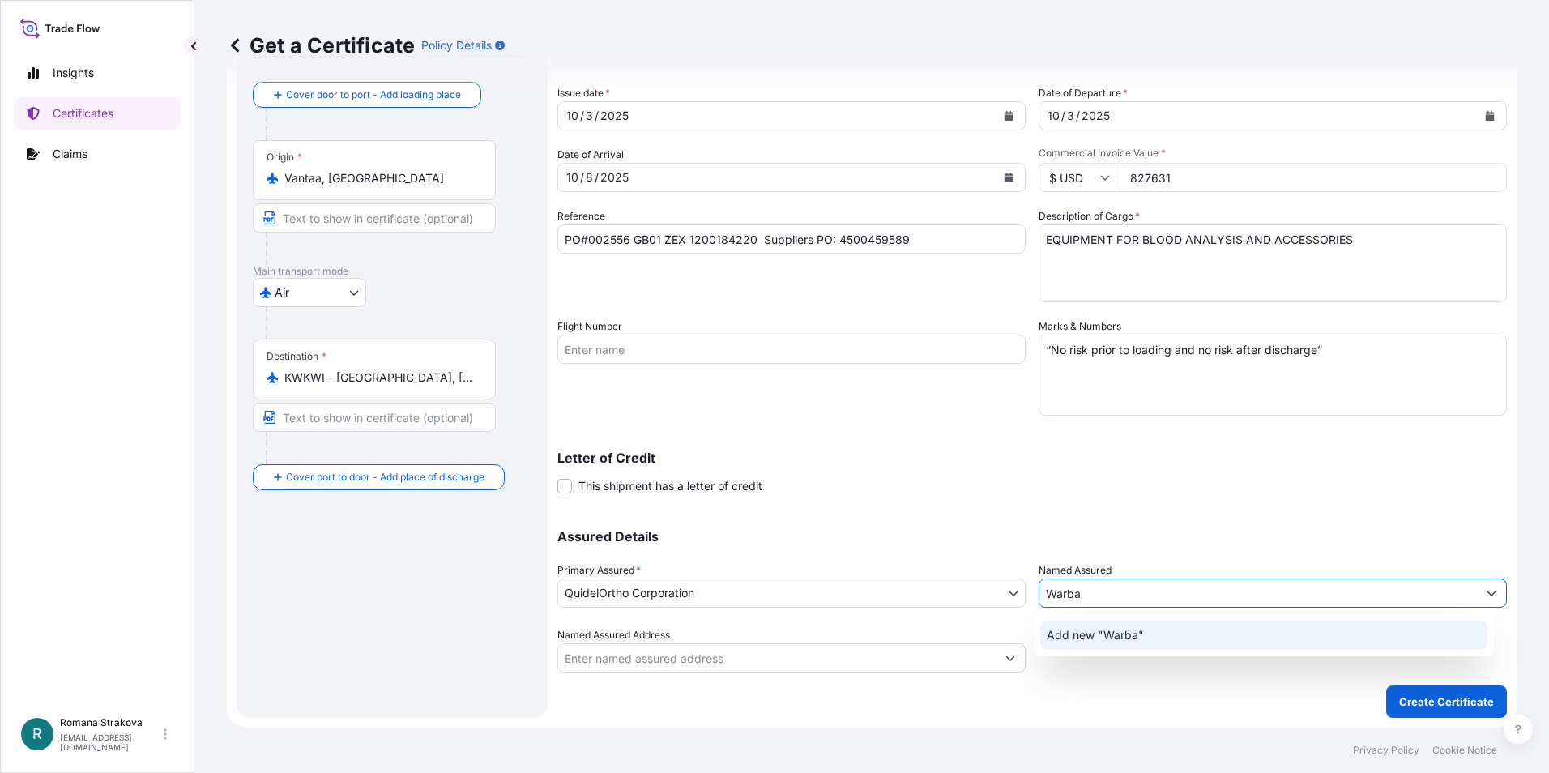
click at [1123, 639] on span "Add new "Warba"" at bounding box center [1095, 635] width 97 height 16
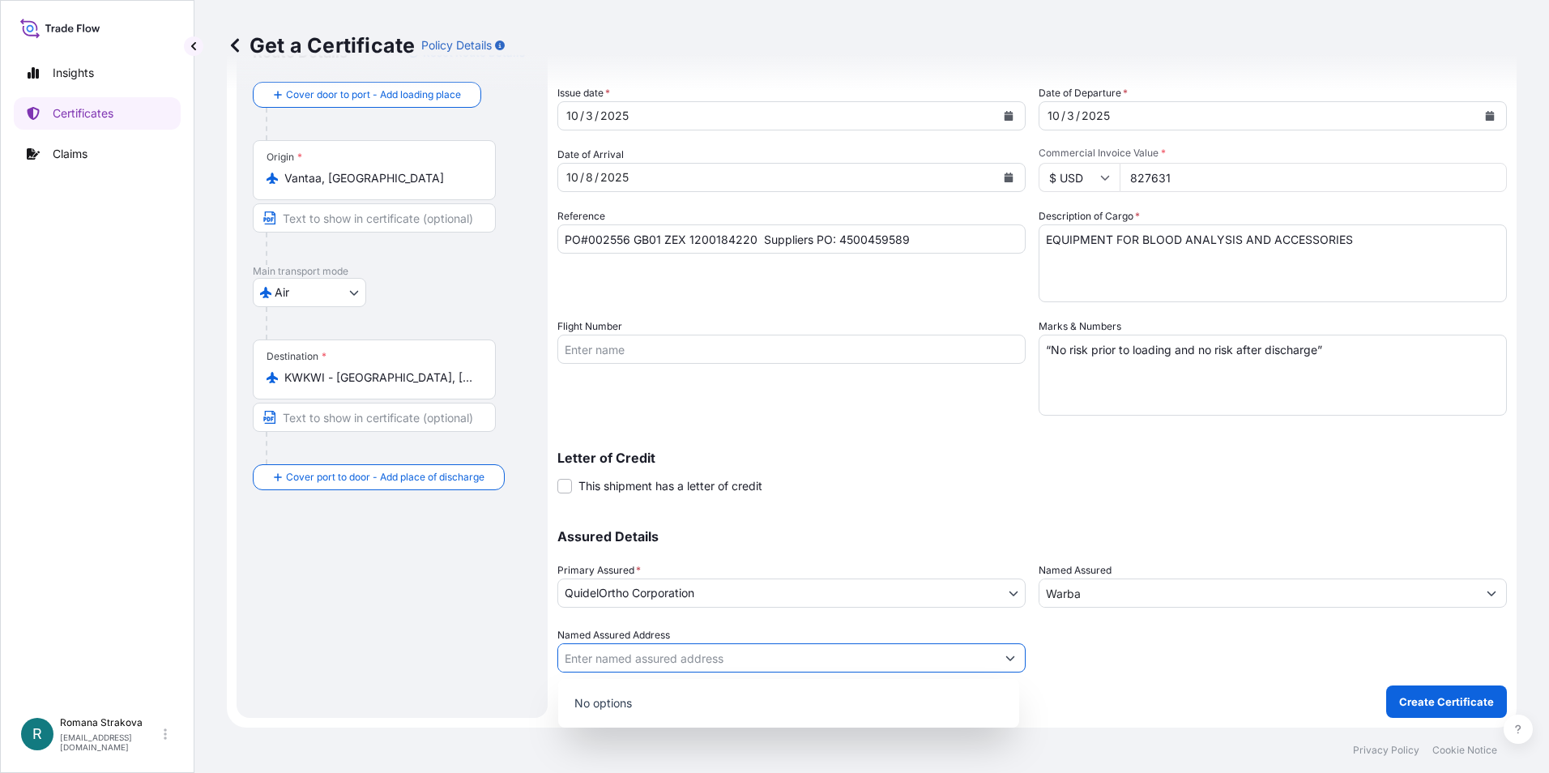
click at [1013, 655] on button "Show suggestions" at bounding box center [1010, 657] width 29 height 29
click at [641, 704] on p "No options" at bounding box center [789, 703] width 448 height 36
click at [640, 662] on input "Named Assured Address" at bounding box center [776, 657] width 437 height 29
click at [1124, 595] on input "Warba" at bounding box center [1257, 592] width 437 height 29
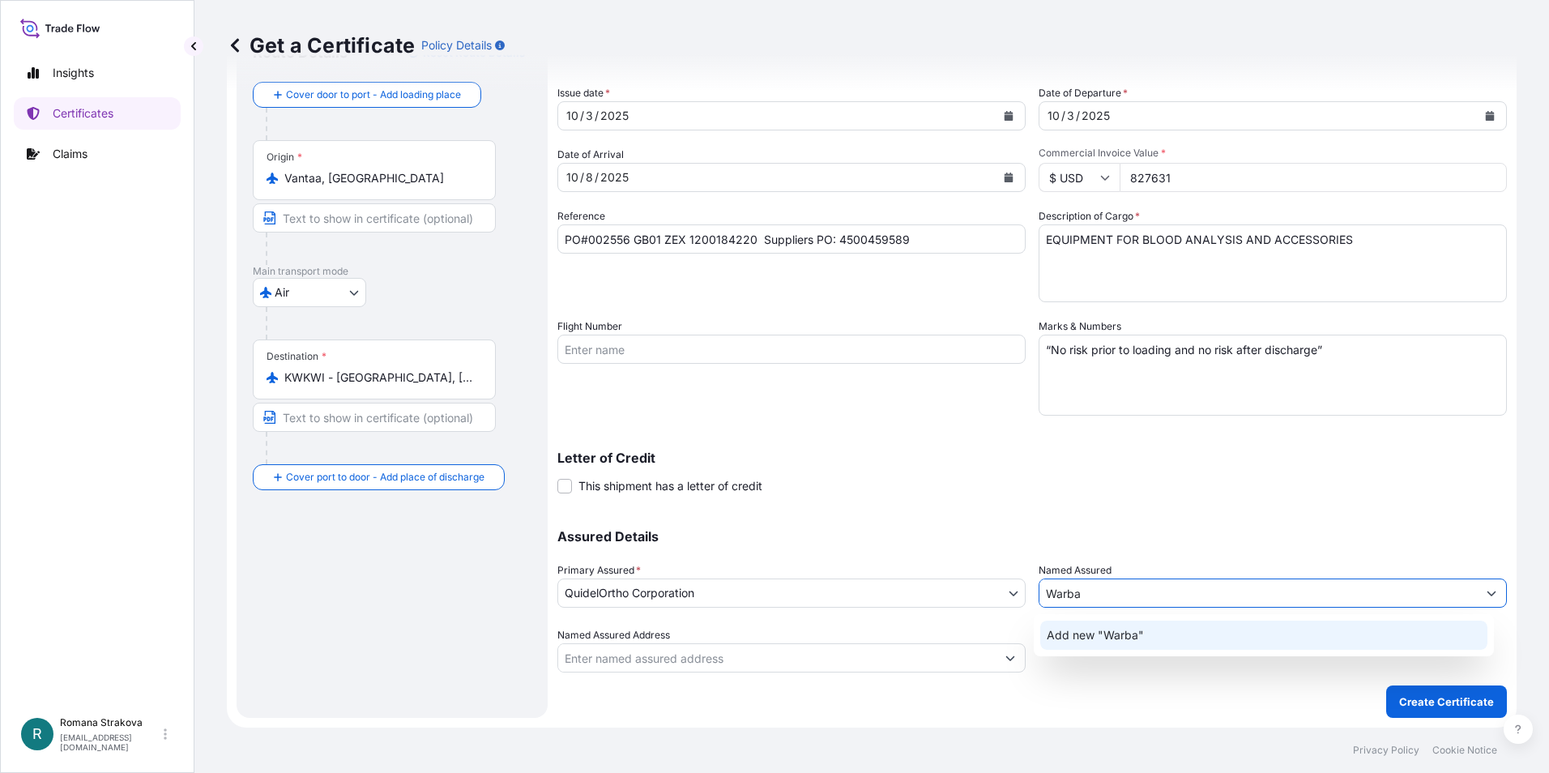
drag, startPoint x: 1085, startPoint y: 591, endPoint x: 1016, endPoint y: 592, distance: 68.9
click at [1020, 594] on div "Assured Details Primary Assured * QuidelOrtho Corporation QuidelOrtho Corporati…" at bounding box center [1031, 591] width 949 height 162
paste input "ARBA MEDICAL SUPPLIES CO."
click at [1118, 637] on span "Add new "WARBA MEDICAL SUPPLIES CO."" at bounding box center [1165, 635] width 237 height 16
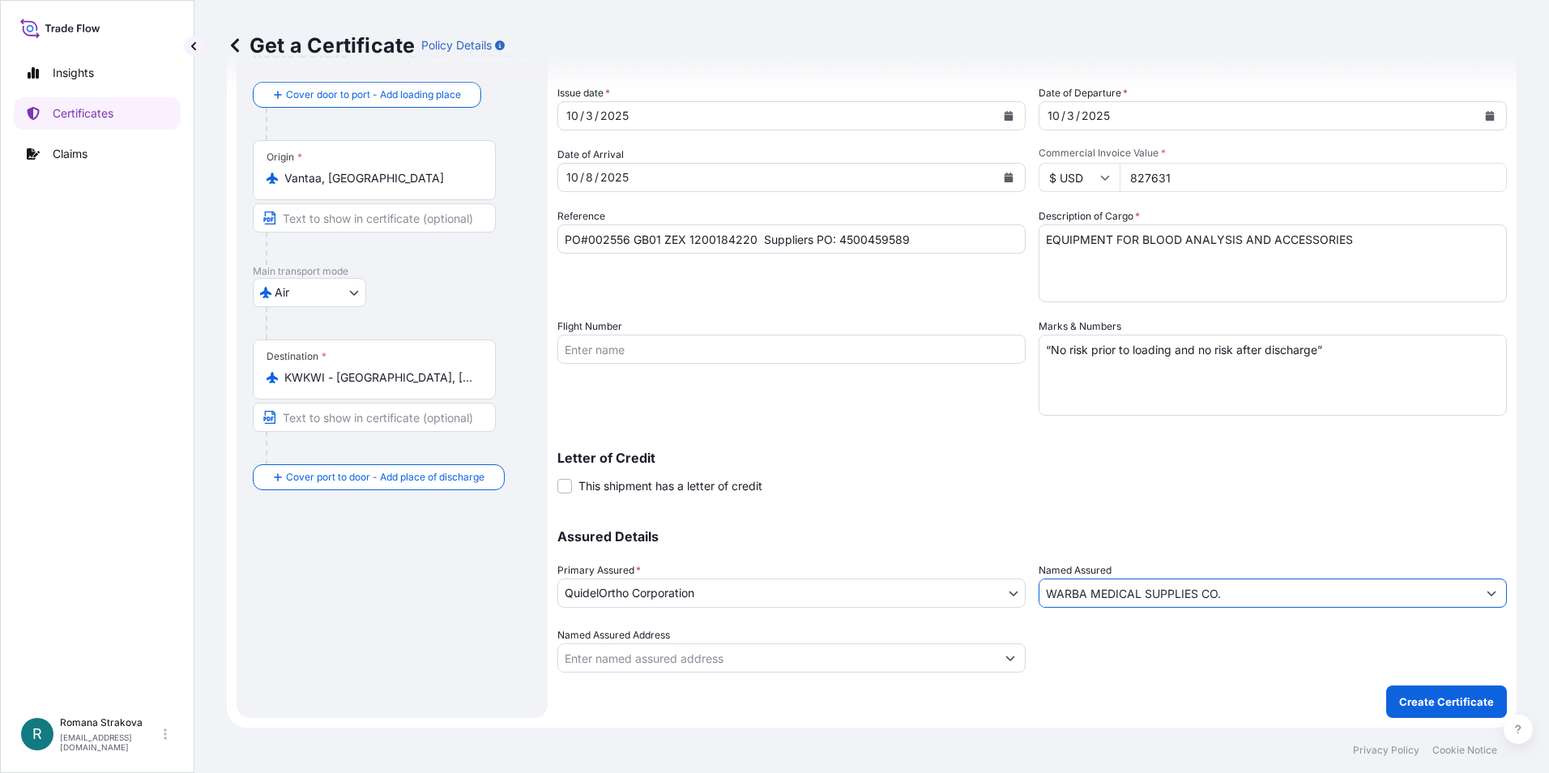
type input "WARBA MEDICAL SUPPLIES CO."
click at [863, 655] on input "Named Assured Address" at bounding box center [776, 657] width 437 height 29
paste input "WARBA MEDICAL SUPPLIES CO."
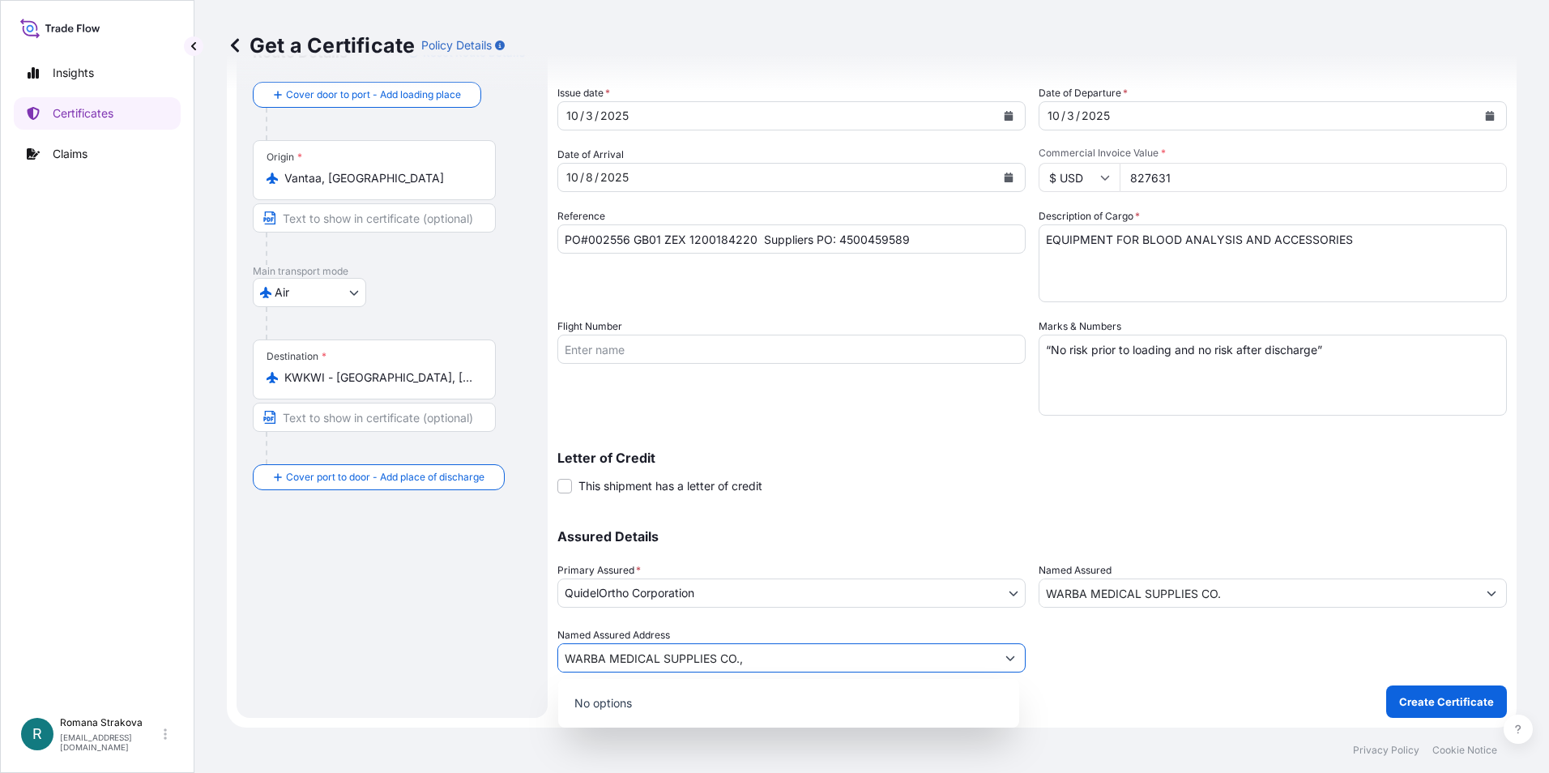
type input "WARBA MEDICAL SUPPLIES CO.,"
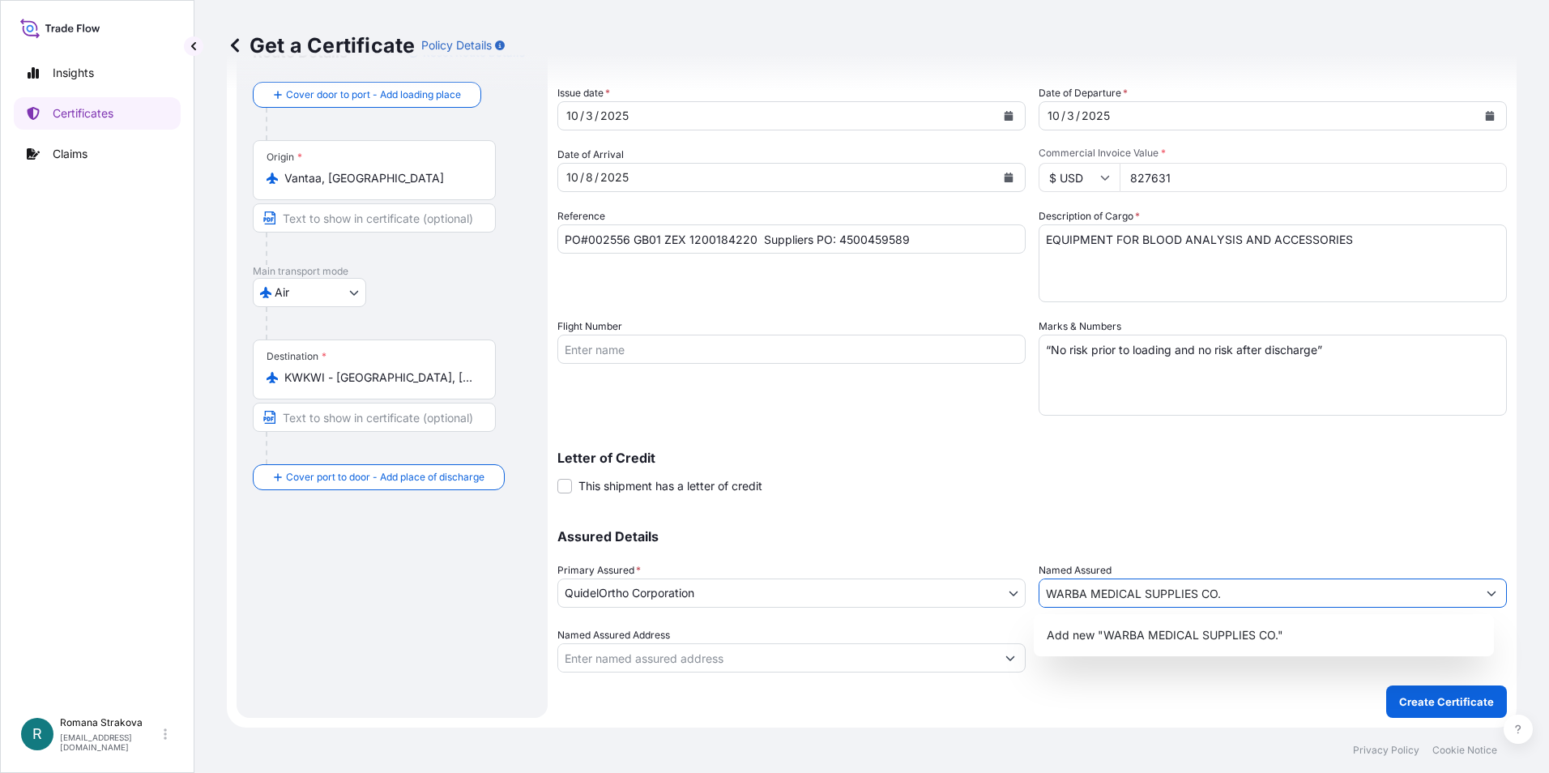
drag, startPoint x: 1218, startPoint y: 593, endPoint x: 1085, endPoint y: 596, distance: 132.9
click at [1085, 596] on input "WARBA MEDICAL SUPPLIES CO." at bounding box center [1257, 592] width 437 height 29
type input "WARBA"
click at [1095, 708] on div "Shipment Details Issue date * [DATE] Date of Departure * [DATE] Date of Arrival…" at bounding box center [1031, 370] width 949 height 694
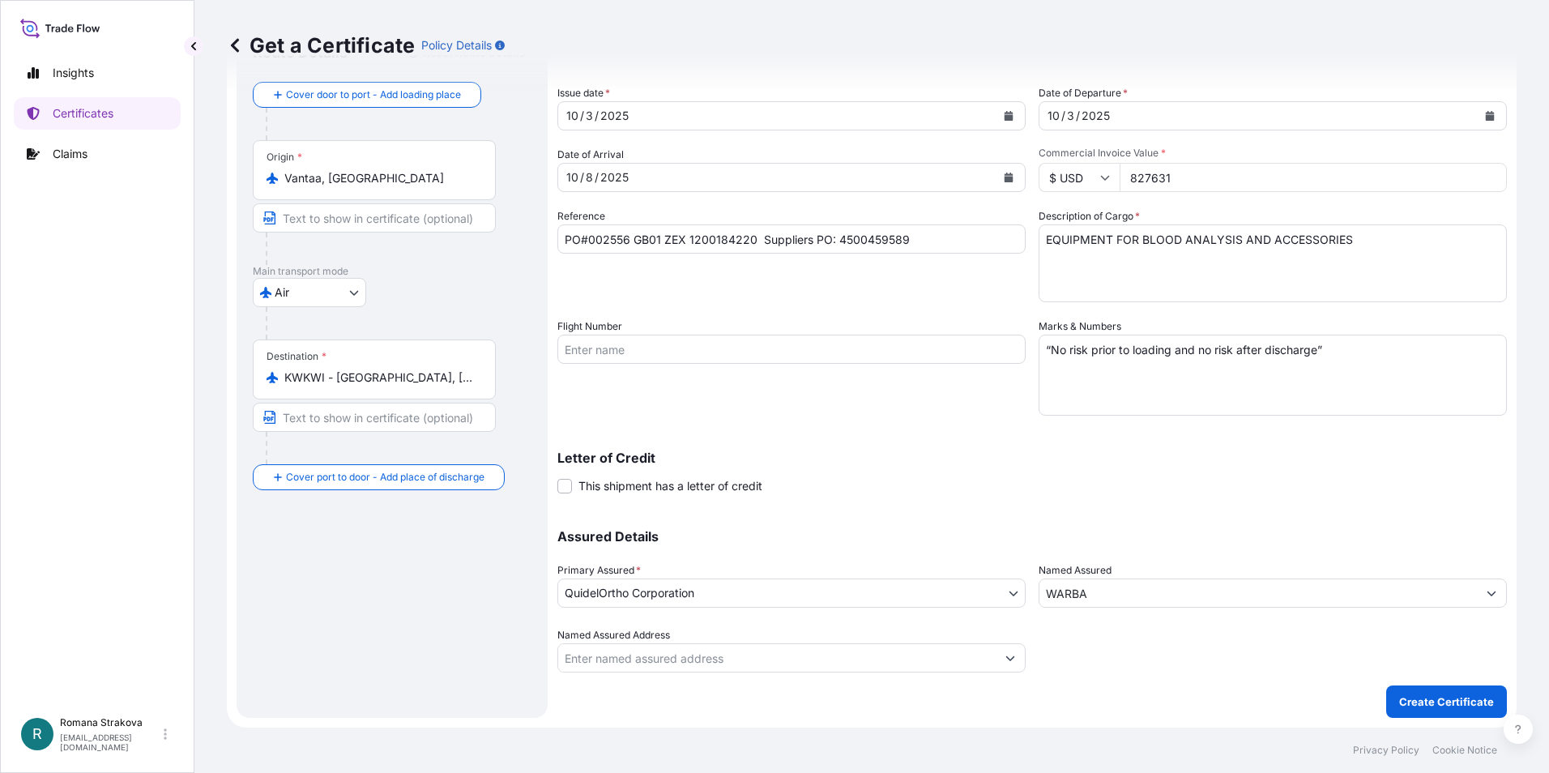
click at [876, 663] on input "Named Assured Address" at bounding box center [776, 657] width 437 height 29
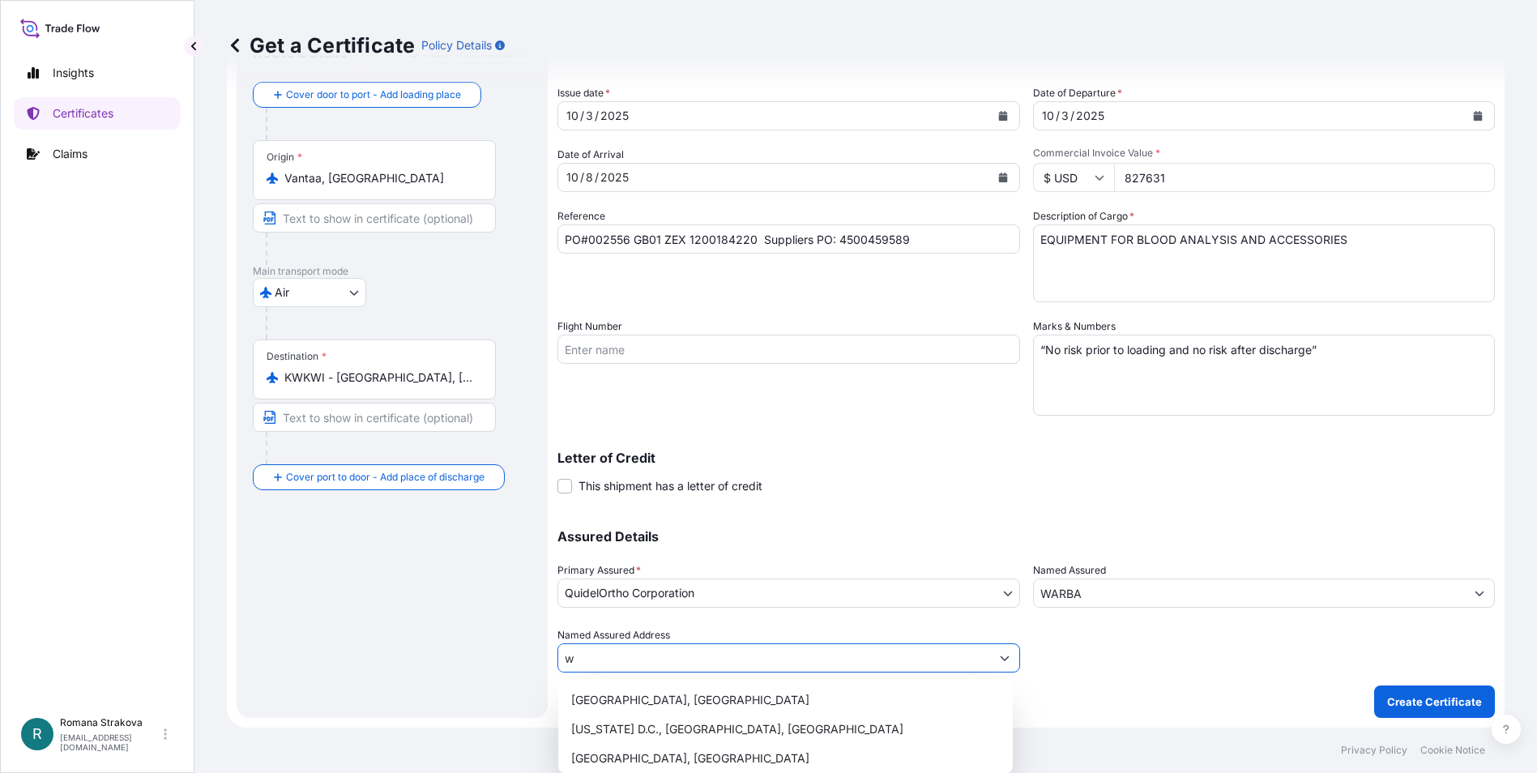
type input "w"
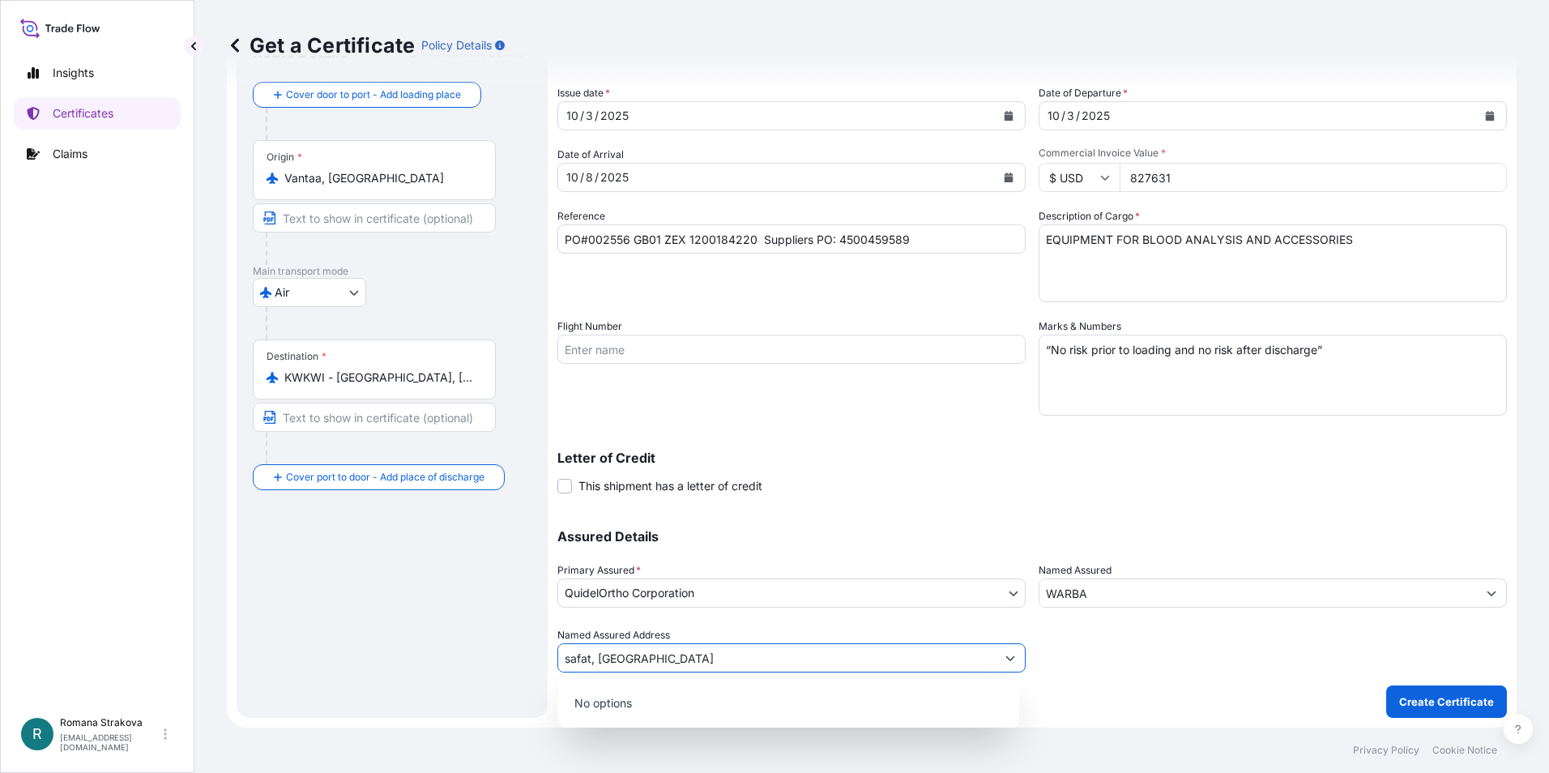
type input "safat, [GEOGRAPHIC_DATA]"
click at [507, 693] on div "Route Details Reset Route Details Cover door to port - Add loading place Place …" at bounding box center [392, 371] width 279 height 662
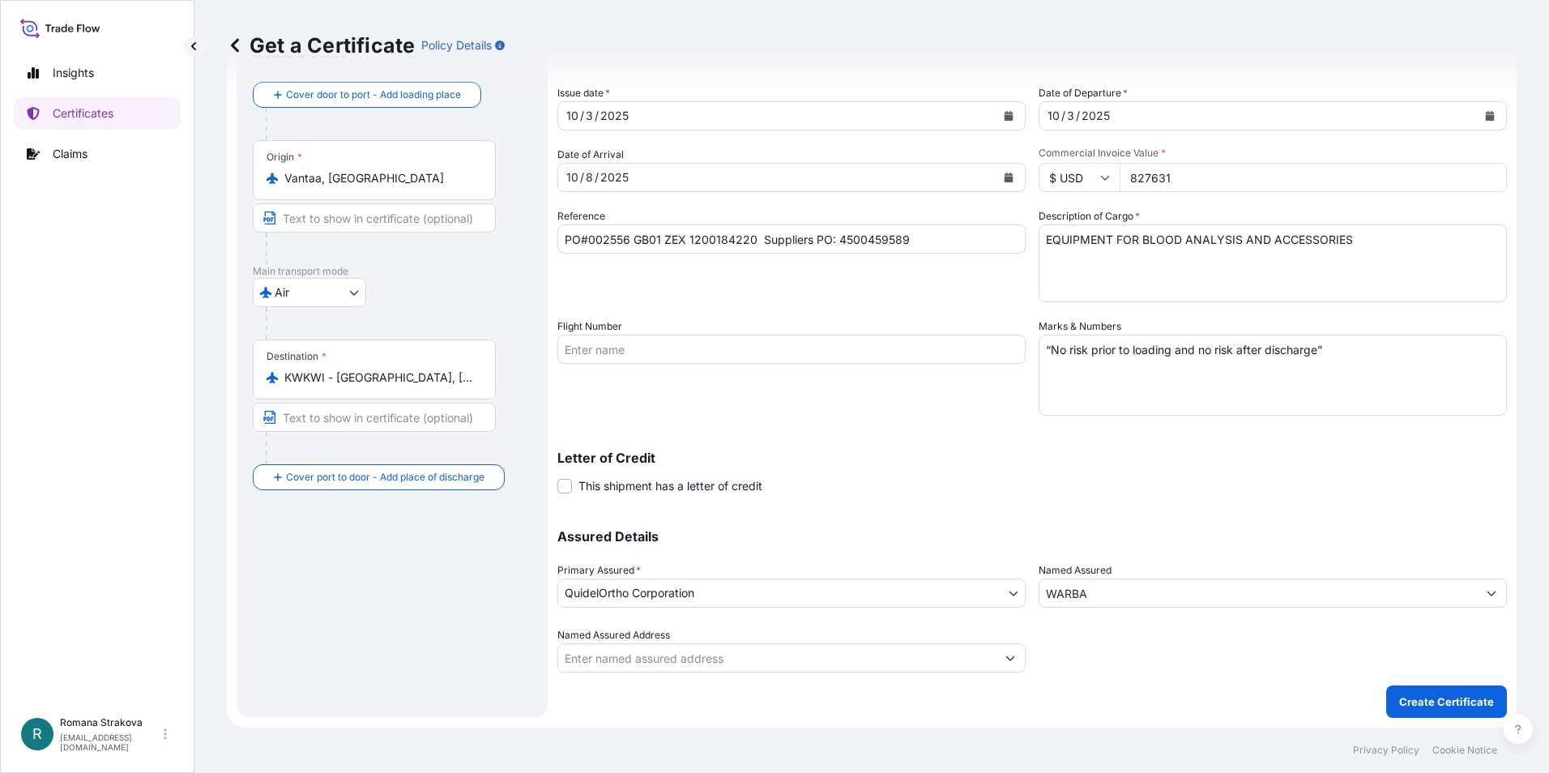
drag, startPoint x: 589, startPoint y: 660, endPoint x: 584, endPoint y: 646, distance: 15.4
click at [588, 647] on input "Named Assured Address" at bounding box center [776, 657] width 437 height 29
type input "[GEOGRAPHIC_DATA]"
click at [480, 667] on div "Route Details Reset Route Details Cover door to port - Add loading place Place …" at bounding box center [392, 371] width 279 height 662
click at [780, 659] on input "Named Assured Address" at bounding box center [776, 657] width 437 height 29
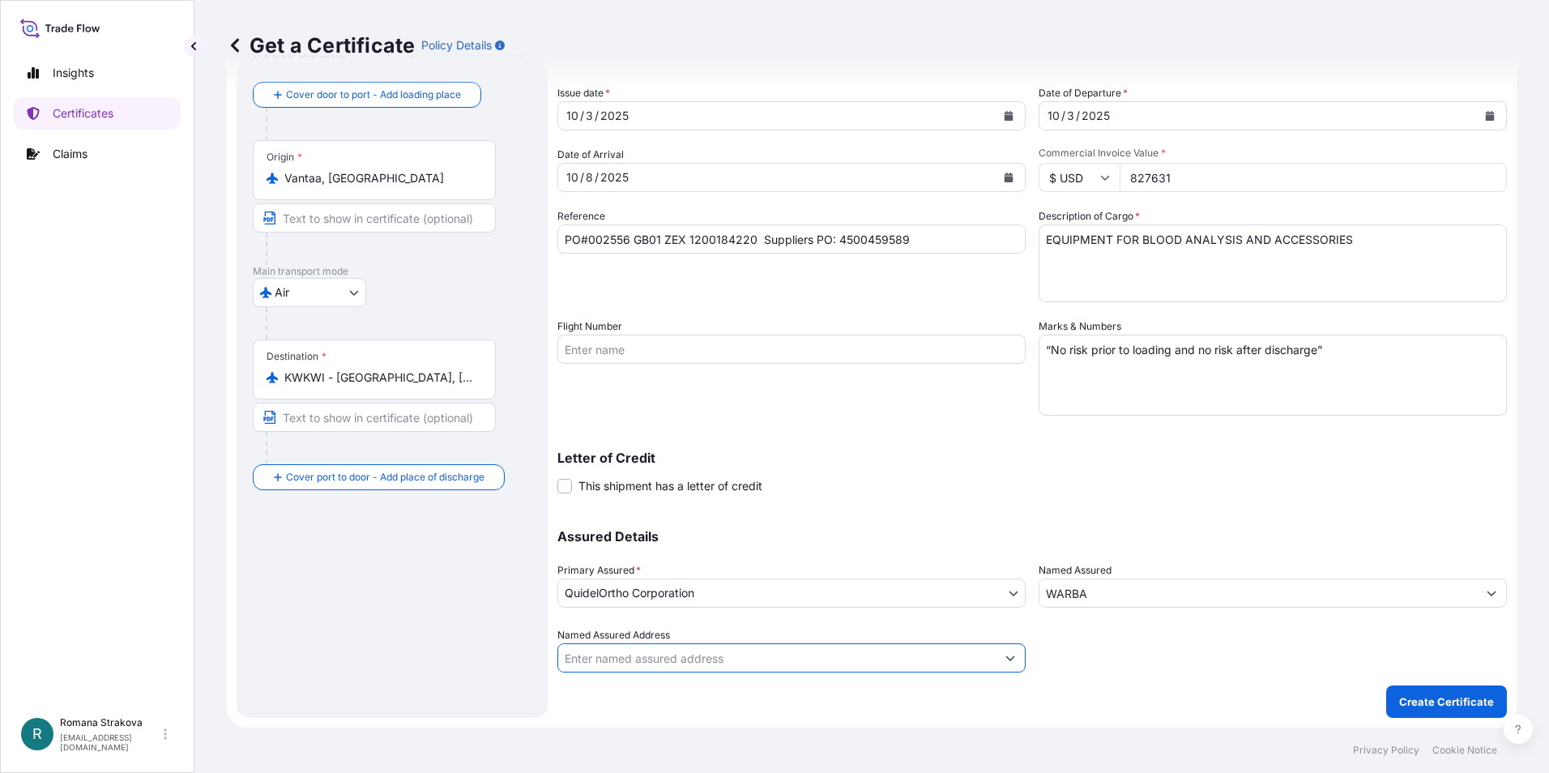
paste input "[GEOGRAPHIC_DATA]"
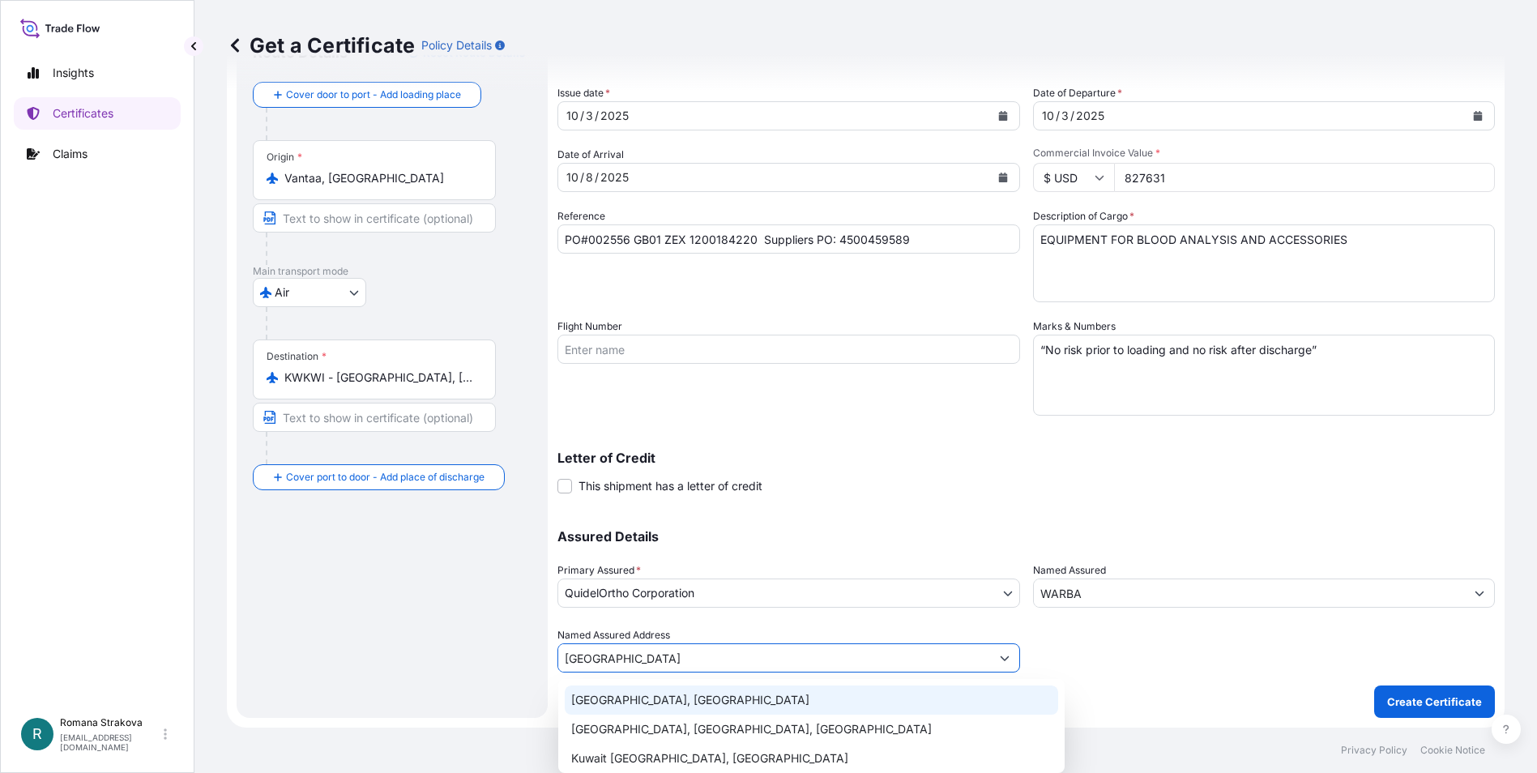
type input "[GEOGRAPHIC_DATA]"
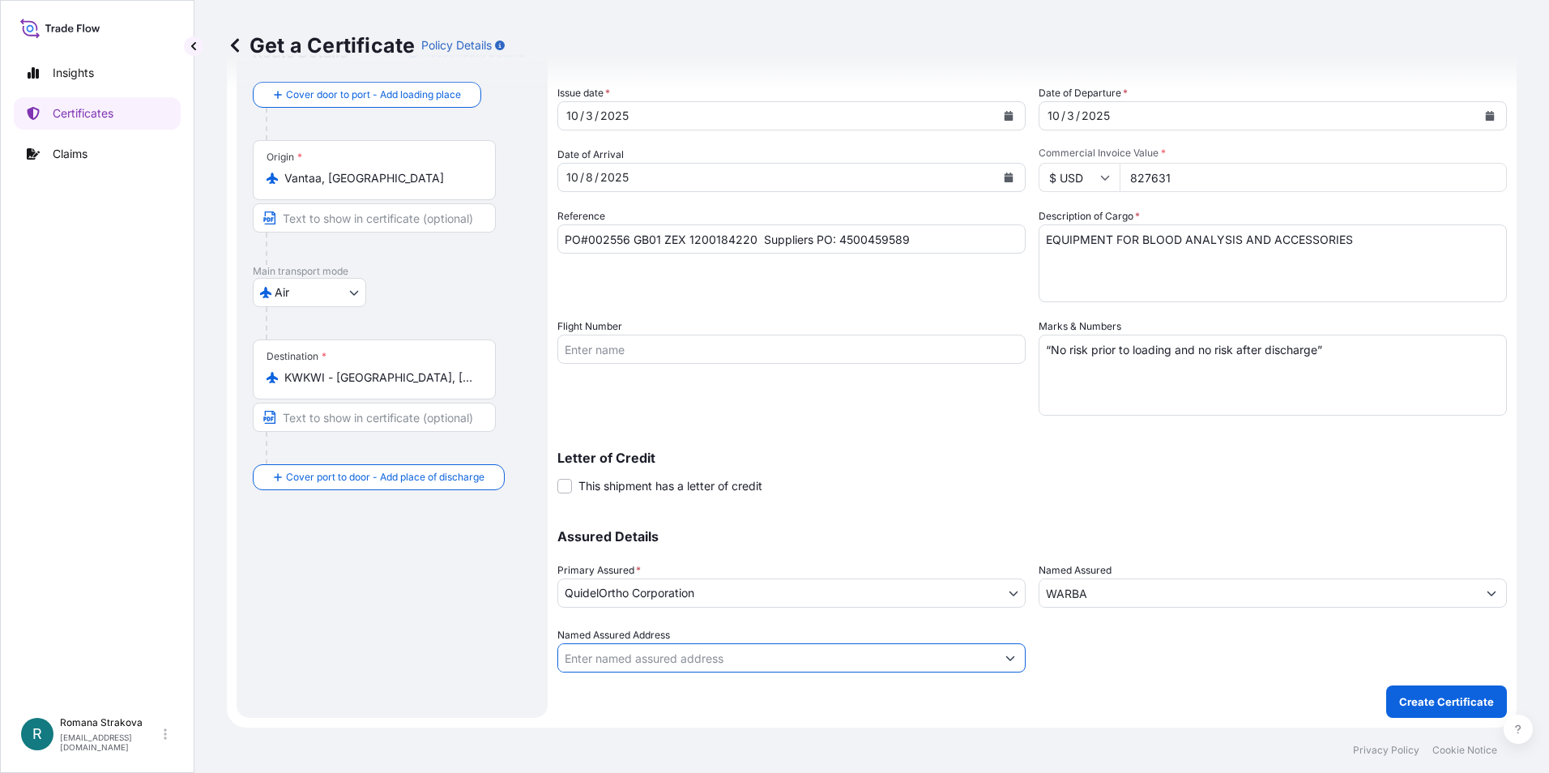
click at [1104, 590] on input "WARBA" at bounding box center [1257, 592] width 437 height 29
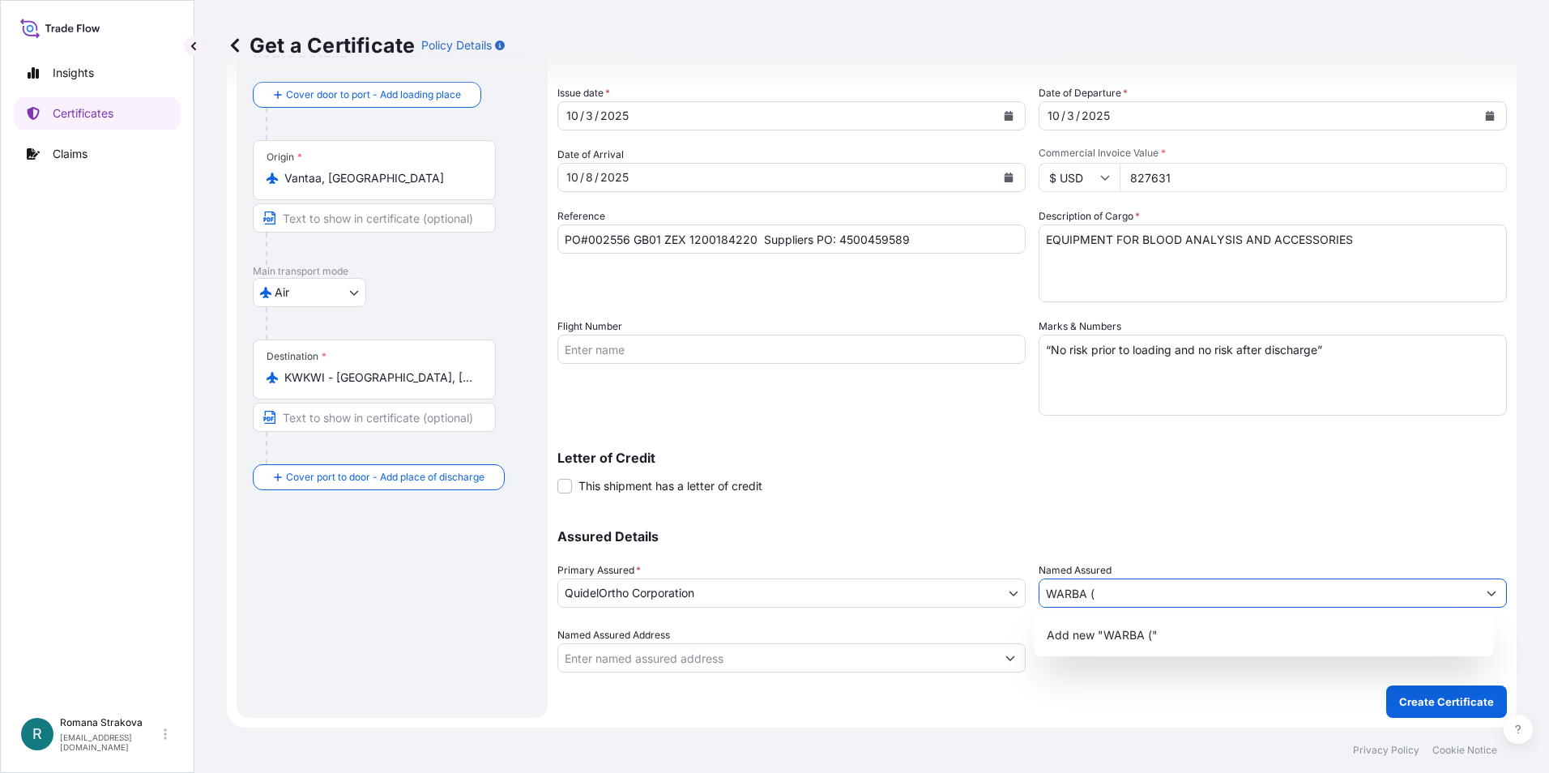
paste input "PO BOX 26267"
paste input "MEDICAL SUPPLIES CO."
paste input "13123 SAFAT"
paste input "[GEOGRAPHIC_DATA]"
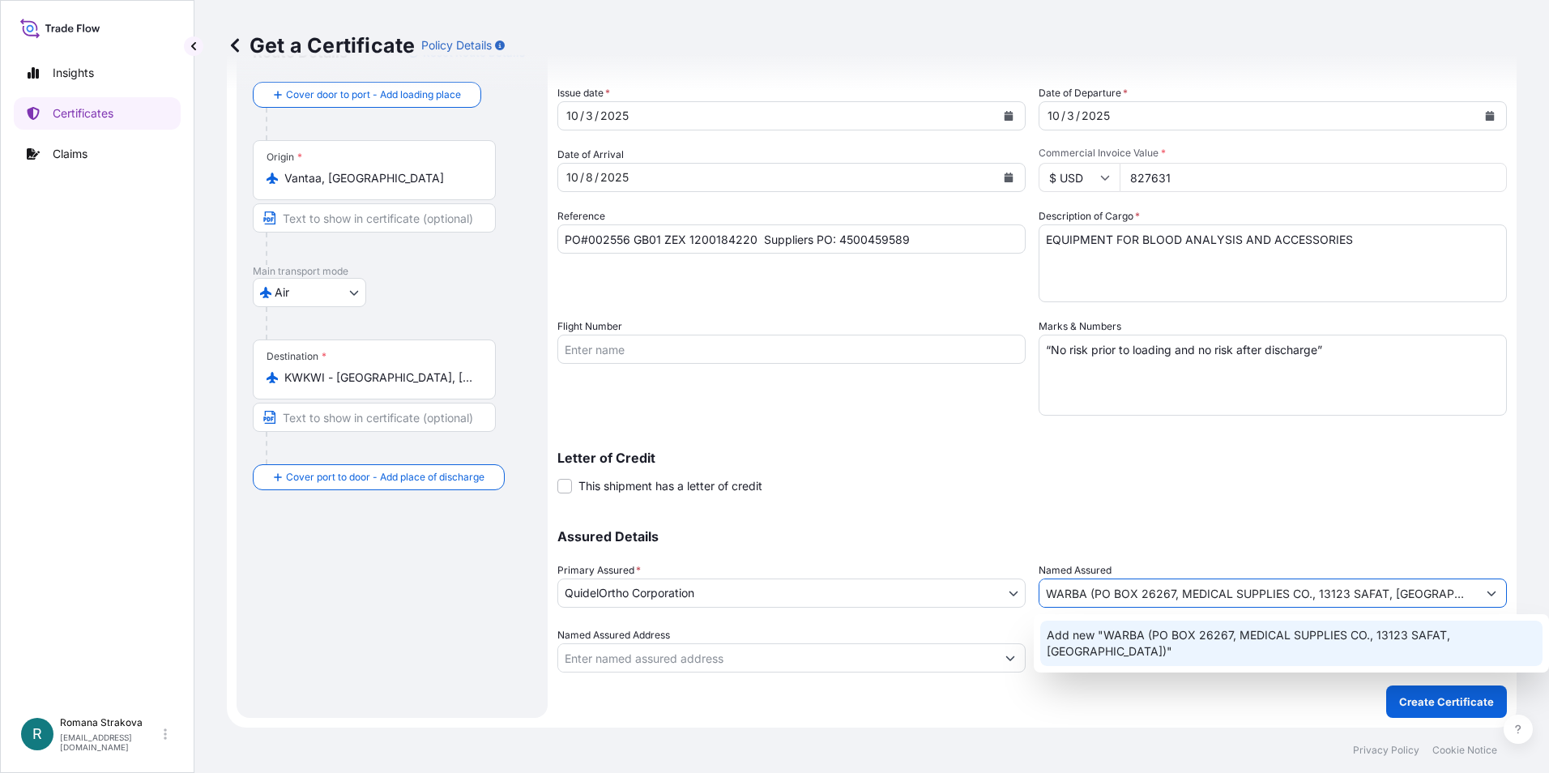
click at [1149, 632] on span "Add new "WARBA (PO BOX 26267, MEDICAL SUPPLIES CO., 13123 SAFAT, [GEOGRAPHIC_DA…" at bounding box center [1292, 643] width 490 height 32
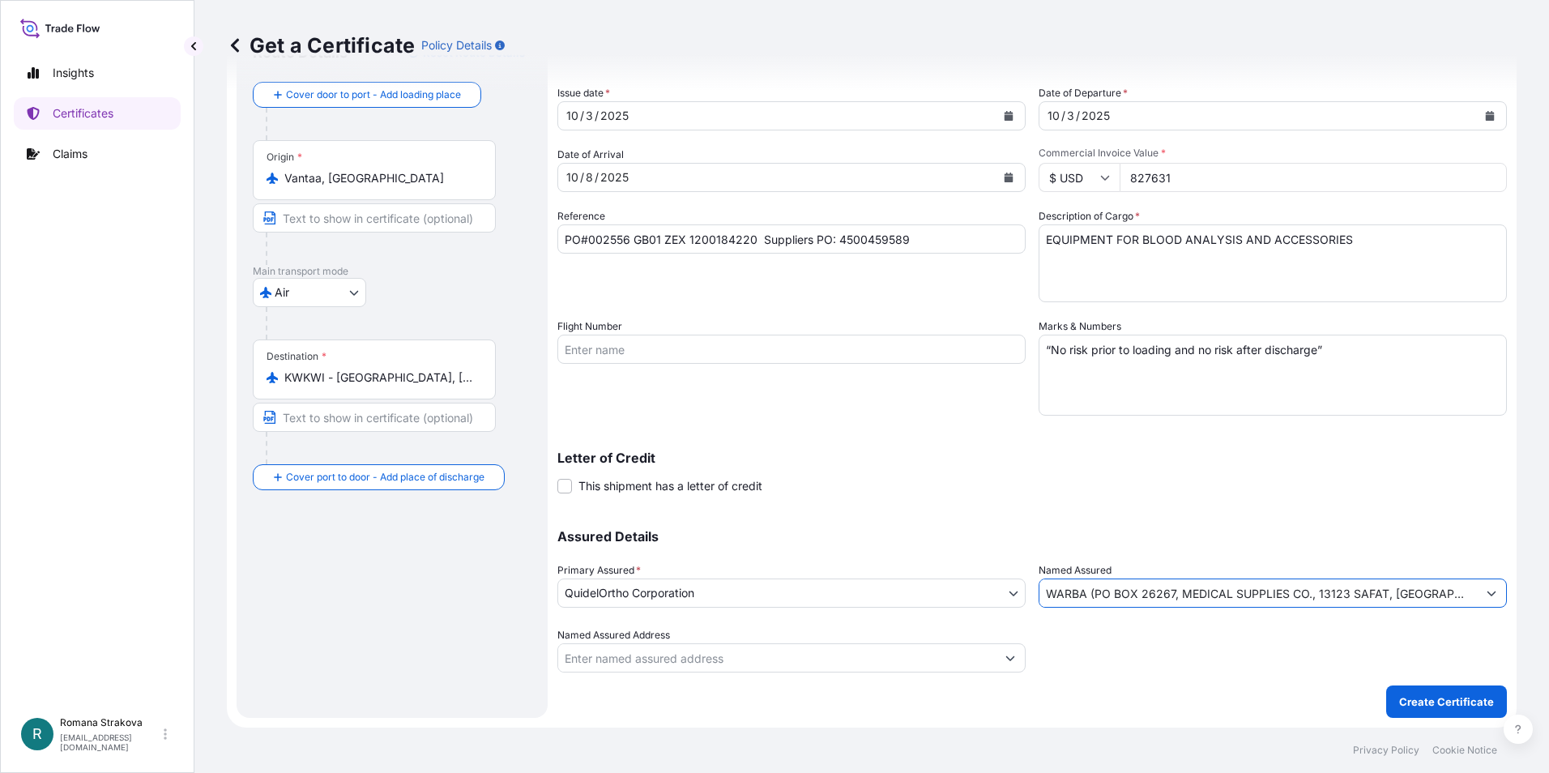
type input "WARBA (PO BOX 26267, MEDICAL SUPPLIES CO., 13123 SAFAT, [GEOGRAPHIC_DATA])"
click at [1168, 483] on div "Letter of Credit This shipment has a letter of credit Letter of credit * Letter…" at bounding box center [1031, 472] width 949 height 43
click at [1114, 671] on div at bounding box center [1272, 649] width 468 height 45
click at [1014, 448] on div "Letter of Credit This shipment has a letter of credit Letter of credit * Letter…" at bounding box center [1031, 463] width 949 height 62
click at [1485, 594] on button "Show suggestions" at bounding box center [1491, 592] width 29 height 29
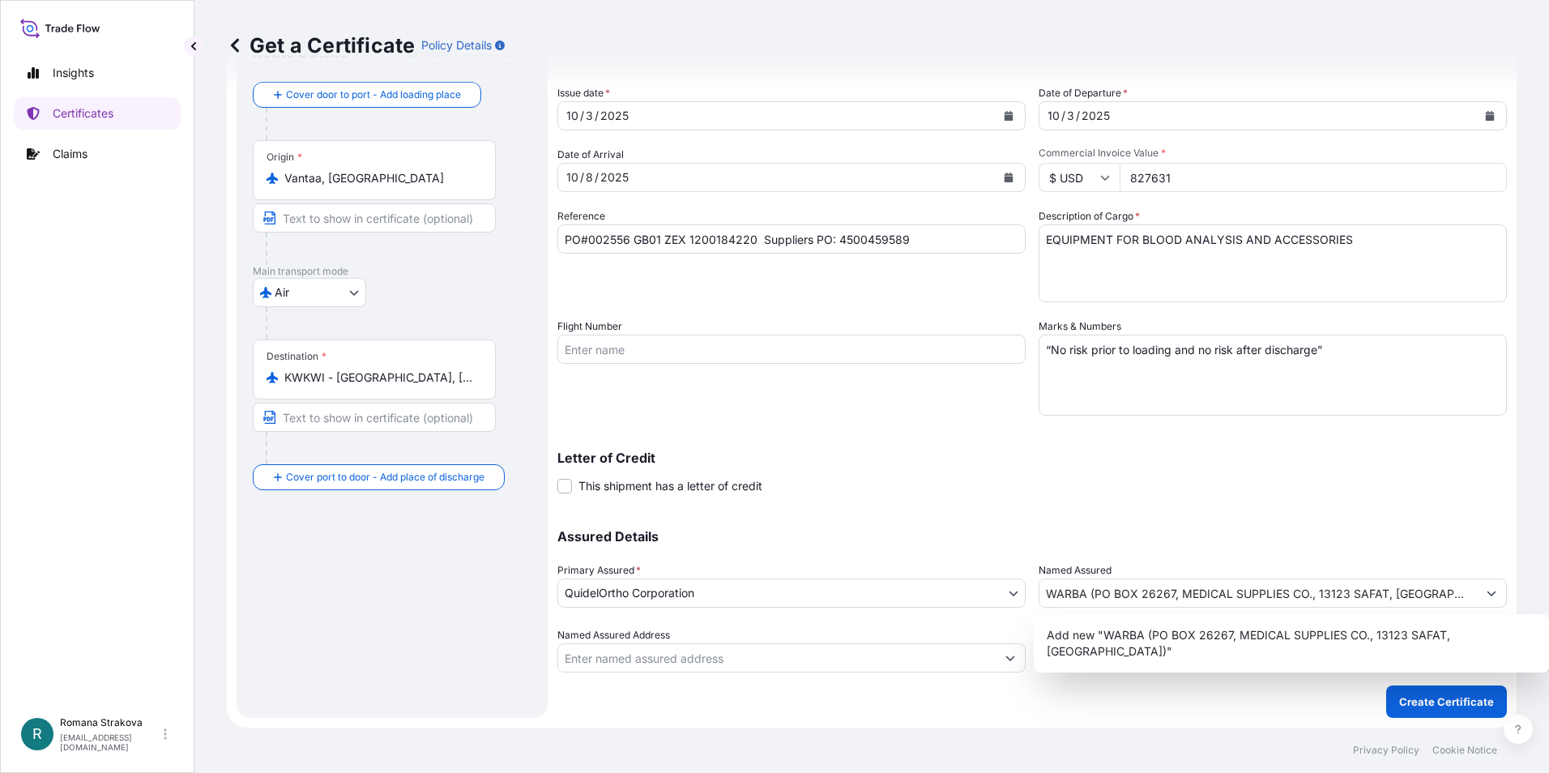
click at [874, 502] on div "Shipment Details Issue date * [DATE] Date of Departure * [DATE] Date of Arrival…" at bounding box center [1031, 347] width 949 height 649
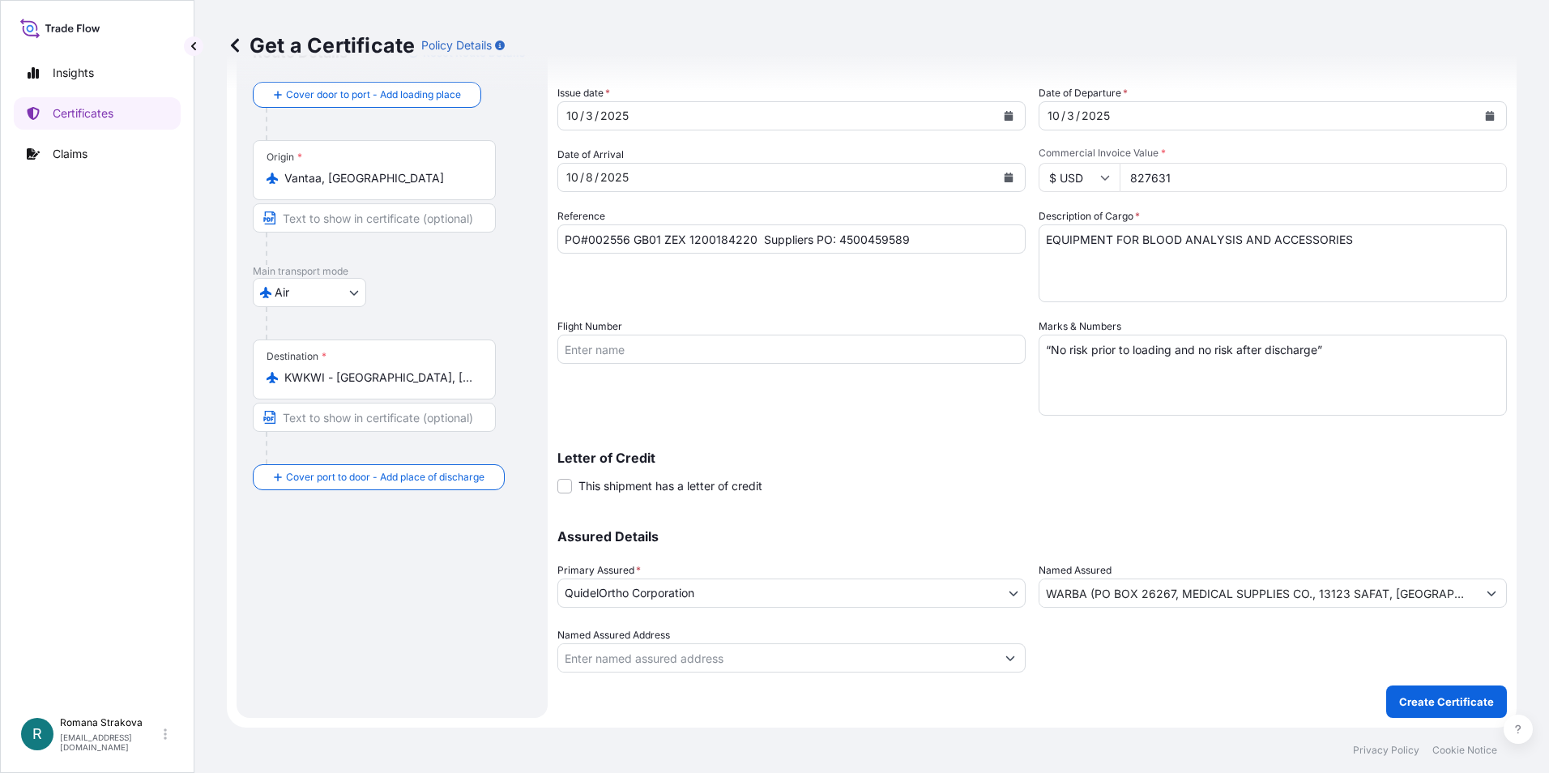
click at [70, 28] on icon at bounding box center [60, 27] width 80 height 23
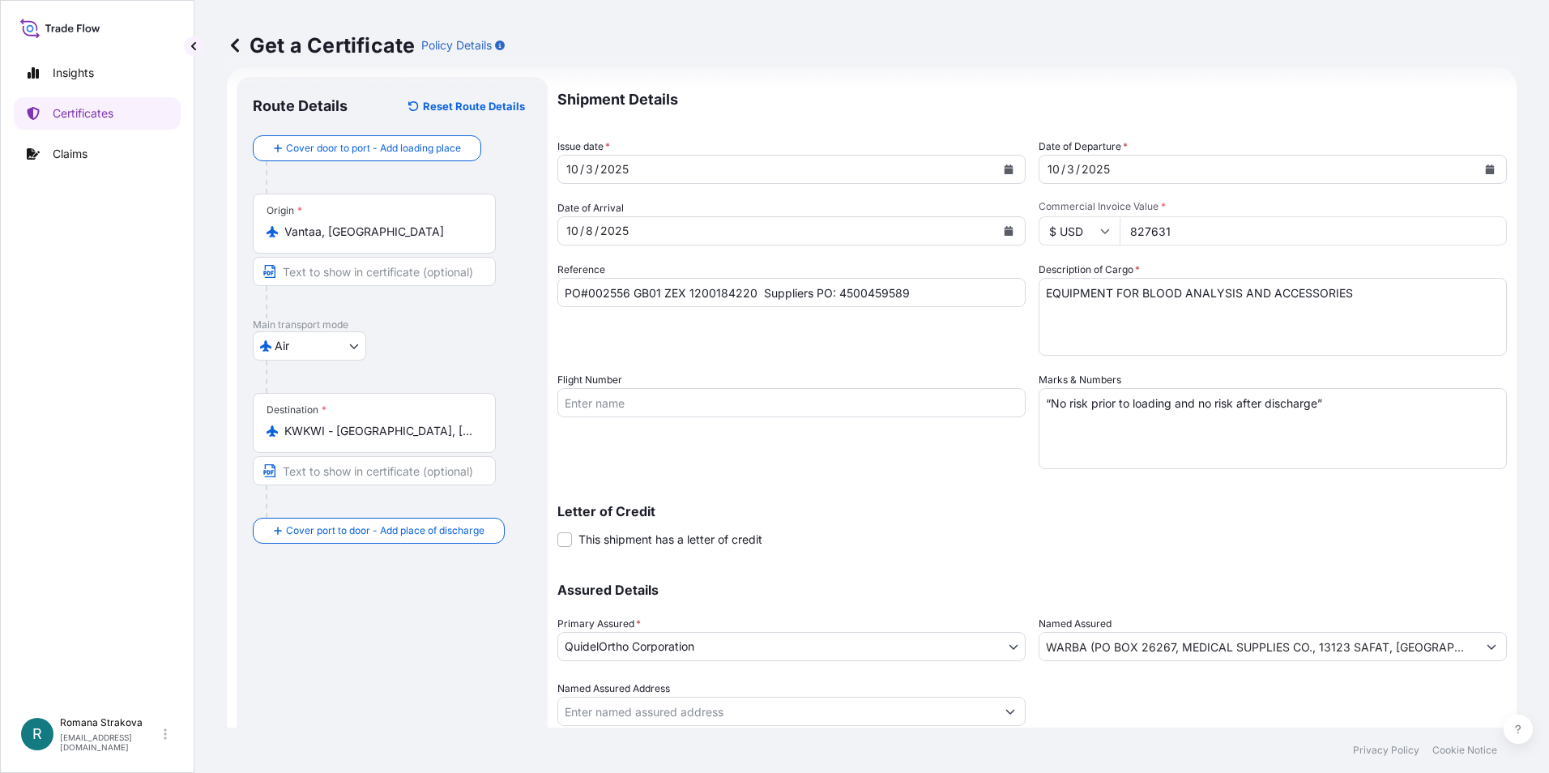
scroll to position [0, 0]
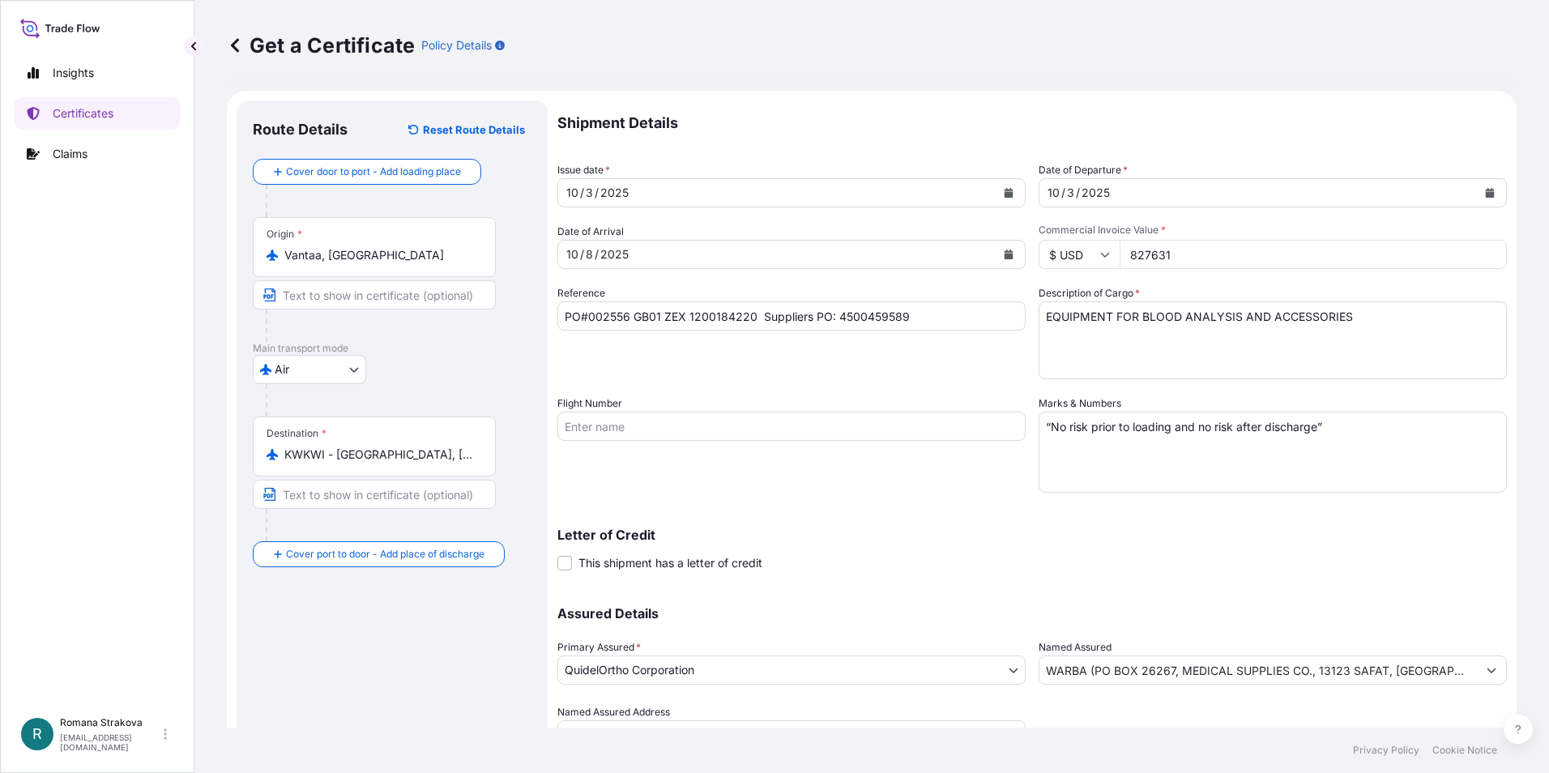
click at [228, 45] on icon at bounding box center [235, 45] width 16 height 16
